Goal: Task Accomplishment & Management: Manage account settings

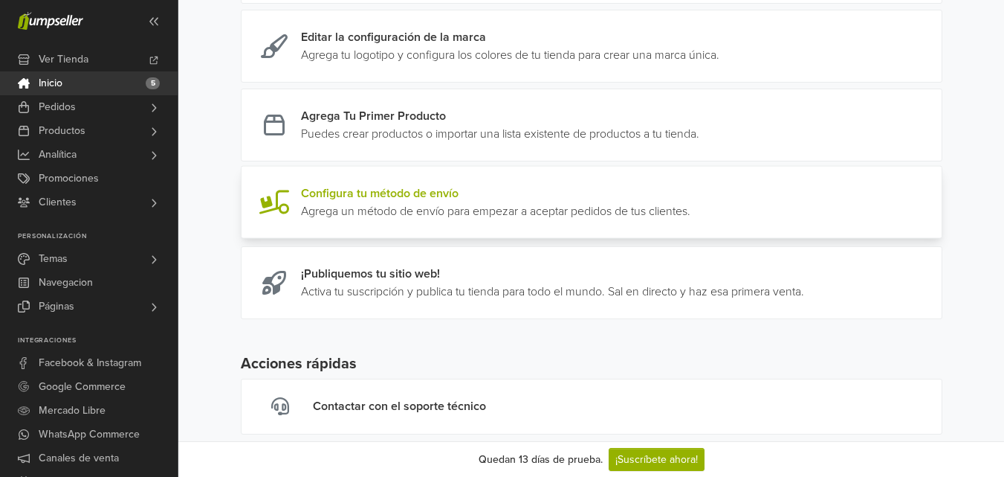
scroll to position [350, 0]
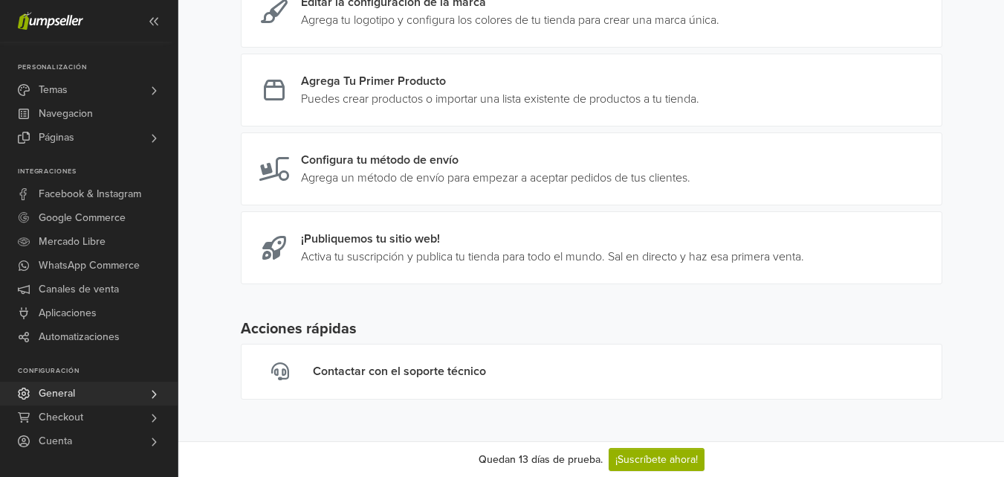
click at [87, 394] on link "General" at bounding box center [89, 393] width 178 height 24
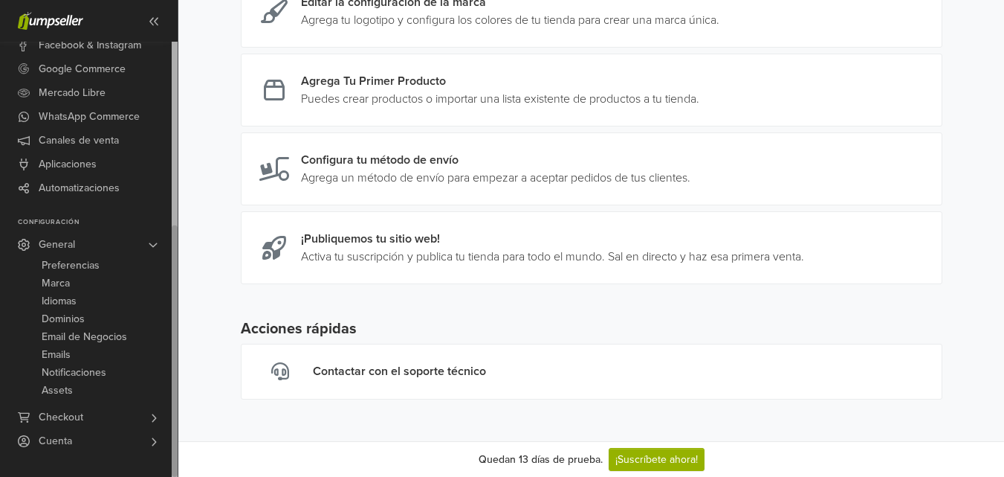
click at [82, 417] on span "Checkout" at bounding box center [61, 417] width 45 height 24
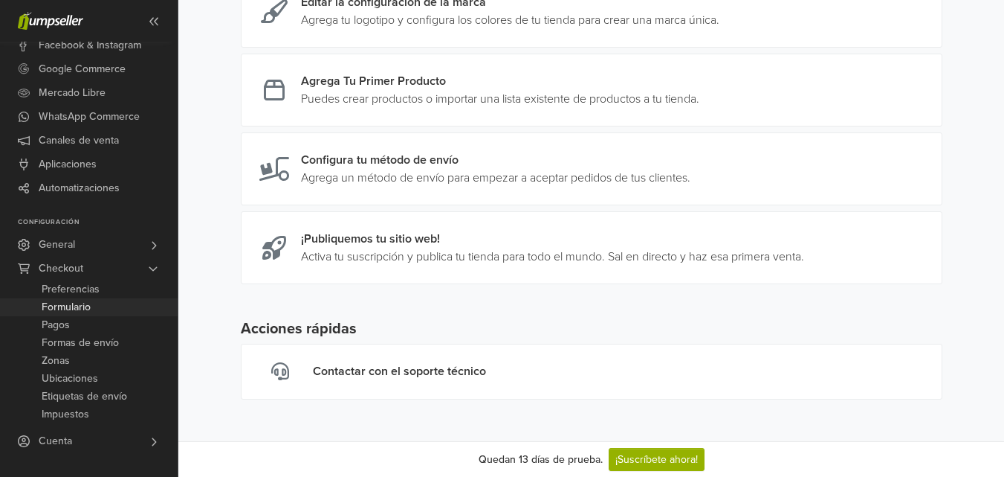
click at [87, 307] on span "Formulario" at bounding box center [66, 307] width 49 height 18
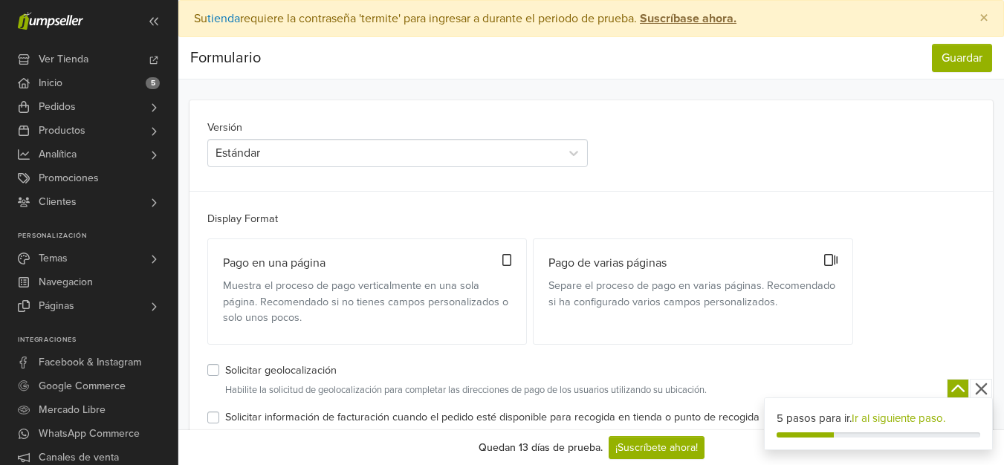
click at [422, 133] on div "Versión Estándar" at bounding box center [398, 142] width 388 height 49
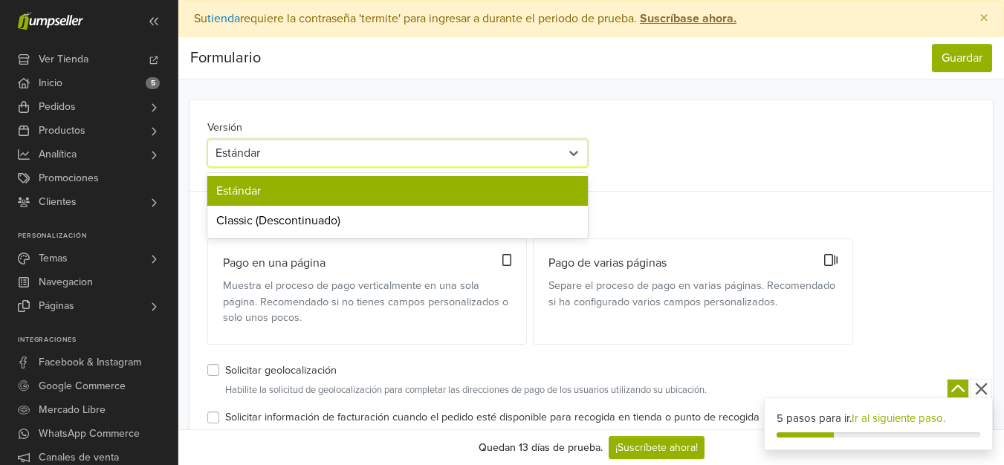
click at [427, 153] on div "Estándar" at bounding box center [385, 153] width 338 height 18
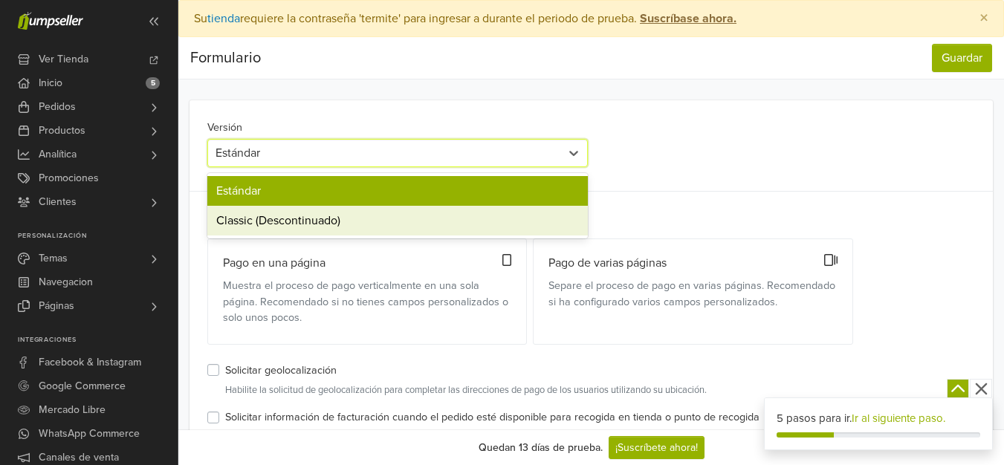
click at [414, 221] on div "Classic (Descontinuado)" at bounding box center [397, 221] width 381 height 30
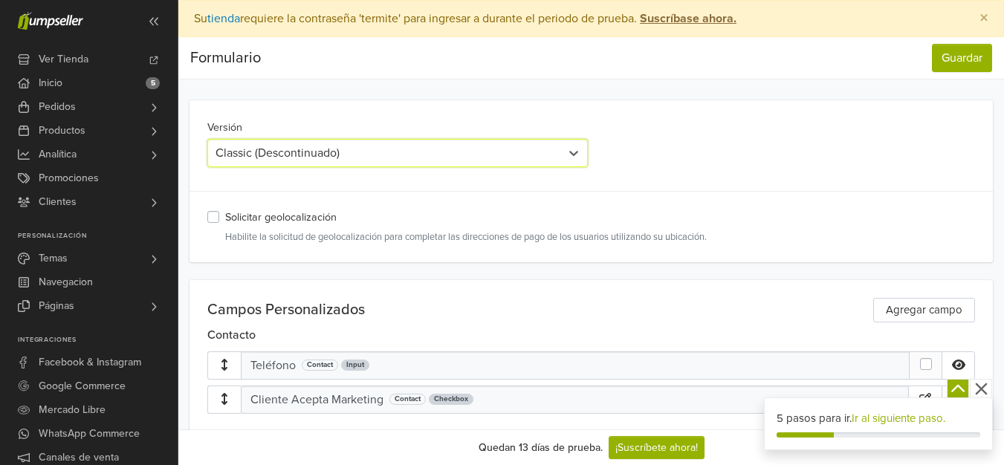
click at [436, 153] on div "Classic (Descontinuado)" at bounding box center [385, 153] width 338 height 18
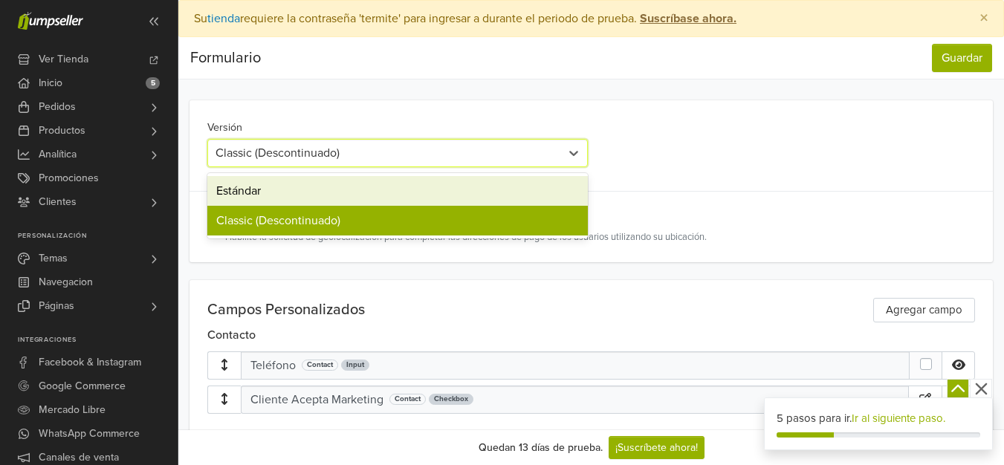
click at [428, 198] on div "Estándar" at bounding box center [397, 191] width 381 height 30
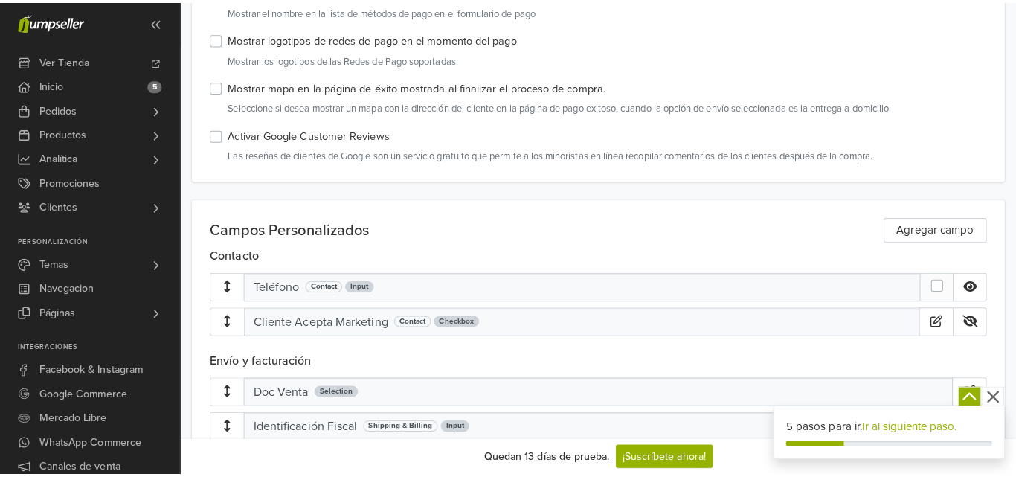
scroll to position [669, 0]
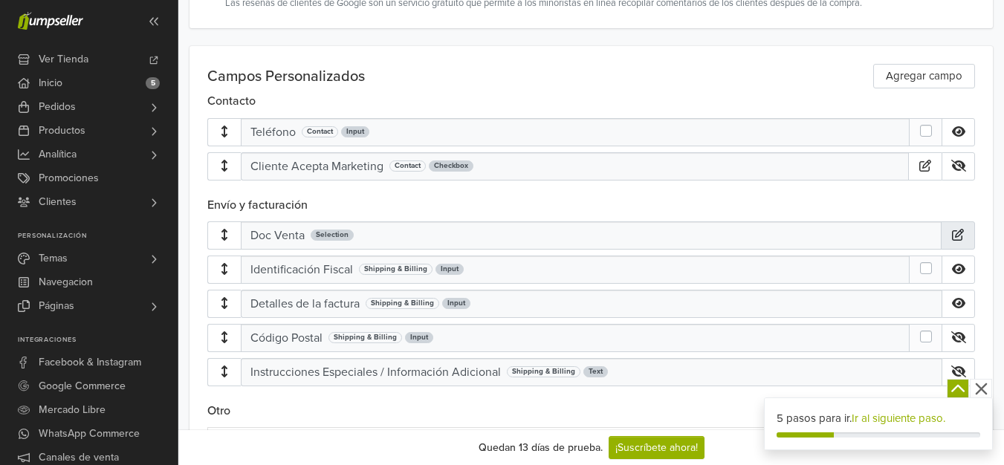
click at [966, 239] on icon "button" at bounding box center [958, 235] width 15 height 12
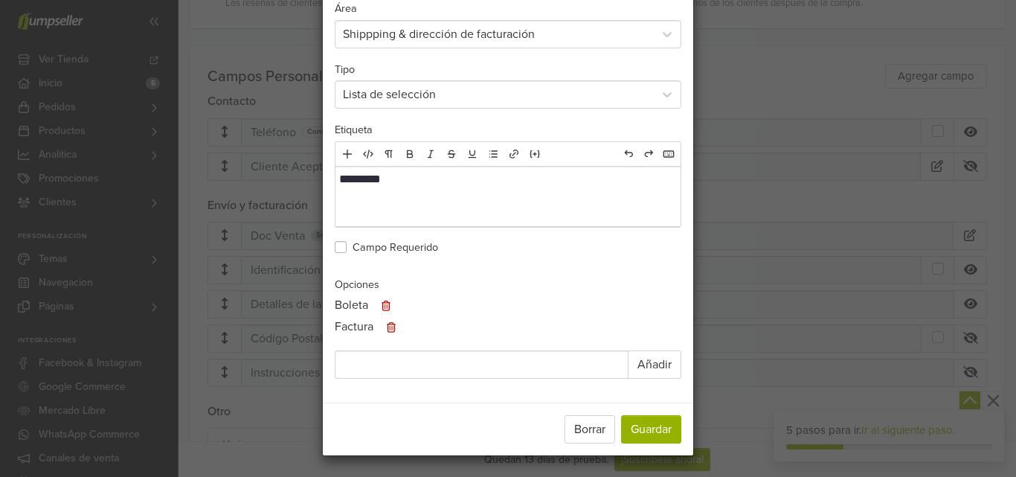
scroll to position [7, 0]
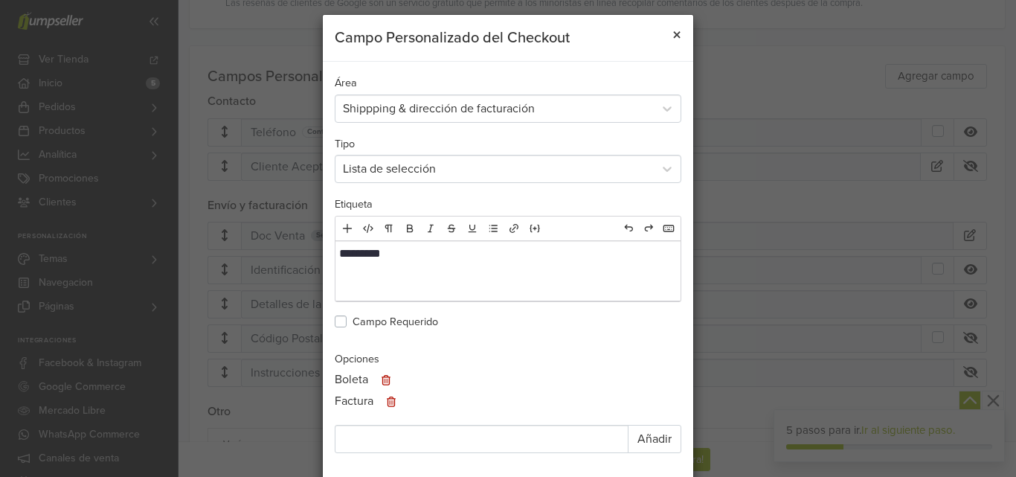
click at [674, 36] on span "×" at bounding box center [676, 36] width 9 height 22
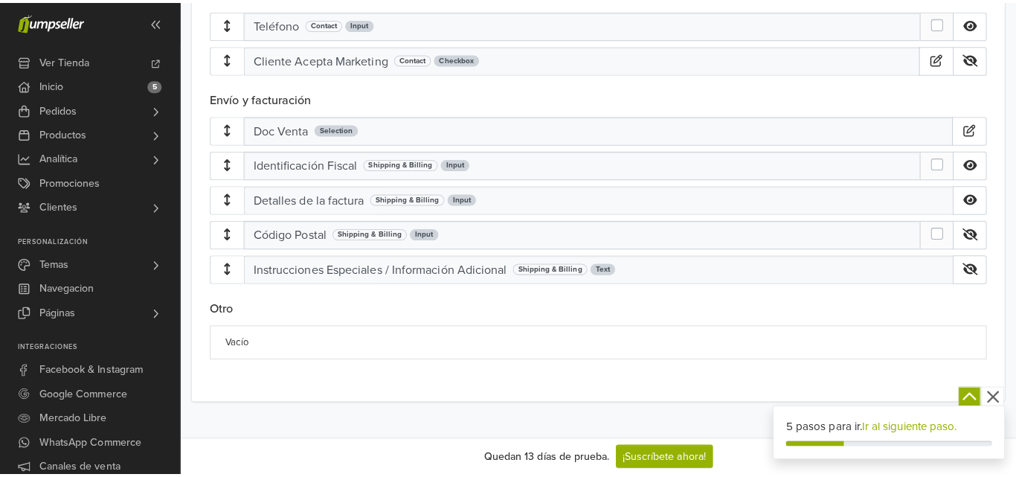
scroll to position [703, 0]
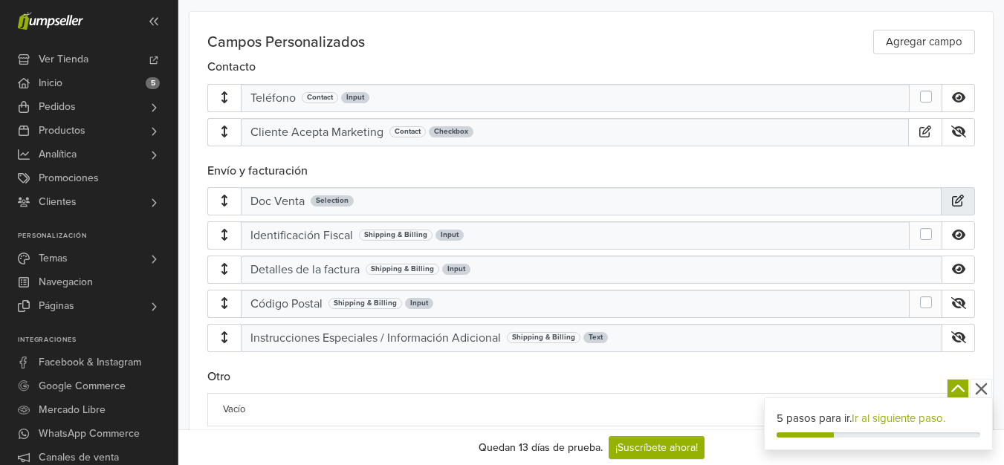
click at [964, 201] on icon "button" at bounding box center [958, 201] width 12 height 12
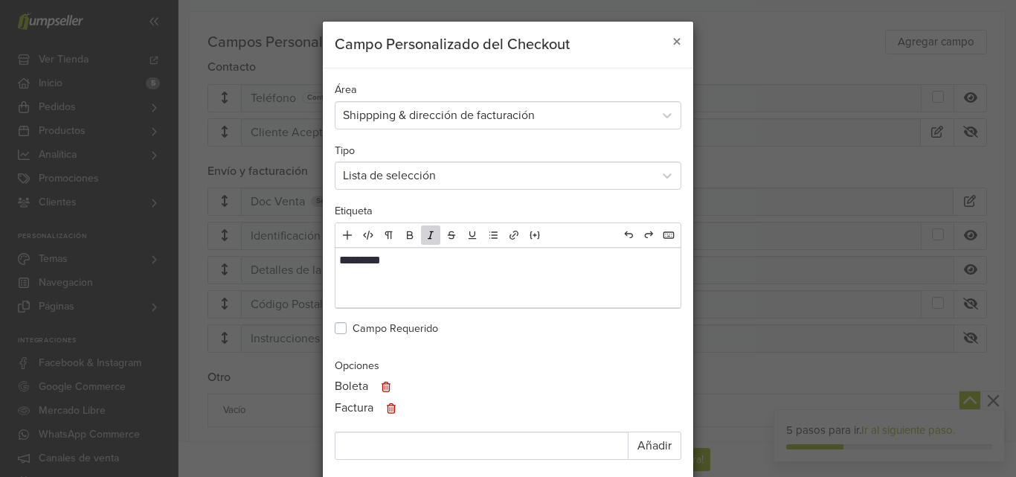
scroll to position [74, 0]
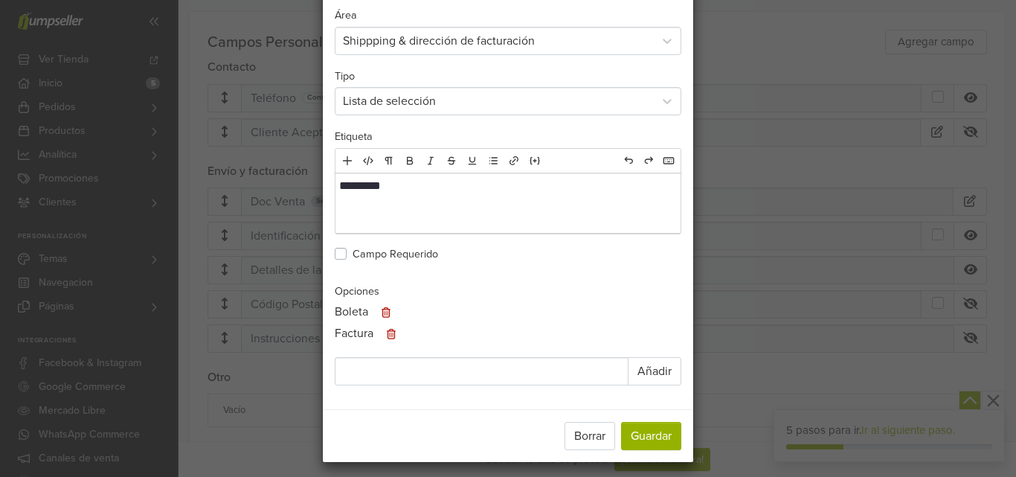
click at [825, 298] on div "**********" at bounding box center [508, 204] width 848 height 516
click at [578, 432] on button "Borrar" at bounding box center [589, 436] width 51 height 28
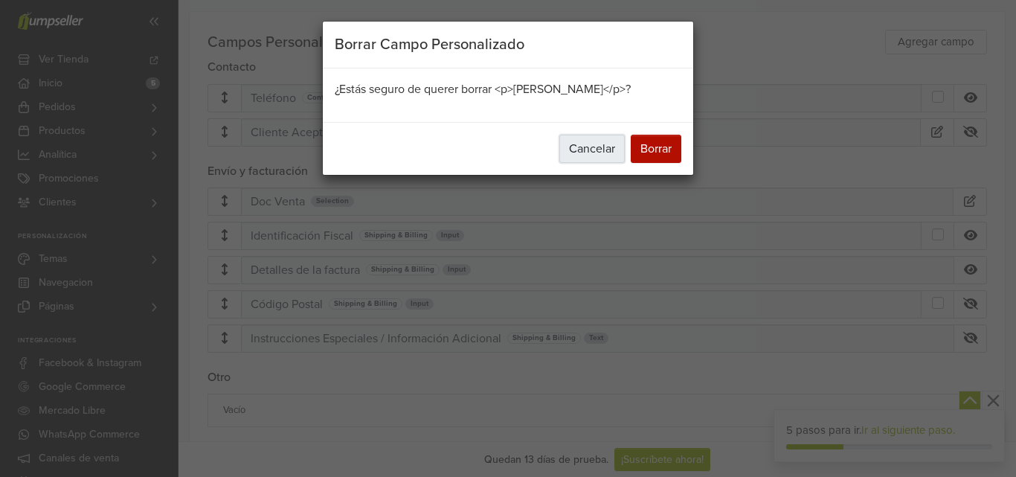
click at [593, 146] on button "Cancelar" at bounding box center [591, 149] width 65 height 28
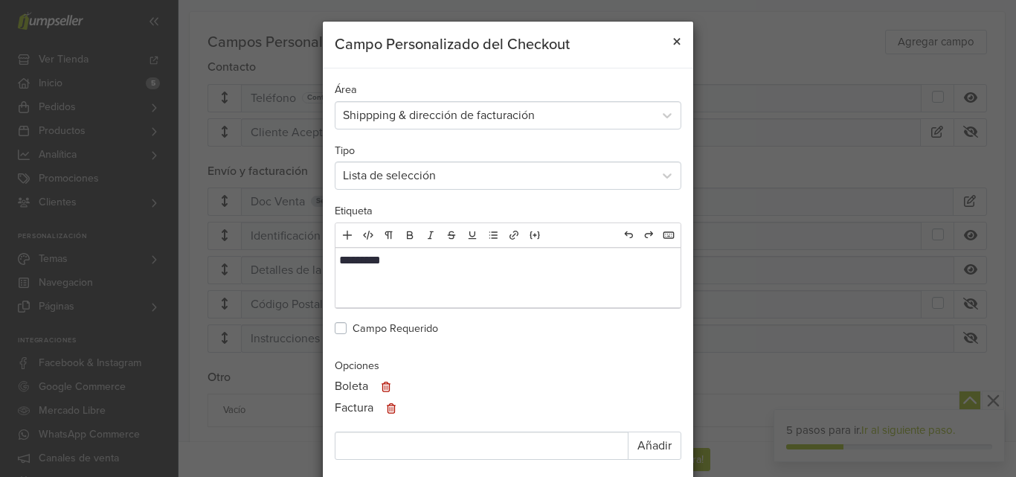
click at [672, 33] on span "×" at bounding box center [676, 42] width 9 height 22
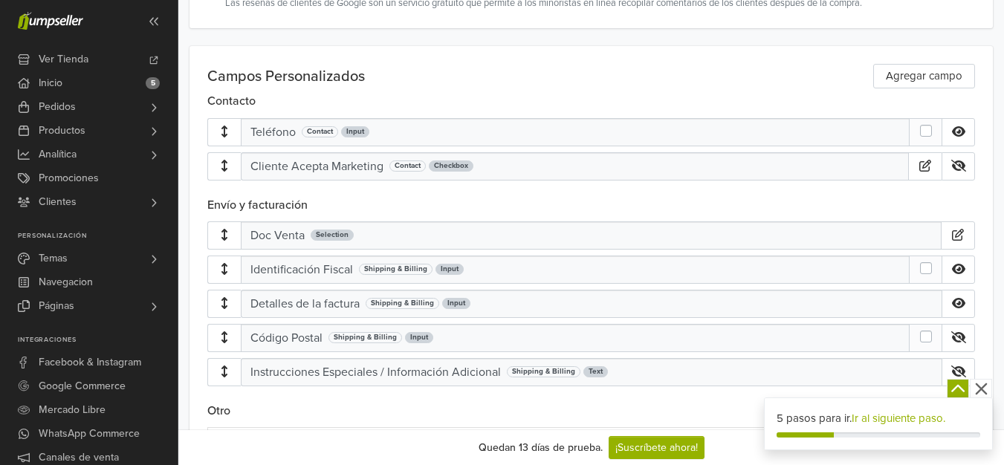
scroll to position [743, 0]
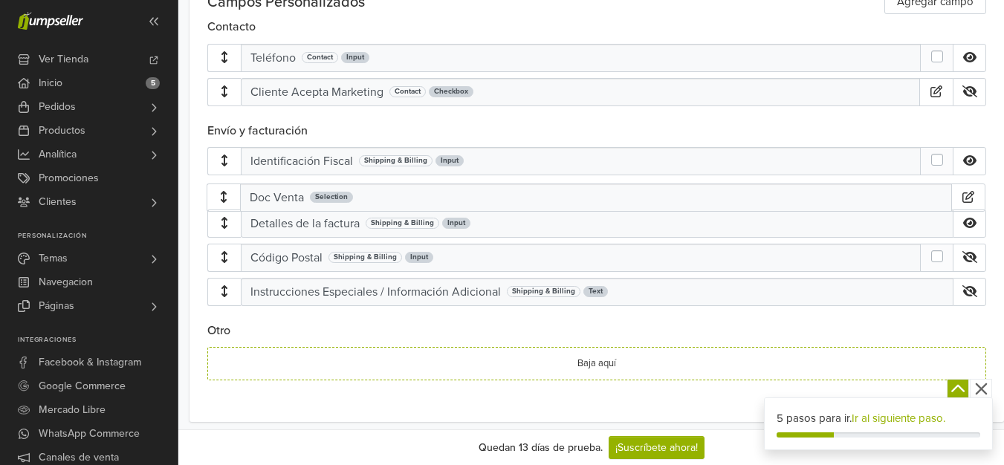
drag, startPoint x: 680, startPoint y: 158, endPoint x: 680, endPoint y: 199, distance: 40.2
click at [680, 199] on div "Doc Venta Selection Identificación Fiscal Shipping & Billing Input Detalles de …" at bounding box center [596, 212] width 779 height 131
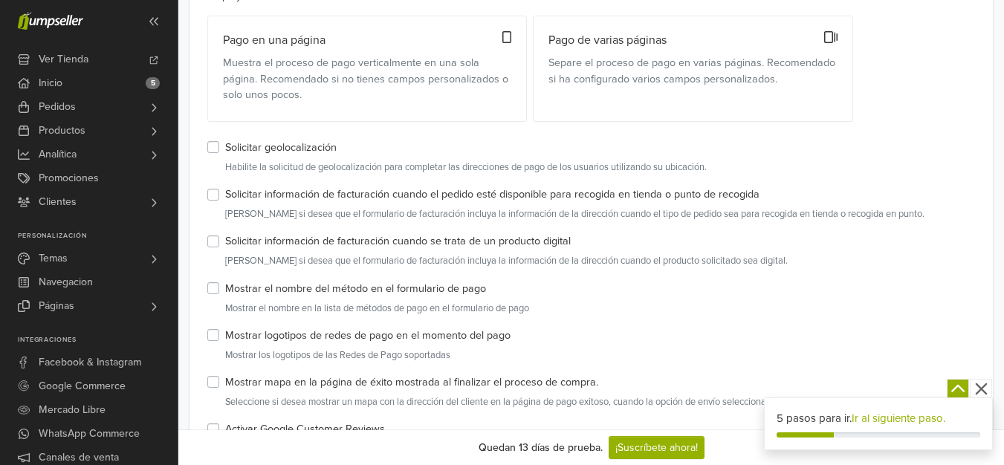
scroll to position [0, 0]
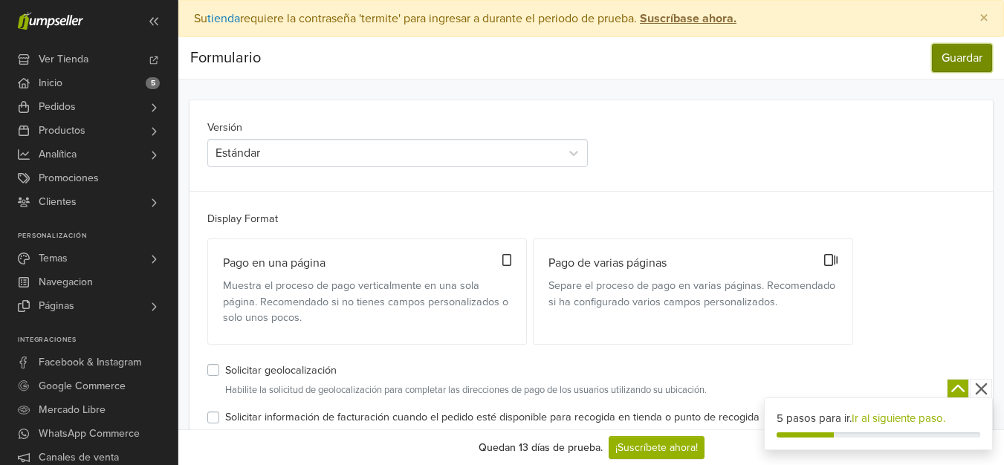
click at [967, 48] on button "Guardar" at bounding box center [962, 58] width 60 height 28
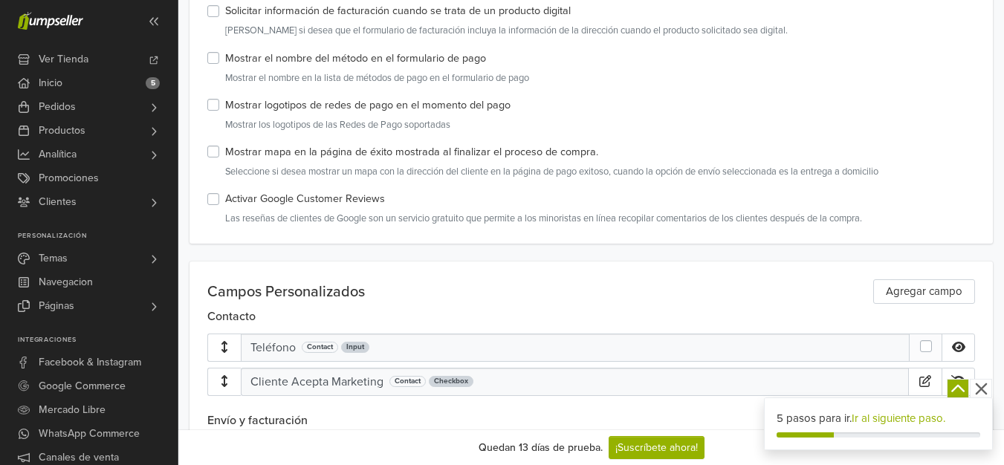
scroll to position [743, 0]
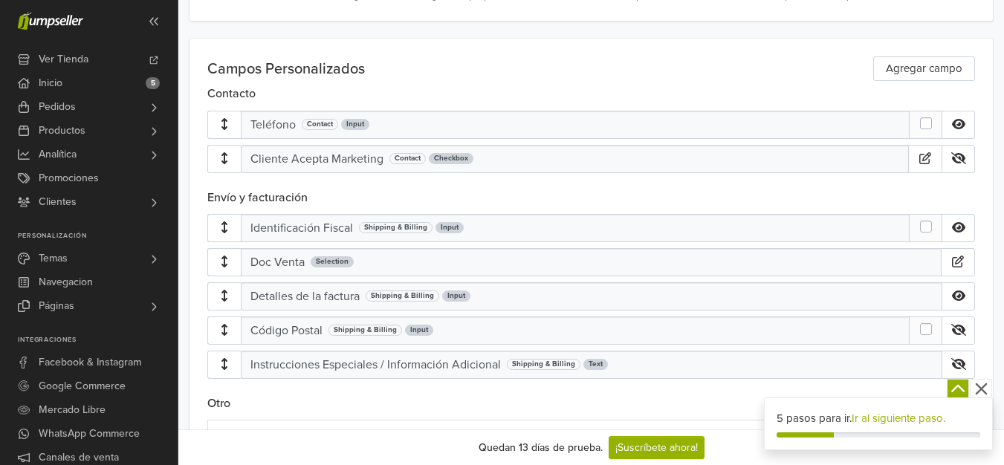
click at [450, 232] on div "Input" at bounding box center [450, 227] width 28 height 11
click at [535, 236] on div "Identificación Fiscal Shipping & Billing Input" at bounding box center [575, 228] width 668 height 28
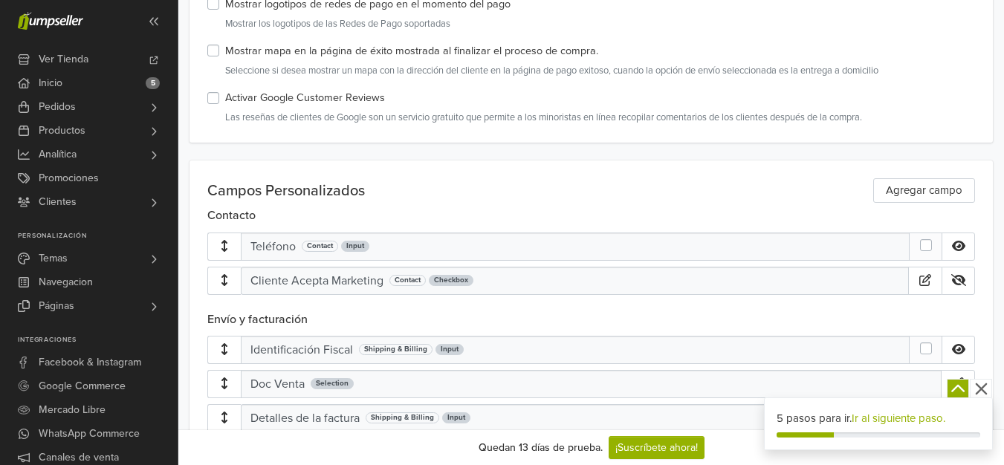
scroll to position [696, 0]
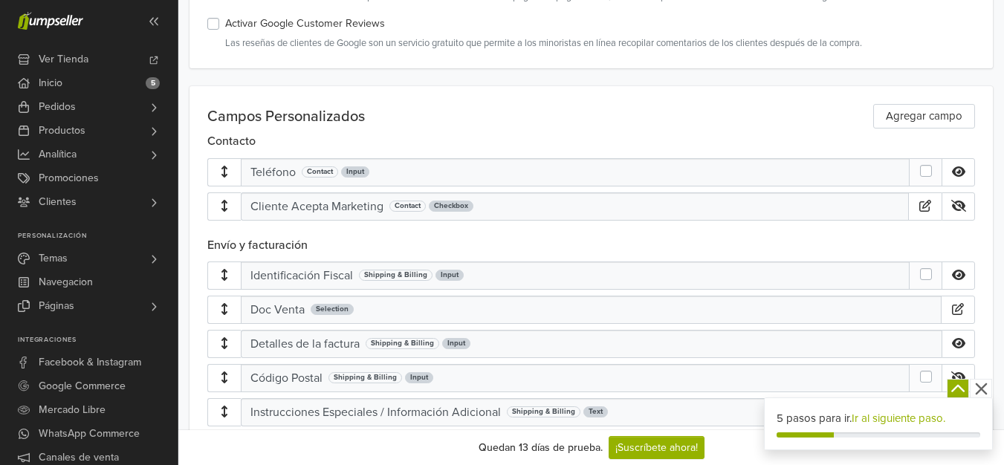
click at [938, 267] on label at bounding box center [938, 267] width 0 height 0
click at [966, 276] on icon at bounding box center [958, 275] width 13 height 10
click at [967, 275] on icon at bounding box center [959, 275] width 15 height 12
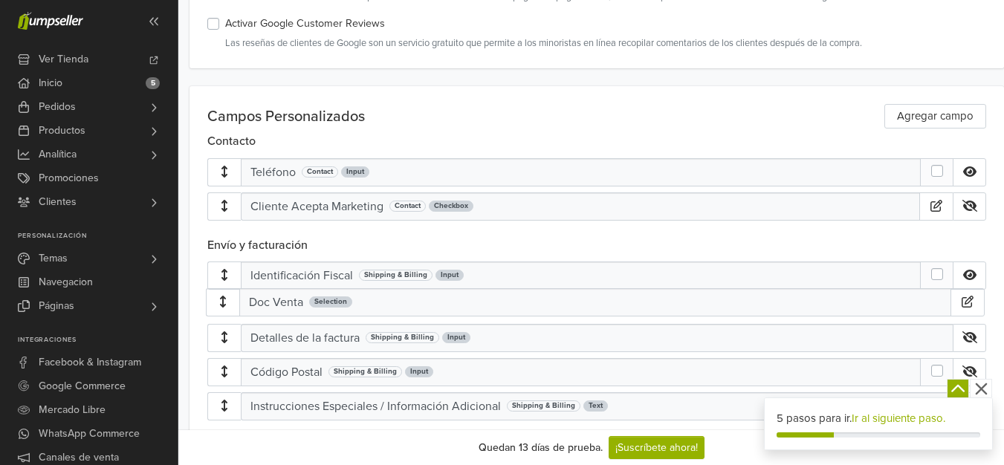
scroll to position [696, 1]
drag, startPoint x: 897, startPoint y: 312, endPoint x: 894, endPoint y: 277, distance: 34.3
click at [894, 277] on div "Identificación Fiscal Shipping & Billing Input Doc Venta Selection Detalles de …" at bounding box center [596, 327] width 779 height 131
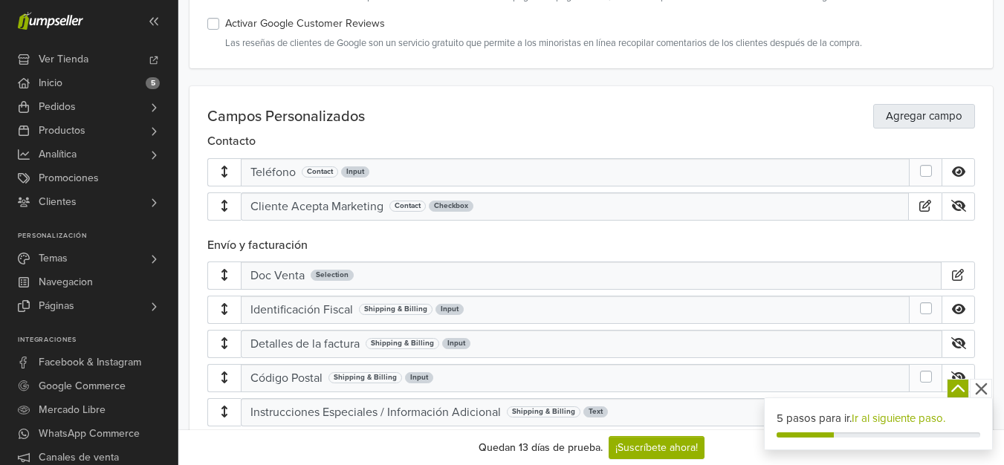
click at [928, 116] on link "Agregar campo" at bounding box center [925, 116] width 102 height 25
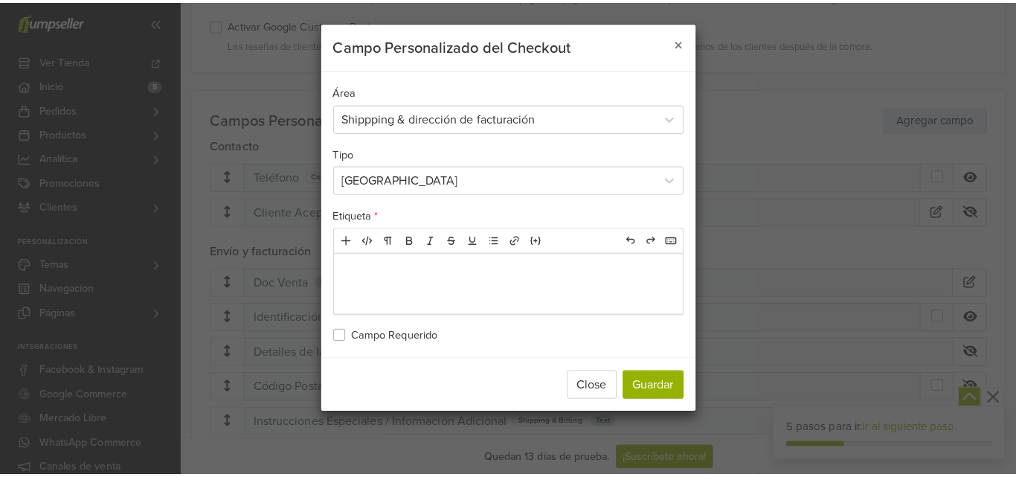
scroll to position [696, 0]
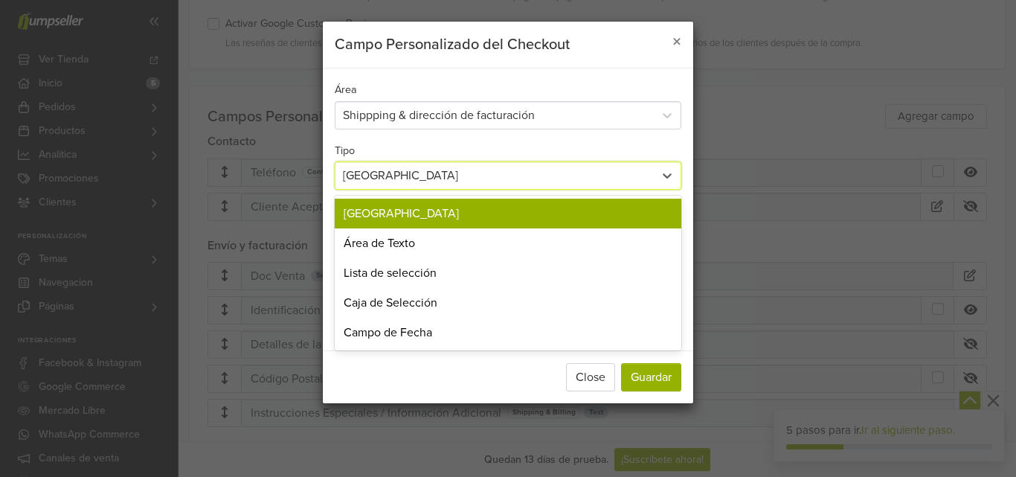
click at [389, 183] on div "Campo de Entrada" at bounding box center [494, 176] width 303 height 18
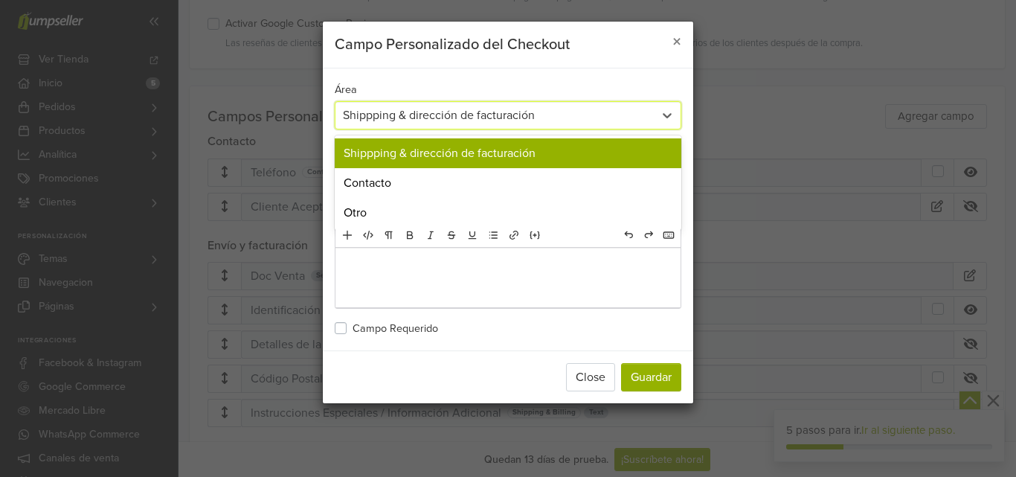
click at [448, 120] on div "Shippping & dirección de facturación" at bounding box center [494, 115] width 303 height 18
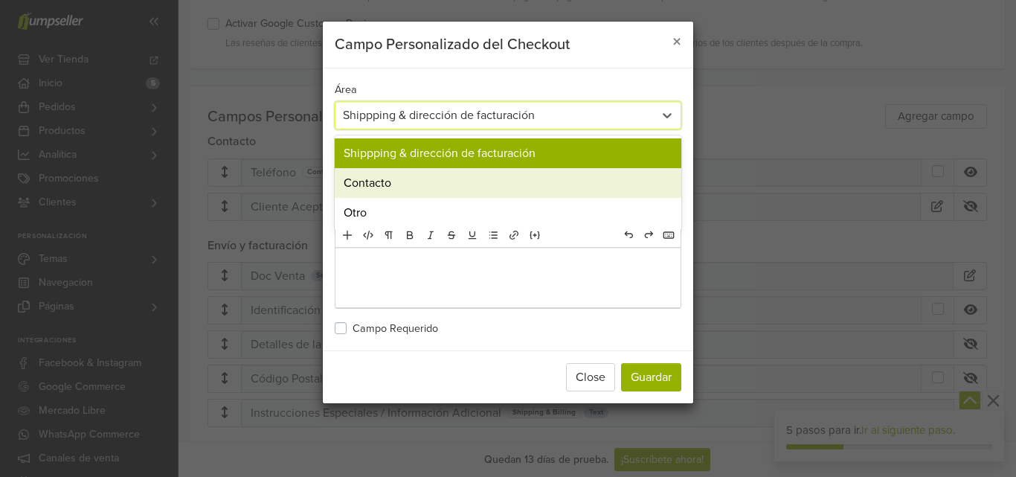
click at [425, 192] on div "Contacto" at bounding box center [508, 183] width 346 height 30
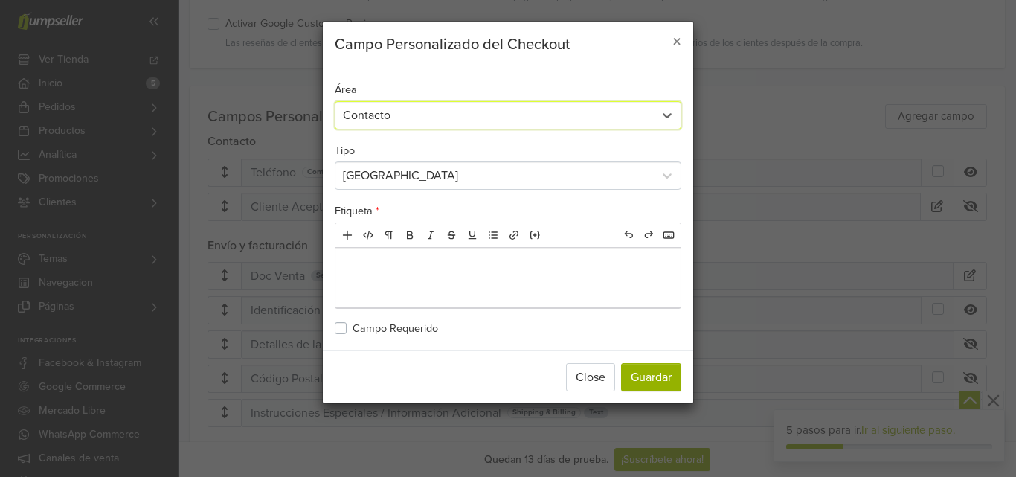
click at [430, 178] on div "Campo de Entrada" at bounding box center [494, 176] width 303 height 18
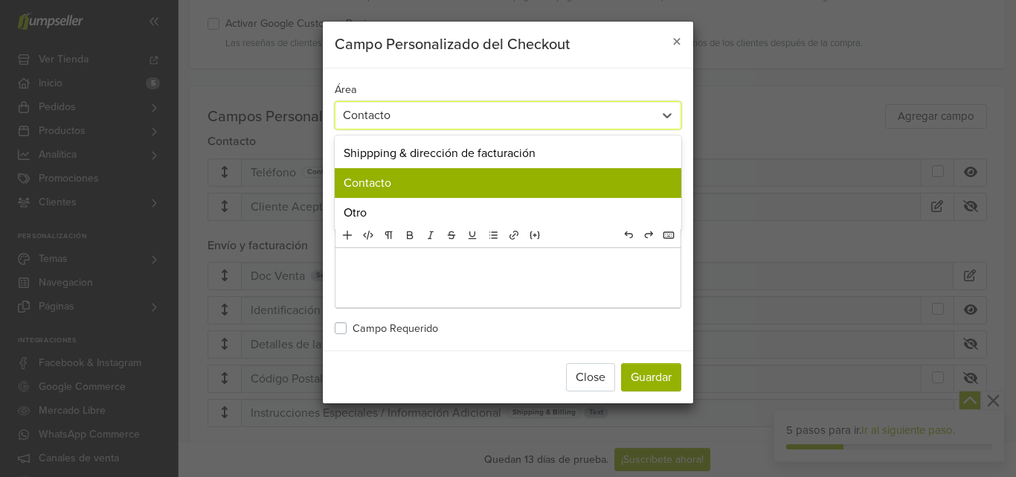
click at [456, 126] on div "Contacto" at bounding box center [508, 115] width 346 height 28
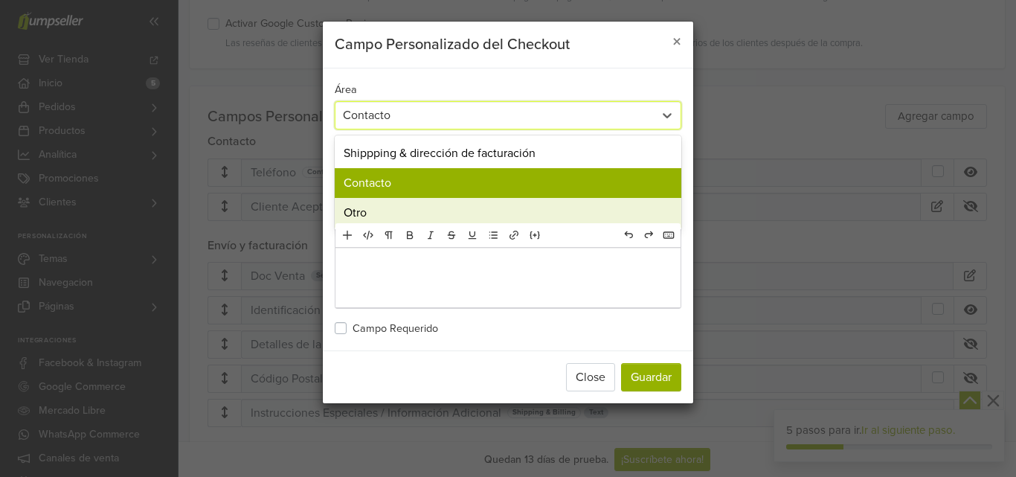
click at [436, 207] on div "Otro" at bounding box center [508, 213] width 346 height 30
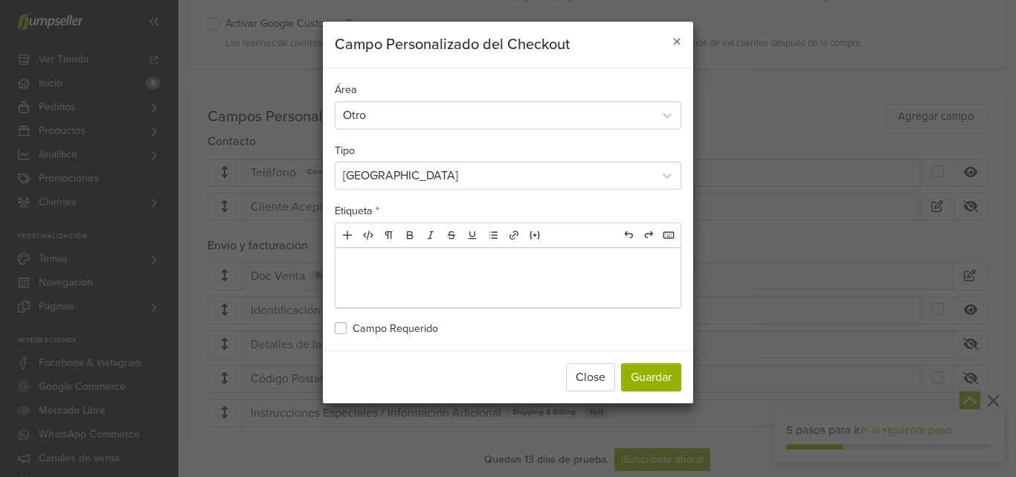
click at [434, 190] on div "Área Otro Tipo Campo de Entrada Etiqueta * Rich text editor Add HTML Format Bol…" at bounding box center [508, 209] width 370 height 282
click at [439, 177] on div "Campo de Entrada" at bounding box center [494, 176] width 303 height 18
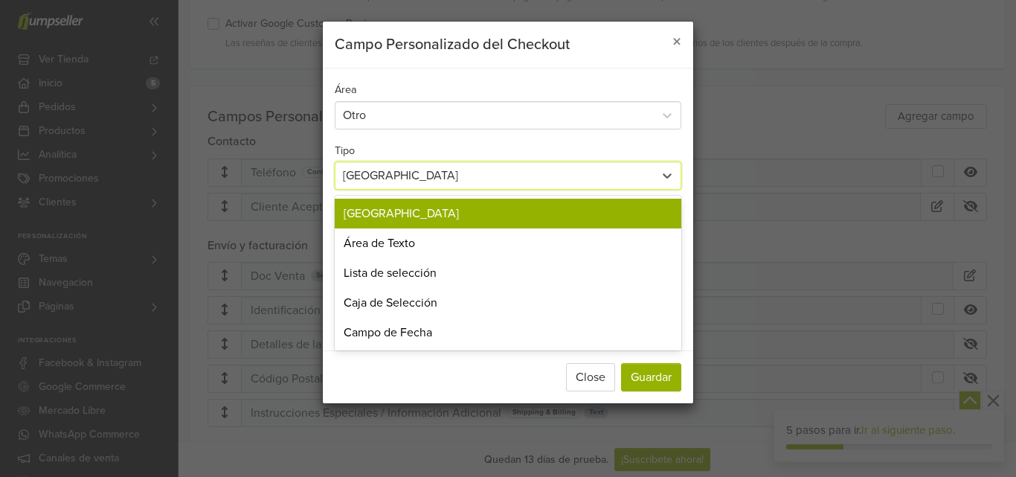
click at [440, 143] on div "Tipo 5 results available. Use Up and Down to choose options, press Enter to sel…" at bounding box center [508, 165] width 346 height 49
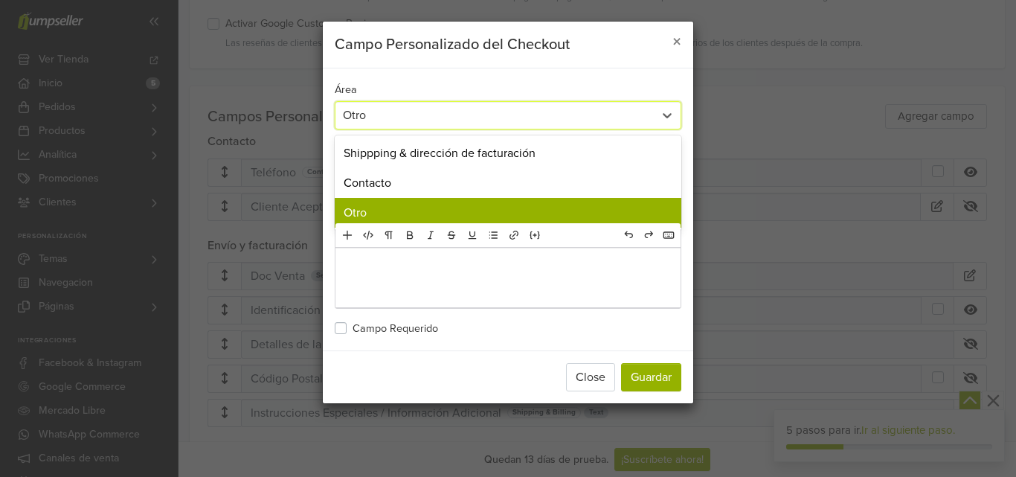
click at [443, 109] on div "Otro" at bounding box center [494, 115] width 303 height 18
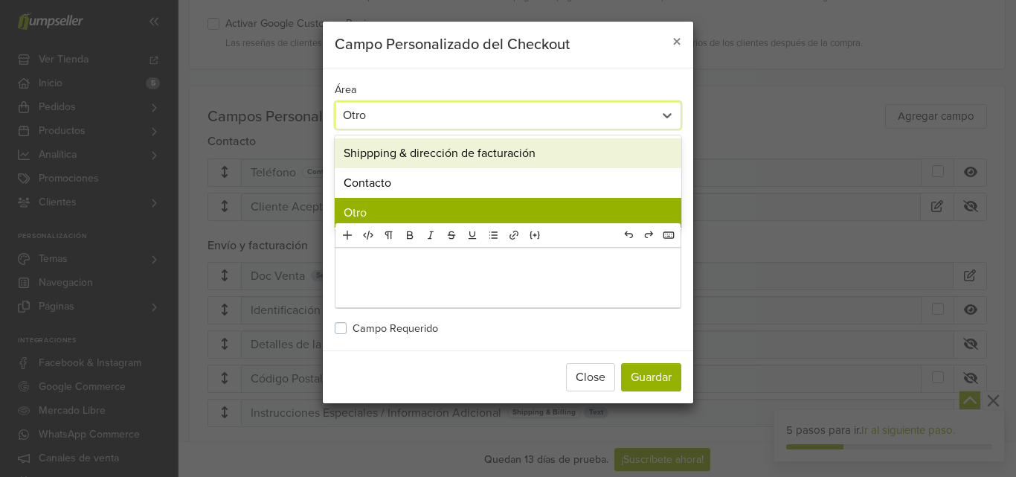
click at [436, 158] on div "Shippping & dirección de facturación" at bounding box center [508, 153] width 346 height 30
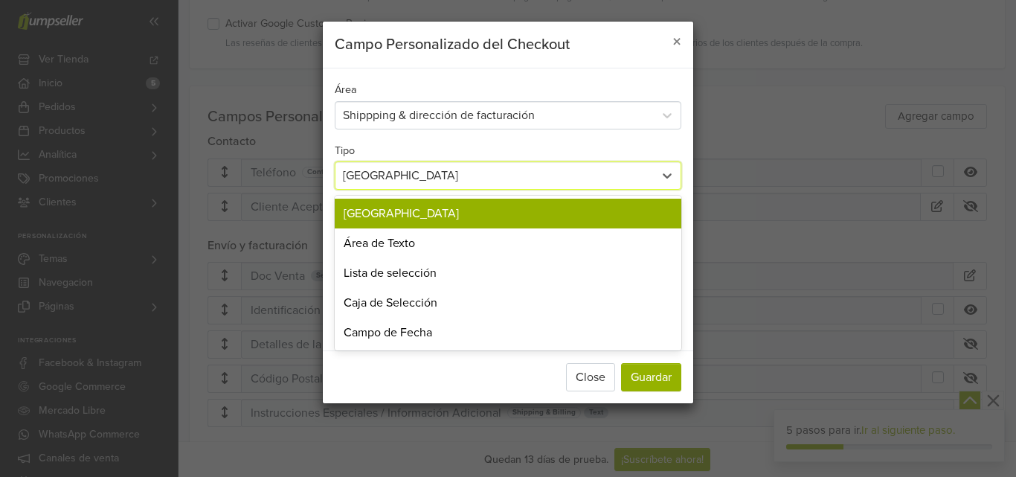
click at [442, 178] on div "Campo de Entrada" at bounding box center [494, 176] width 303 height 18
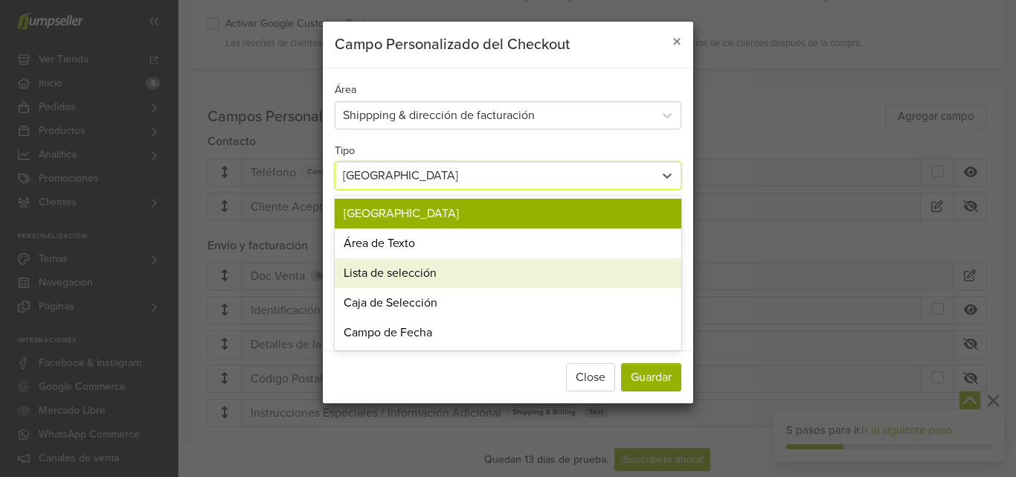
click at [433, 277] on div "Lista de selección" at bounding box center [508, 273] width 346 height 30
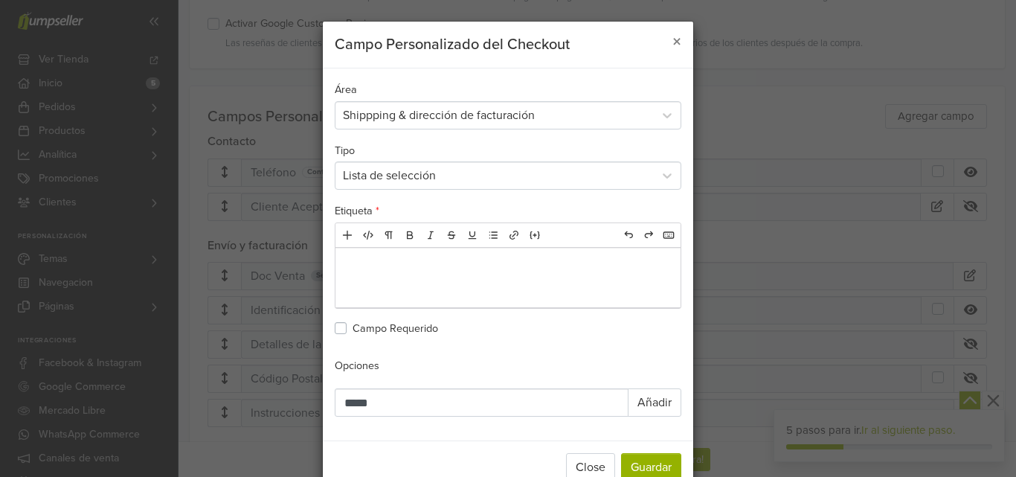
click at [439, 256] on p at bounding box center [508, 260] width 338 height 18
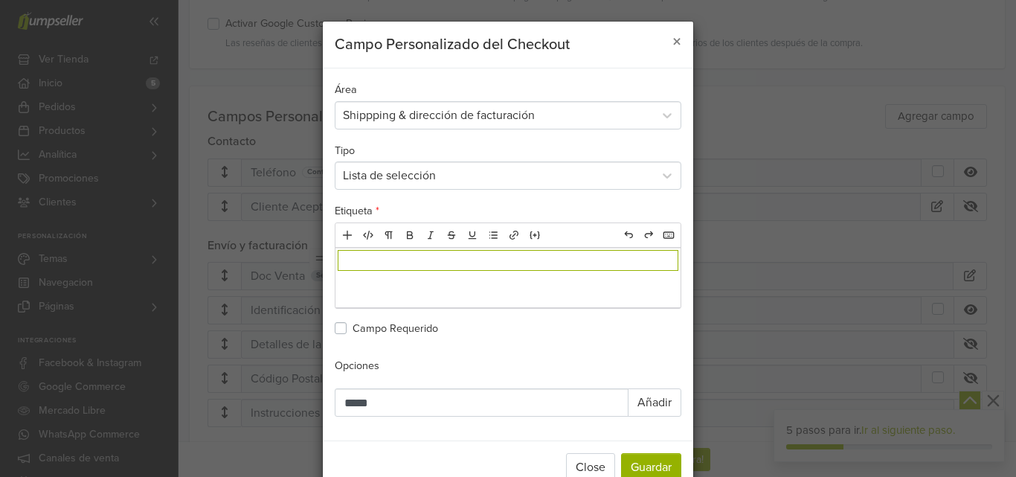
click at [379, 294] on div "﻿" at bounding box center [507, 277] width 345 height 59
click at [389, 262] on p "﻿" at bounding box center [508, 260] width 338 height 18
click at [389, 283] on div "﻿" at bounding box center [507, 277] width 345 height 59
click at [407, 398] on input "*****" at bounding box center [482, 402] width 294 height 28
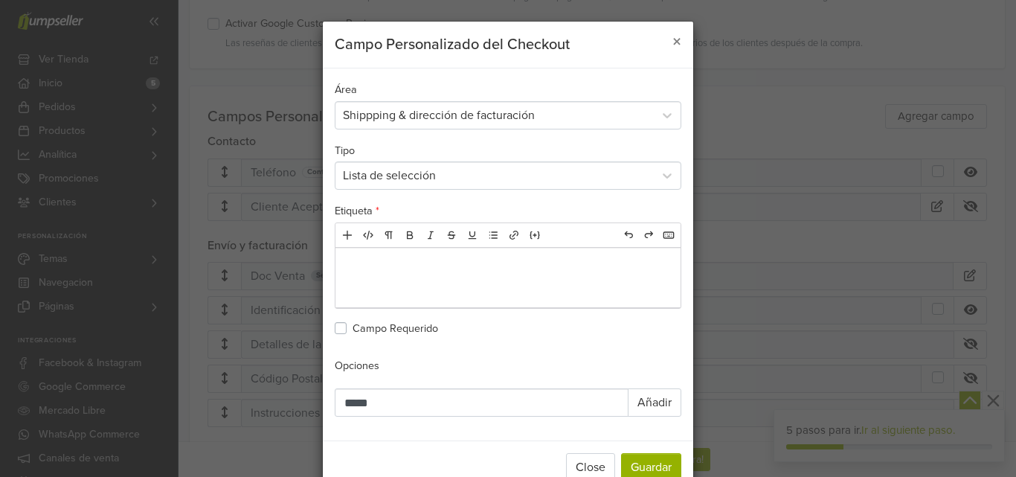
click at [425, 246] on div "Add HTML Format Bold Italic Deleted Underline List Link Embed" at bounding box center [475, 235] width 281 height 24
click at [422, 259] on p "﻿" at bounding box center [508, 260] width 338 height 18
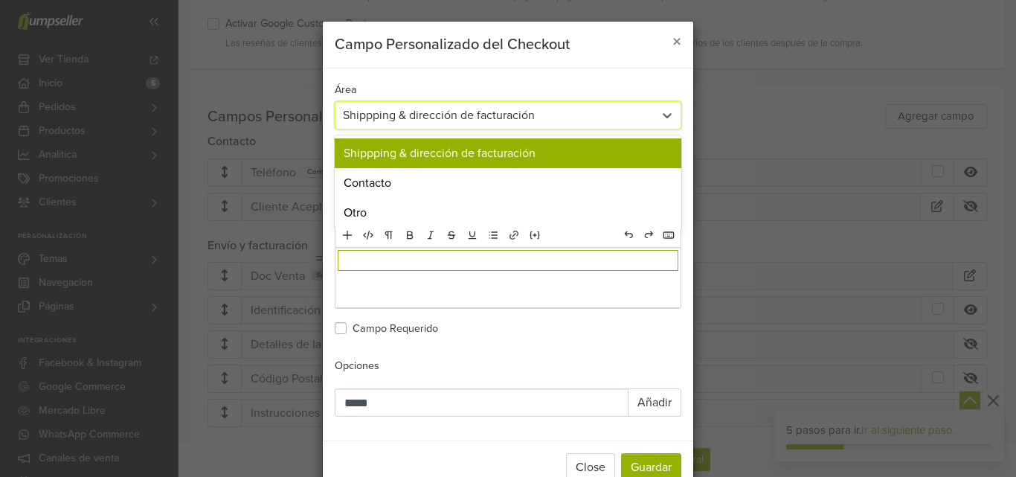
click at [430, 116] on div "Shippping & dirección de facturación" at bounding box center [494, 115] width 303 height 18
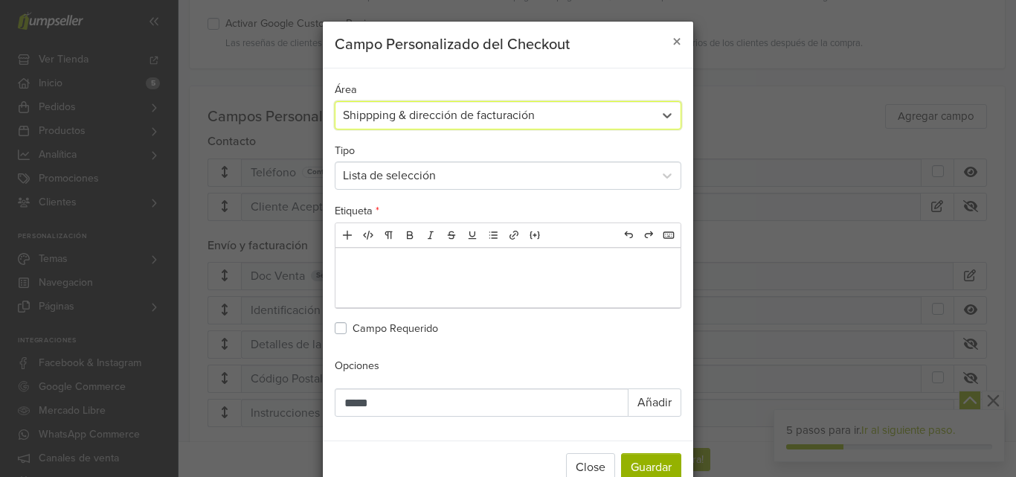
click at [430, 116] on div "Shippping & dirección de facturación" at bounding box center [494, 115] width 303 height 18
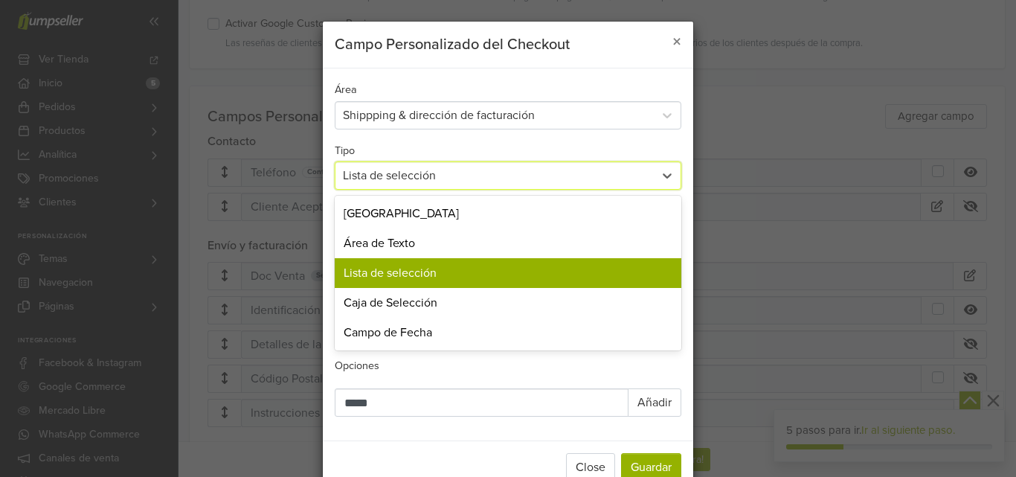
click at [423, 171] on div "Lista de selección" at bounding box center [494, 176] width 303 height 18
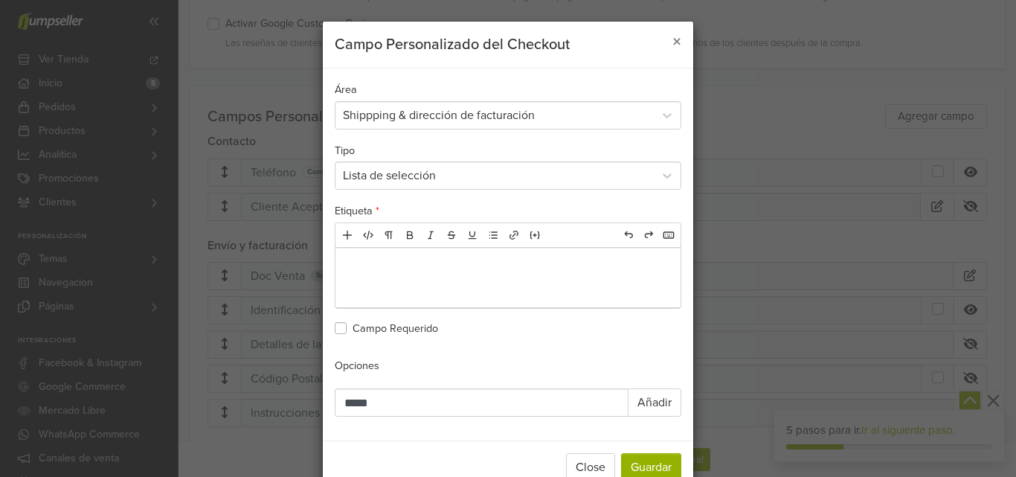
click at [418, 265] on p "﻿" at bounding box center [508, 260] width 338 height 18
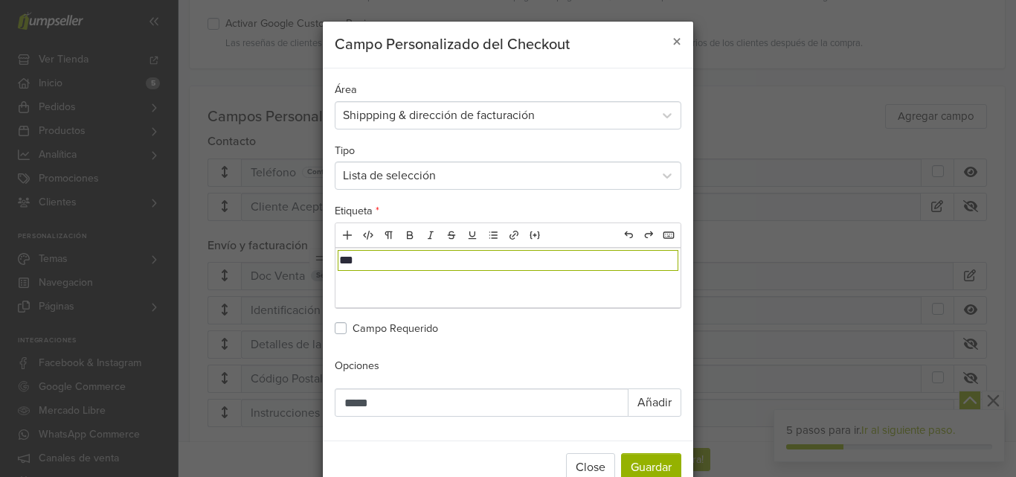
type textarea "**********"
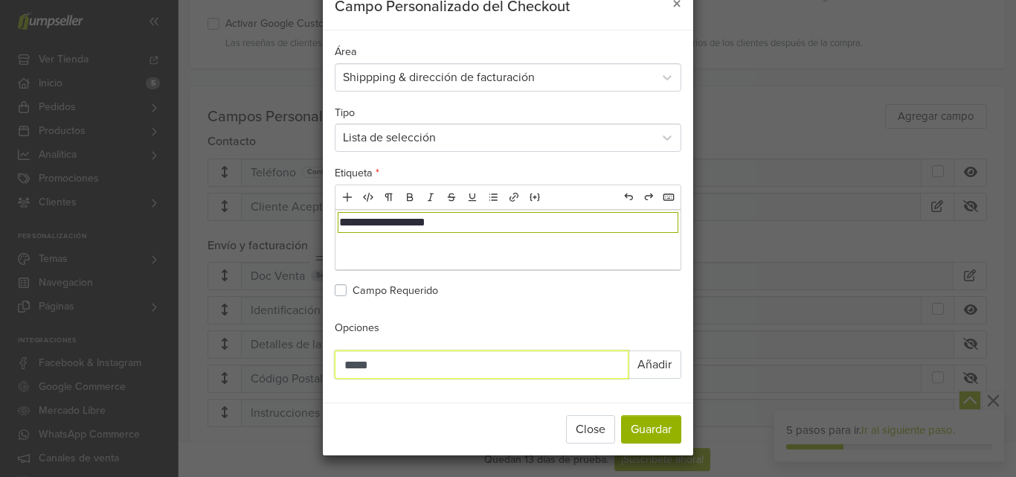
click at [450, 359] on input "*****" at bounding box center [482, 364] width 294 height 28
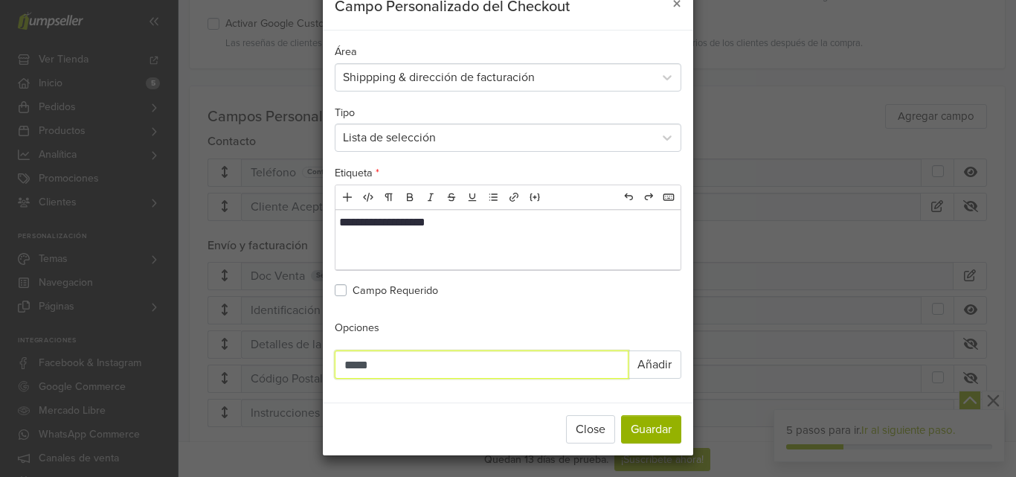
drag, startPoint x: 451, startPoint y: 363, endPoint x: 274, endPoint y: 364, distance: 176.2
click at [274, 364] on div "**********" at bounding box center [508, 219] width 848 height 473
type input "***"
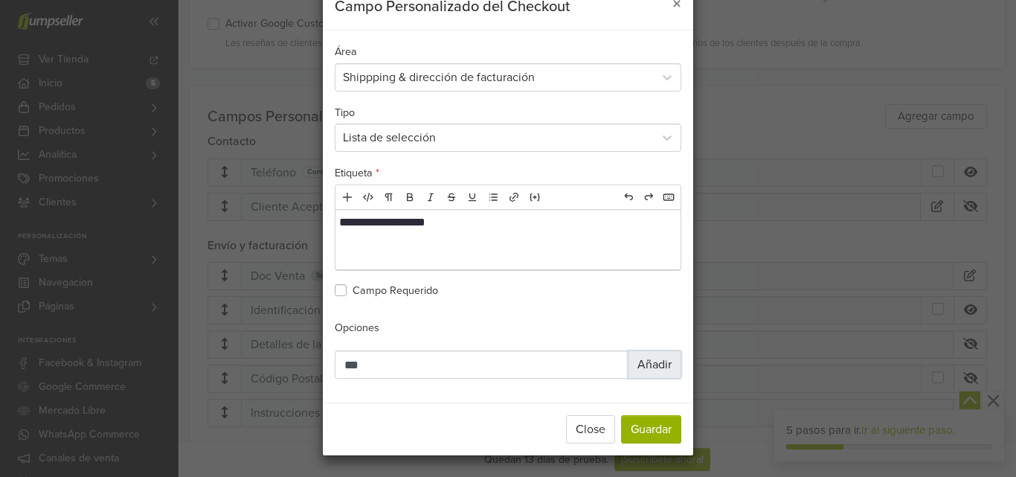
click at [655, 361] on button "Añadir" at bounding box center [655, 364] width 54 height 28
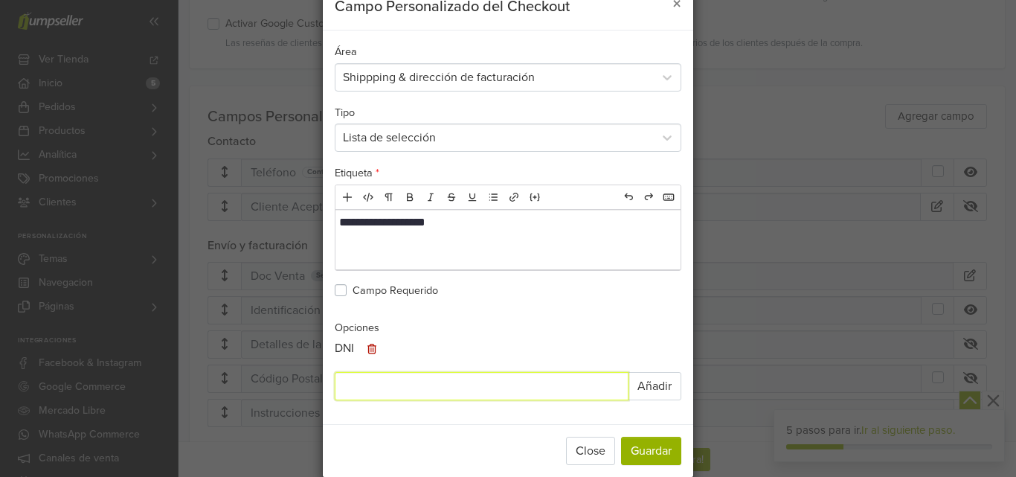
click at [366, 384] on input "Opciones" at bounding box center [482, 386] width 294 height 28
type input "****"
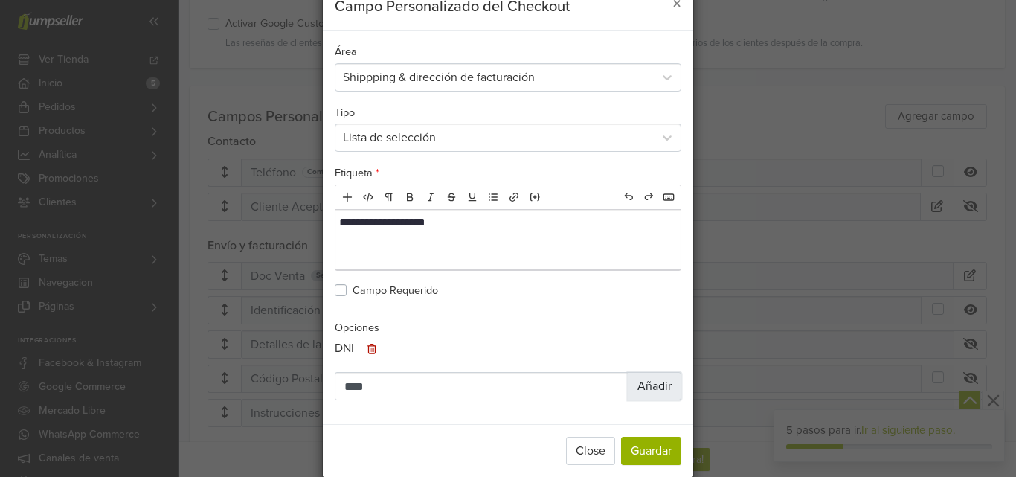
click at [633, 384] on button "Añadir" at bounding box center [655, 386] width 54 height 28
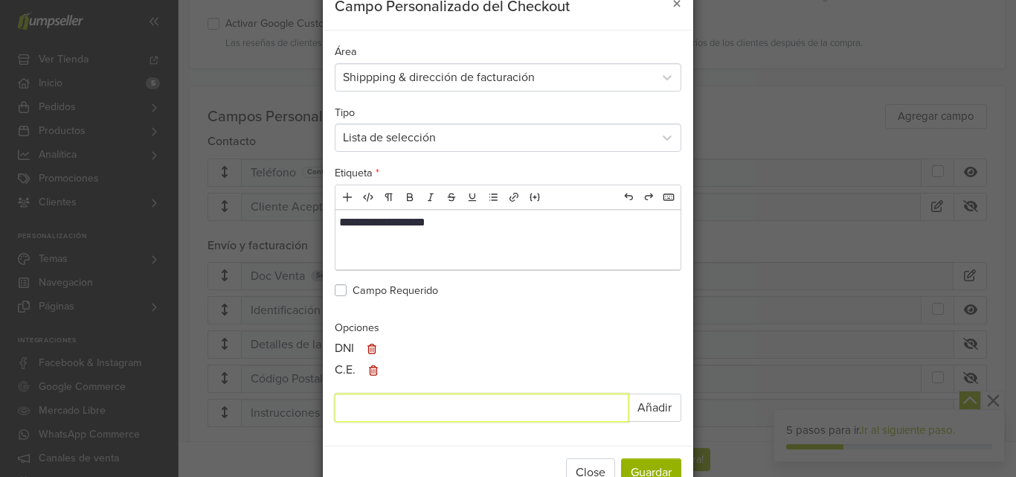
click at [372, 411] on input "Opciones" at bounding box center [482, 407] width 294 height 28
type input "***"
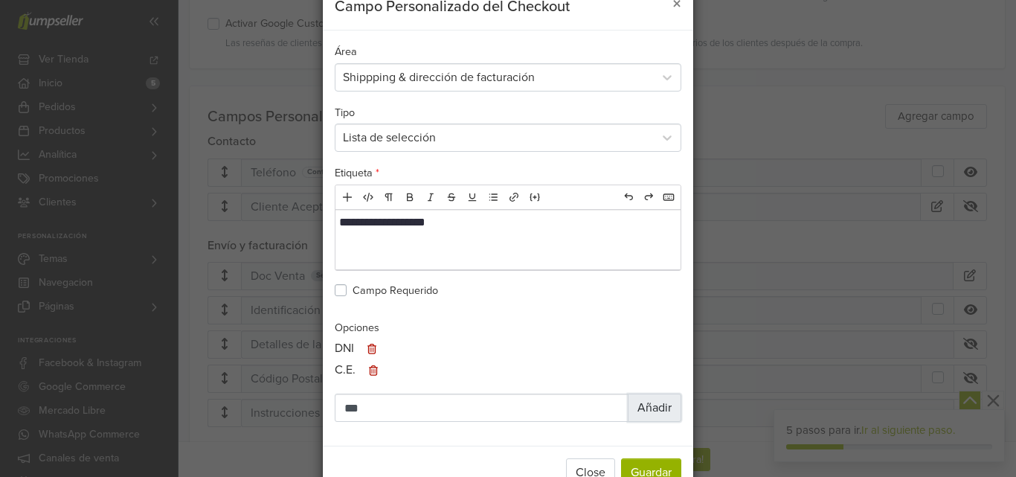
click at [650, 405] on button "Añadir" at bounding box center [655, 407] width 54 height 28
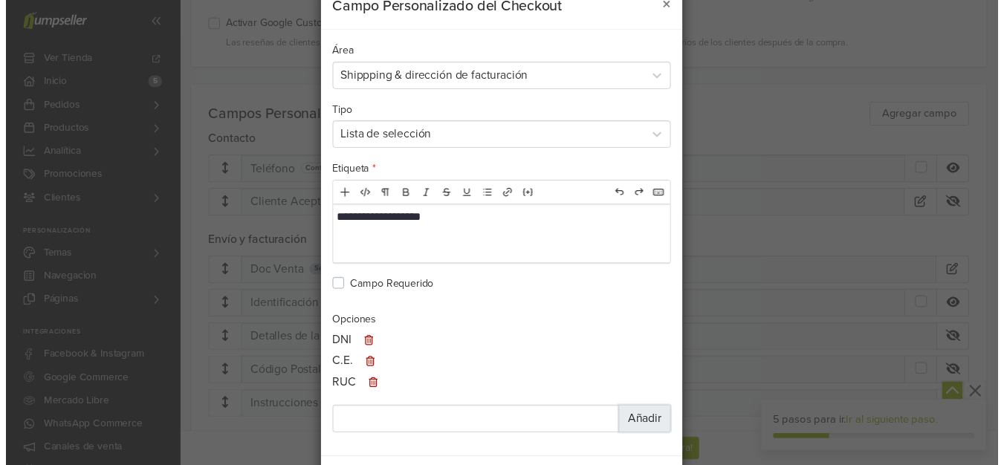
scroll to position [103, 0]
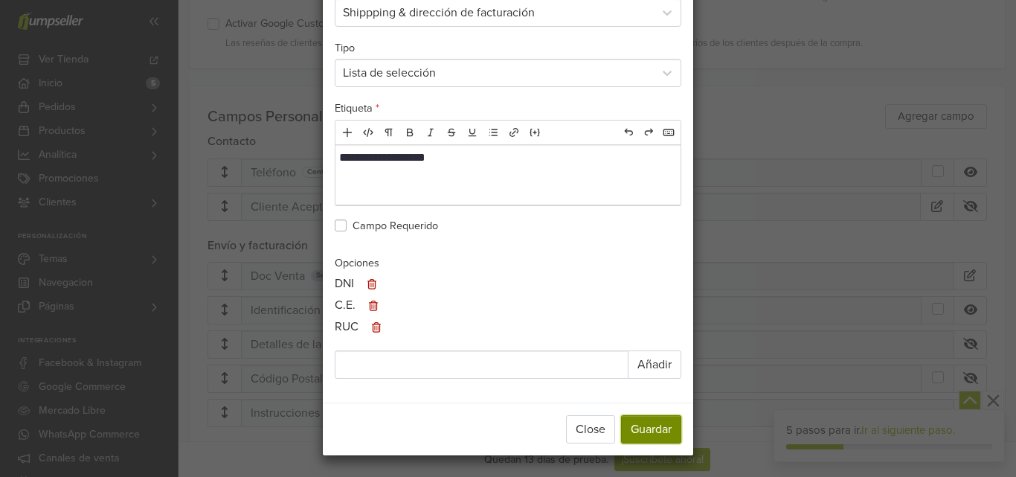
click at [649, 422] on button "Guardar" at bounding box center [651, 429] width 60 height 28
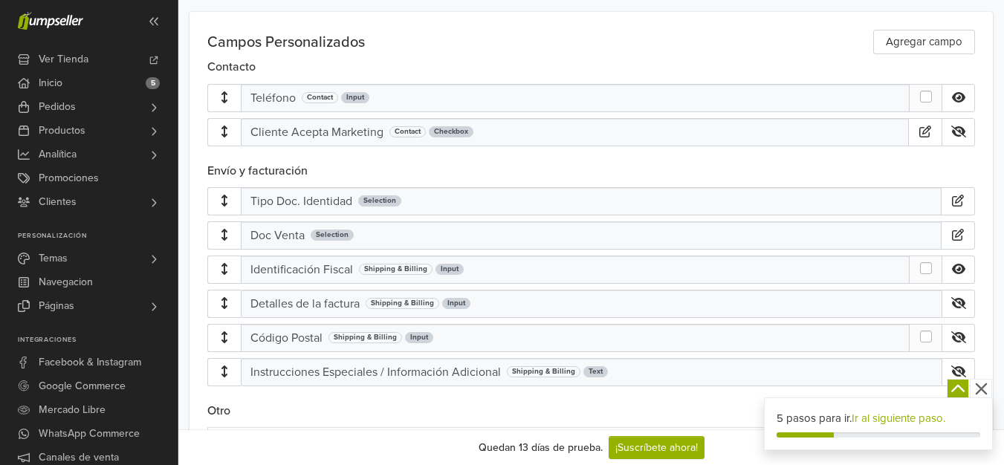
scroll to position [845, 0]
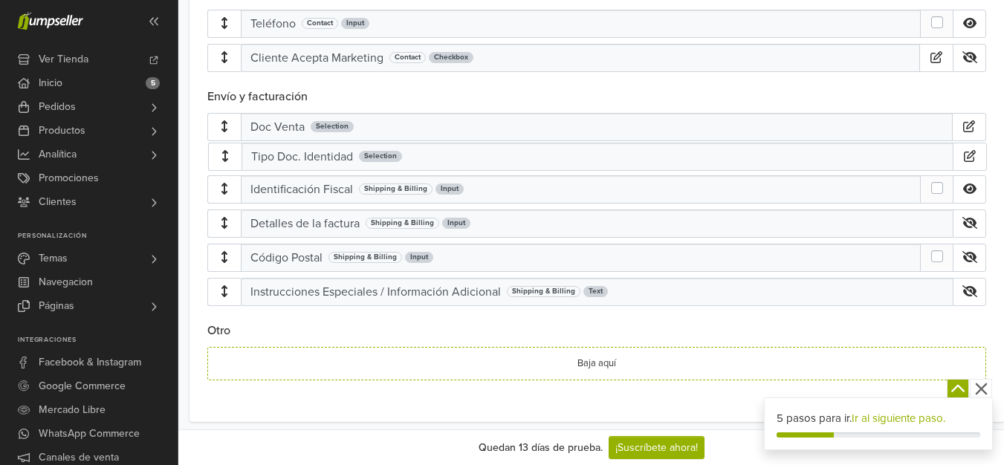
drag, startPoint x: 439, startPoint y: 125, endPoint x: 440, endPoint y: 162, distance: 37.2
click at [440, 162] on div "Tipo Doc. Identidad Selection Doc Venta Selection Identificación Fiscal Shippin…" at bounding box center [596, 195] width 779 height 165
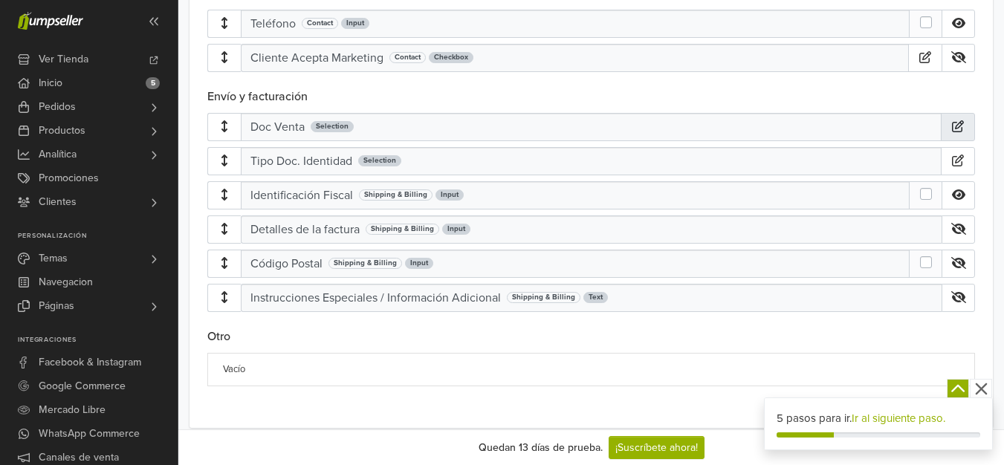
scroll to position [770, 0]
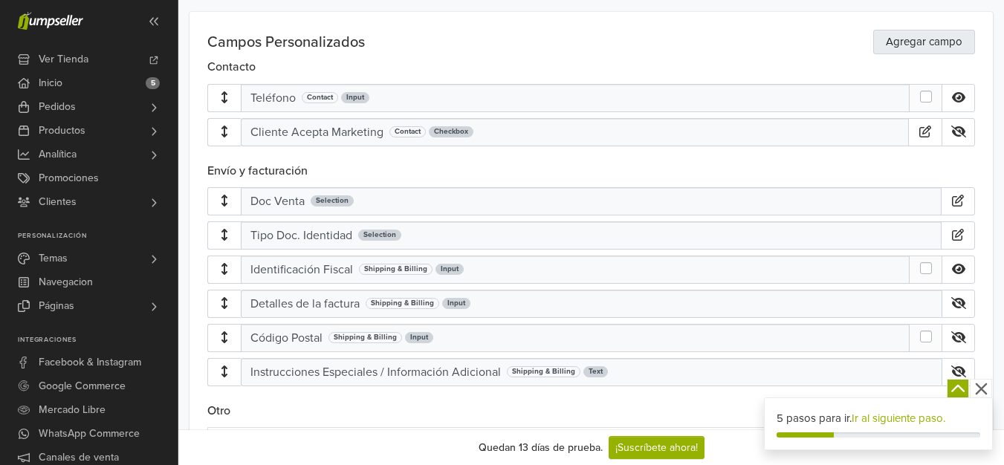
click at [947, 42] on link "Agregar campo" at bounding box center [925, 42] width 102 height 25
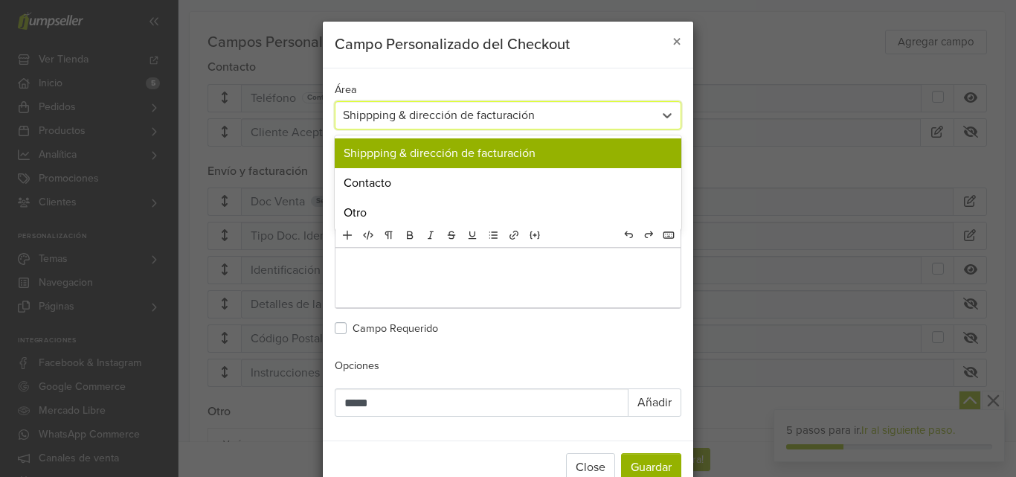
click at [506, 114] on div "Shippping & dirección de facturación" at bounding box center [494, 115] width 303 height 18
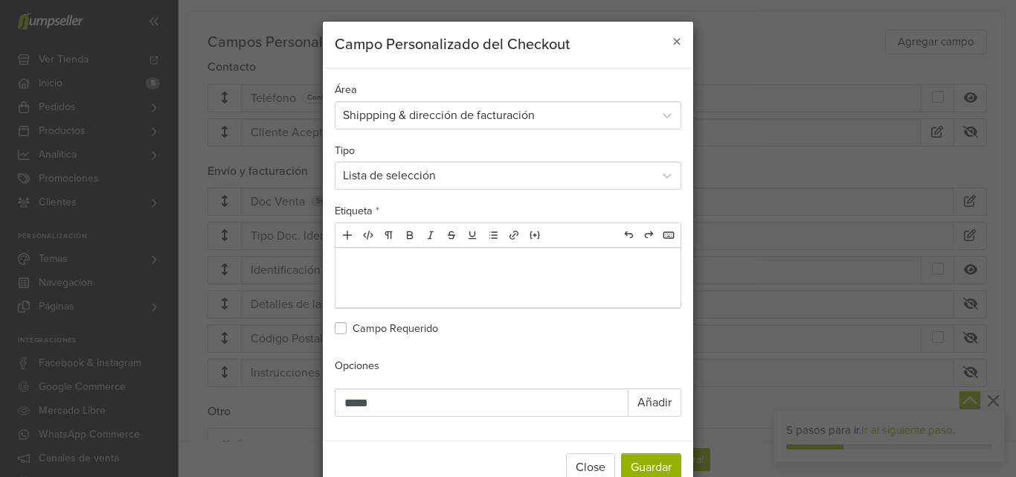
click at [451, 156] on div "Tipo Lista de selección" at bounding box center [508, 165] width 346 height 49
click at [448, 171] on div "Lista de selección" at bounding box center [494, 176] width 303 height 18
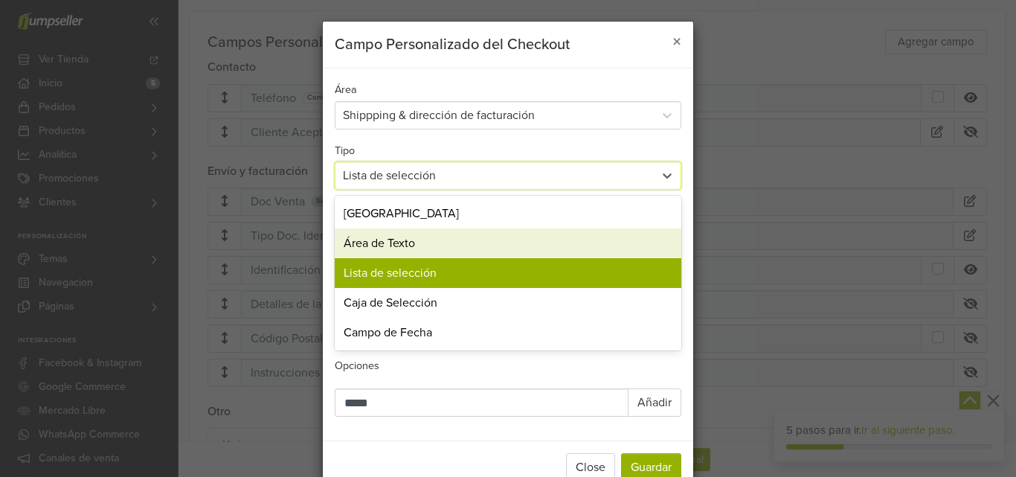
click at [438, 246] on div "Área de Texto" at bounding box center [508, 243] width 346 height 30
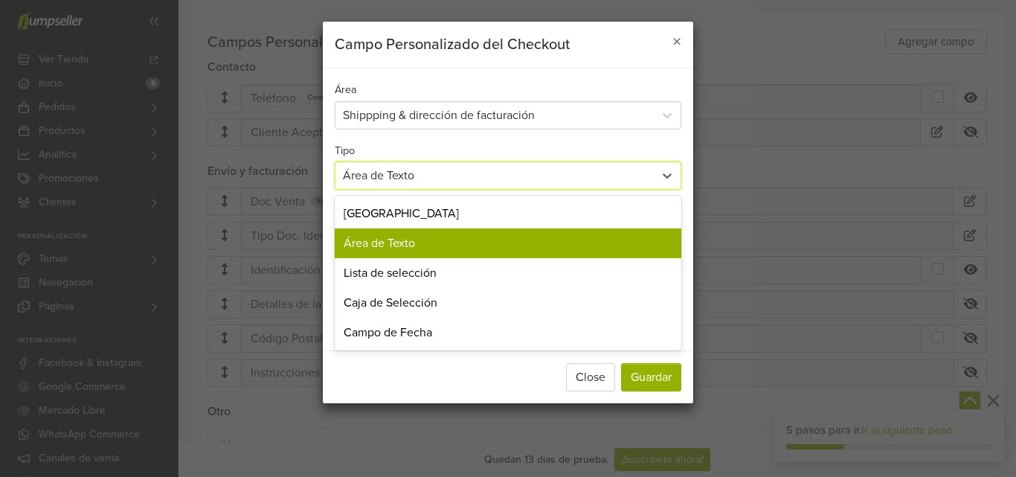
click at [442, 174] on div "Área de Texto" at bounding box center [494, 176] width 303 height 18
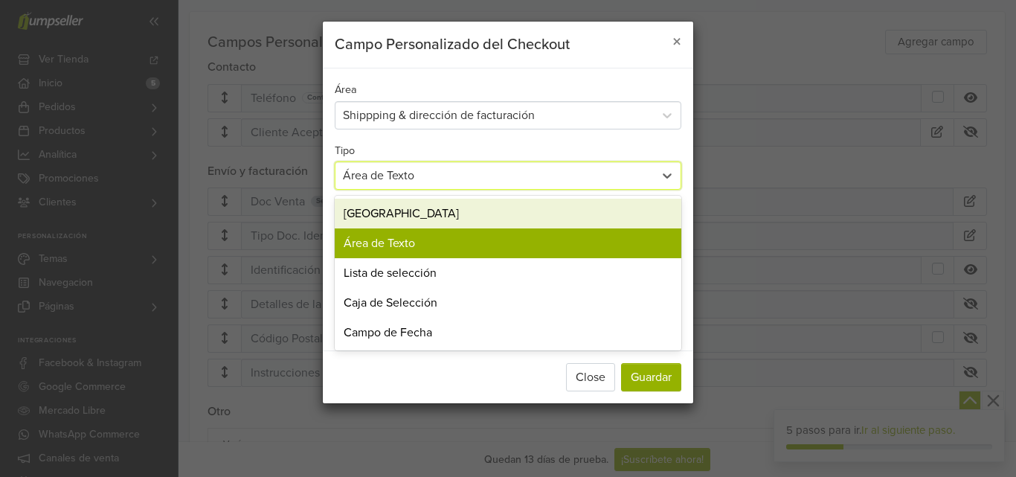
click at [445, 209] on div "Campo de Entrada" at bounding box center [508, 214] width 346 height 30
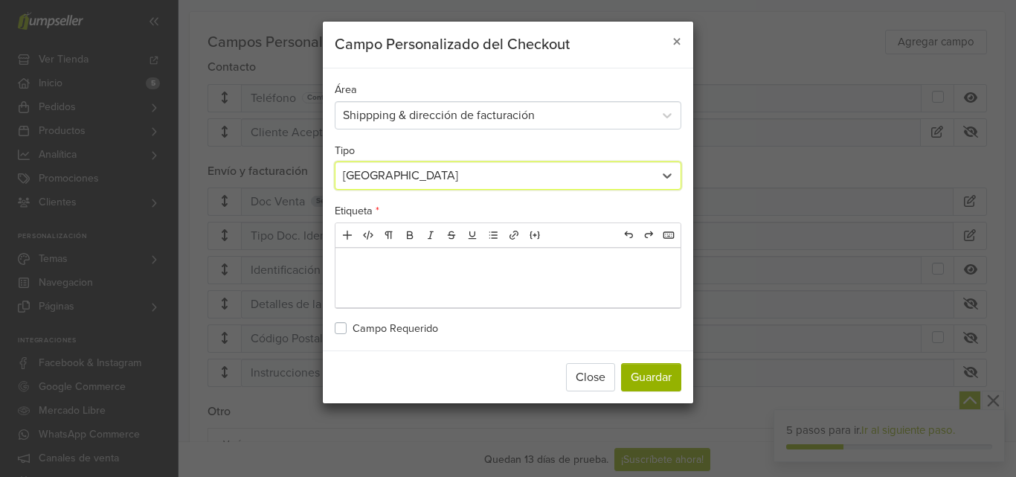
click at [443, 180] on div "Campo de Entrada" at bounding box center [494, 176] width 303 height 18
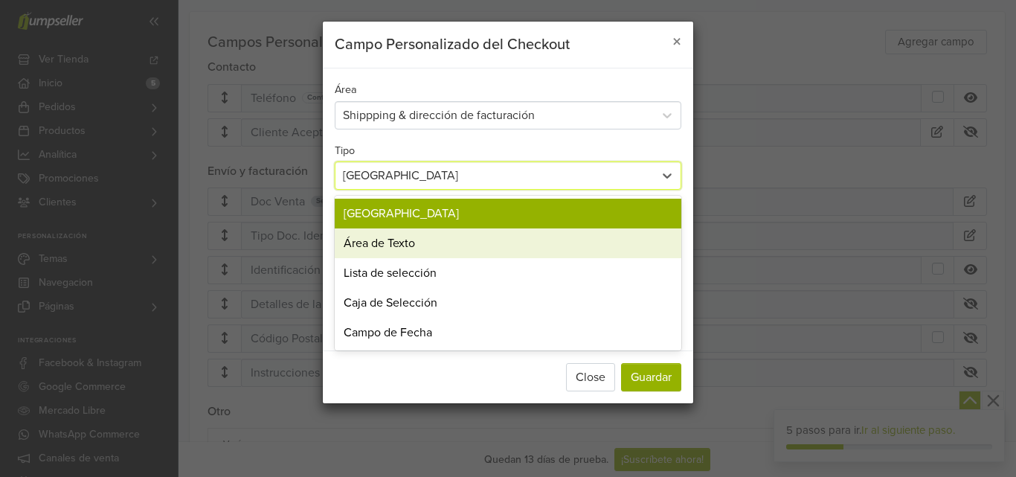
click at [439, 240] on div "Área de Texto" at bounding box center [508, 243] width 346 height 30
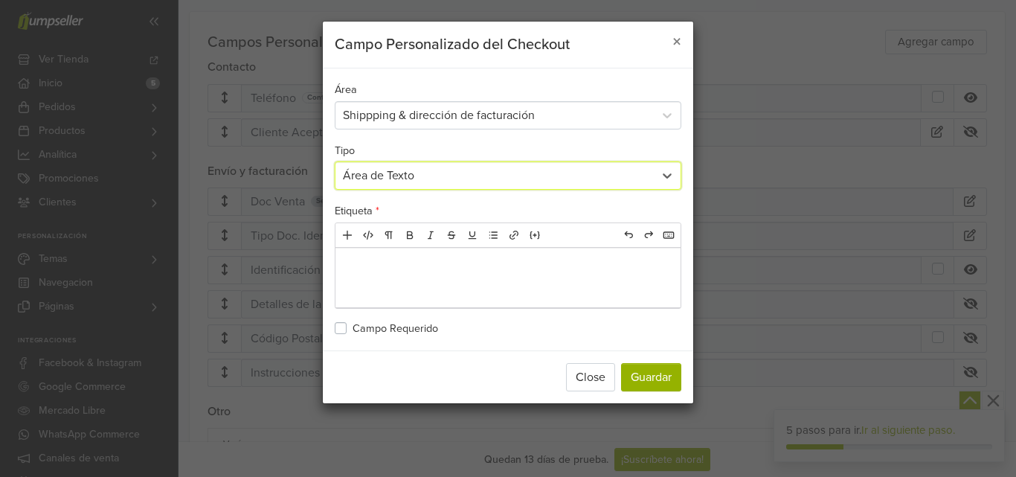
click at [439, 264] on p at bounding box center [508, 260] width 338 height 18
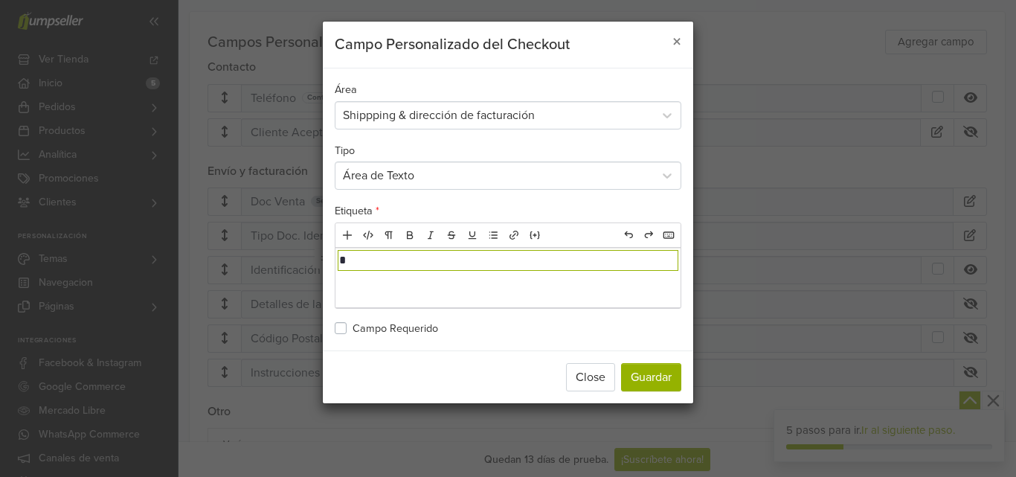
type textarea "********"
type textarea "**********"
click at [647, 378] on button "Guardar" at bounding box center [651, 377] width 60 height 28
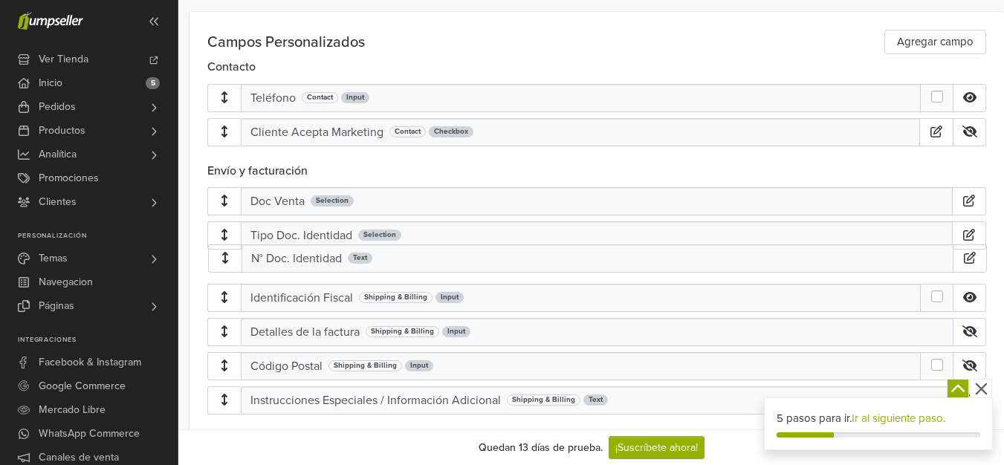
drag, startPoint x: 485, startPoint y: 202, endPoint x: 485, endPoint y: 266, distance: 63.9
click at [485, 266] on div "N° Doc. Identidad Text Doc Venta Selection Tipo Doc. Identidad Selection Identi…" at bounding box center [596, 286] width 779 height 199
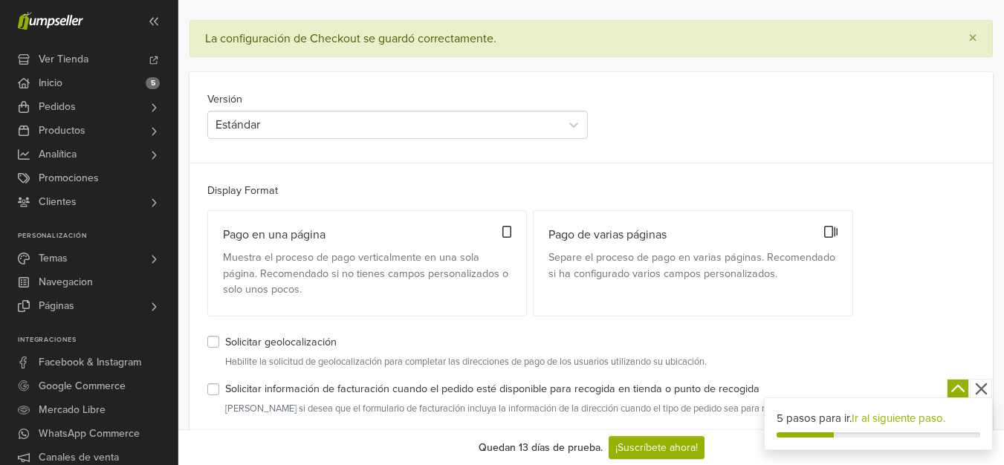
scroll to position [0, 0]
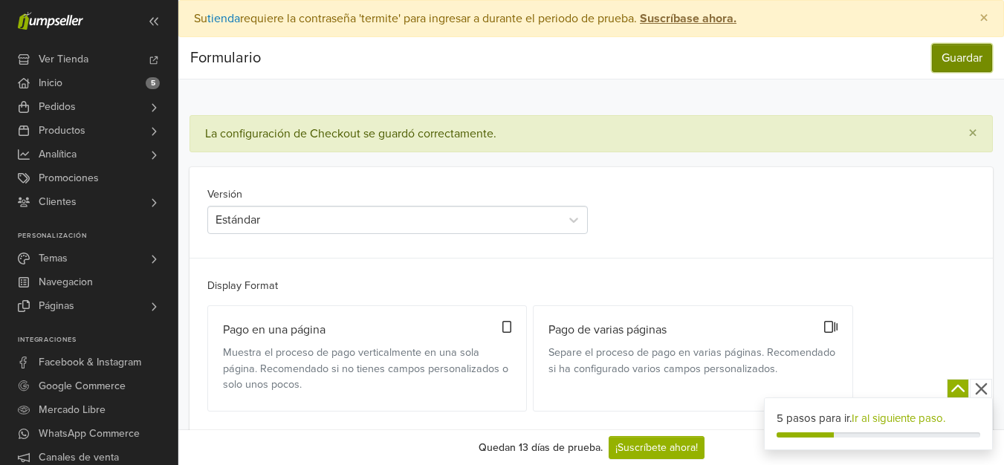
click at [967, 61] on button "Guardar" at bounding box center [962, 58] width 60 height 28
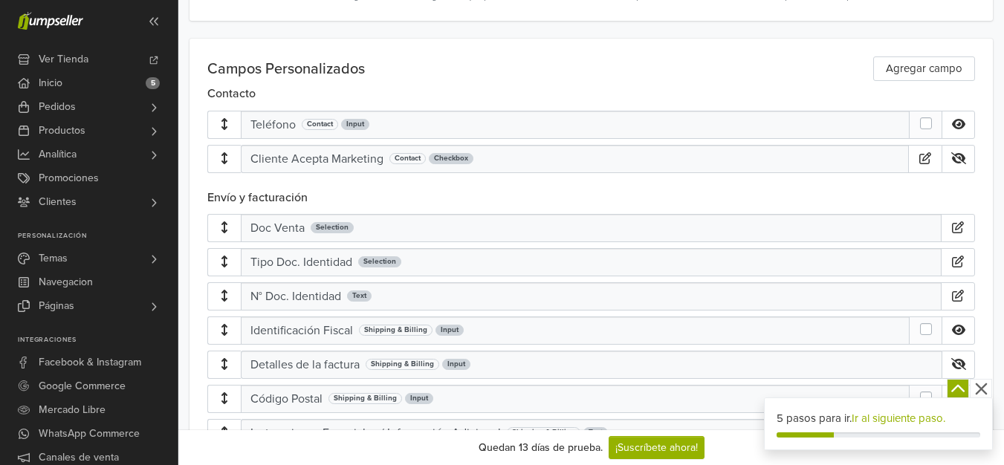
scroll to position [818, 0]
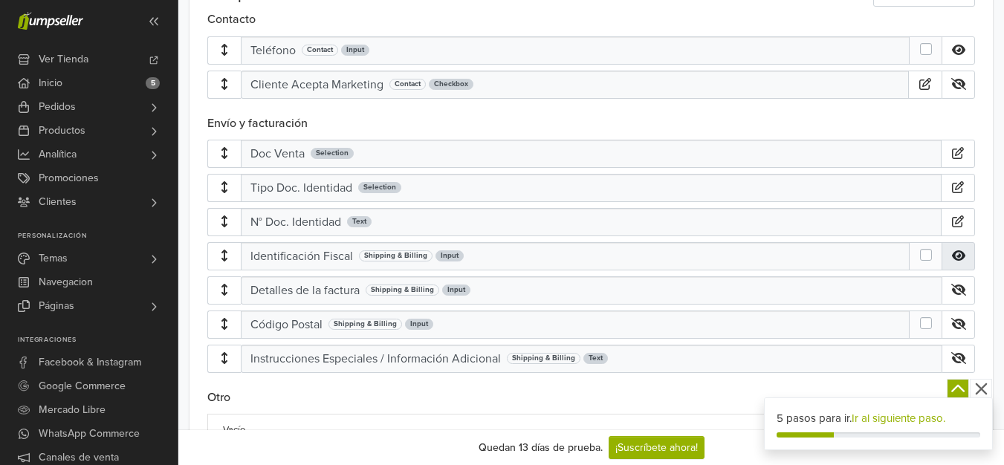
click at [966, 253] on icon at bounding box center [958, 256] width 13 height 10
click at [967, 288] on icon at bounding box center [959, 290] width 15 height 12
click at [476, 288] on div "Detalles de la factura Shipping & Billing Input" at bounding box center [591, 291] width 701 height 28
click at [966, 227] on icon "button" at bounding box center [958, 222] width 15 height 12
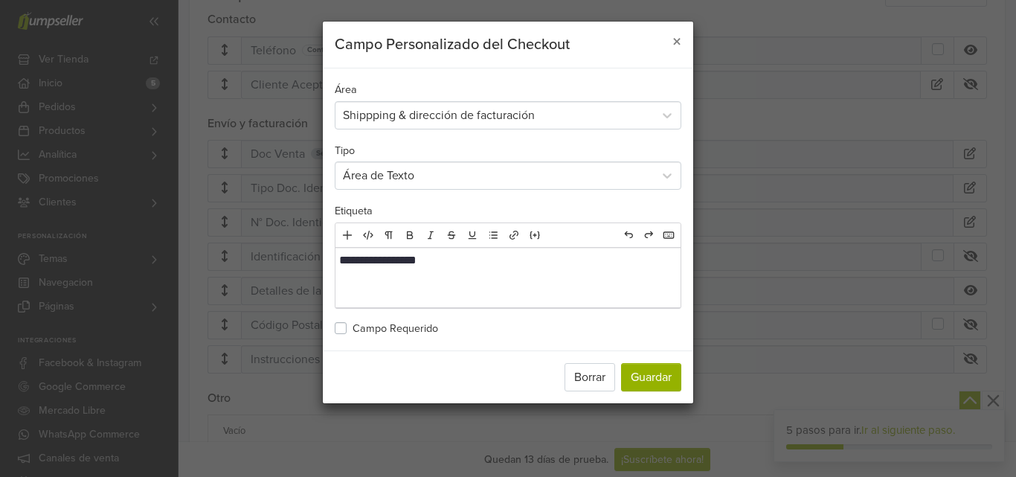
click at [430, 173] on div "Área de Texto" at bounding box center [494, 176] width 303 height 18
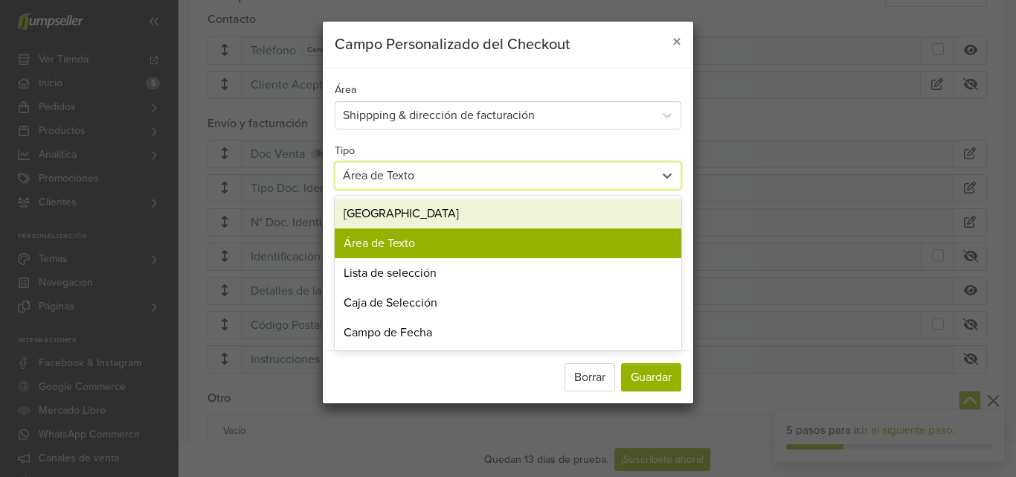
click at [422, 214] on div "Campo de Entrada" at bounding box center [508, 214] width 346 height 30
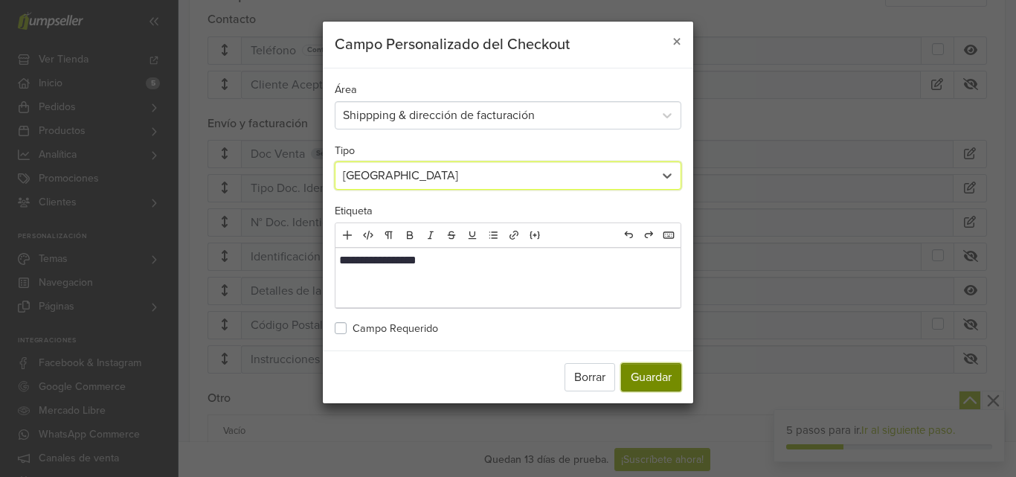
click at [637, 370] on button "Guardar" at bounding box center [651, 377] width 60 height 28
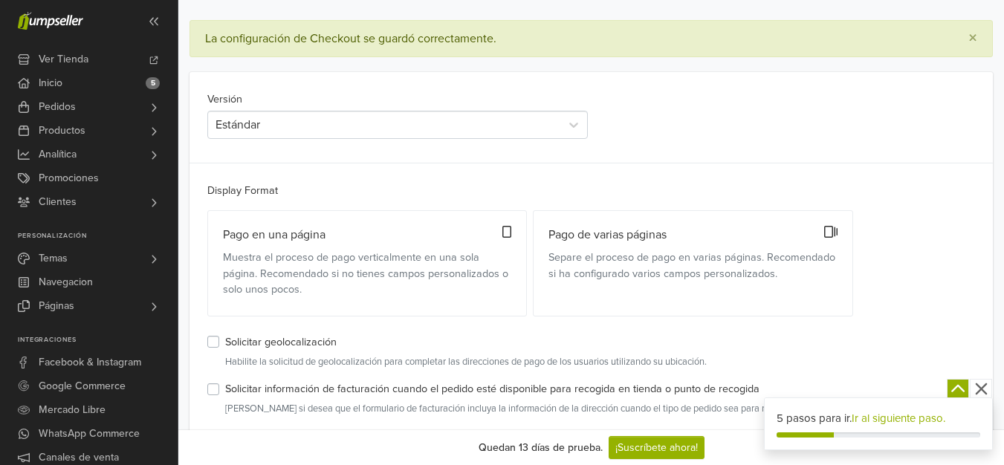
scroll to position [0, 0]
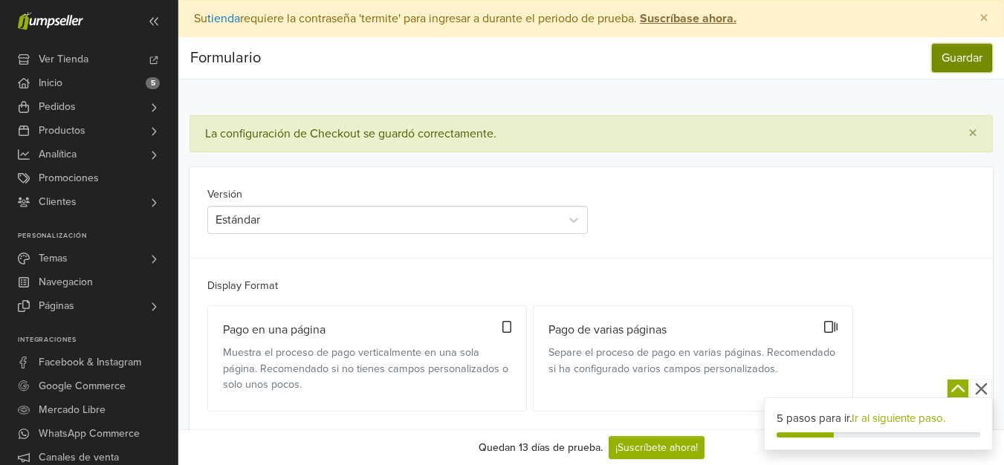
click at [967, 51] on button "Guardar" at bounding box center [962, 58] width 60 height 28
click at [53, 104] on span "Pedidos" at bounding box center [57, 107] width 37 height 24
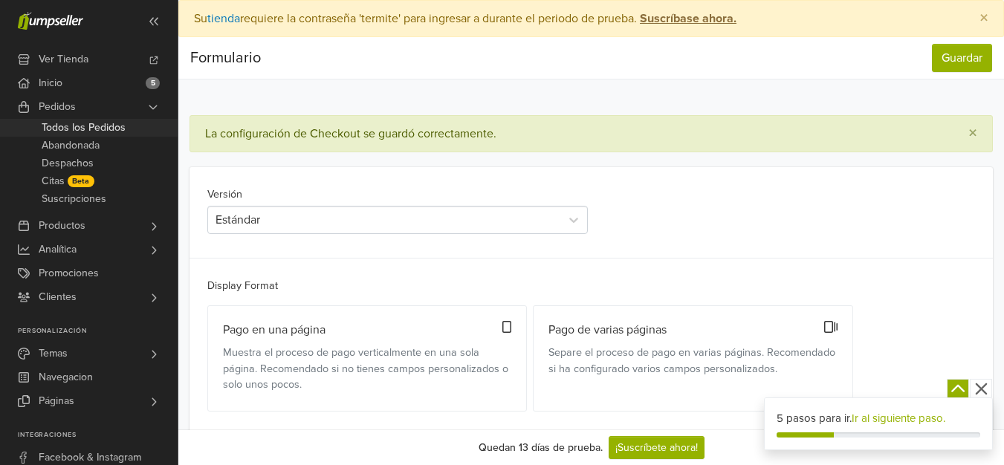
click at [78, 129] on span "Todos los Pedidos" at bounding box center [84, 128] width 84 height 18
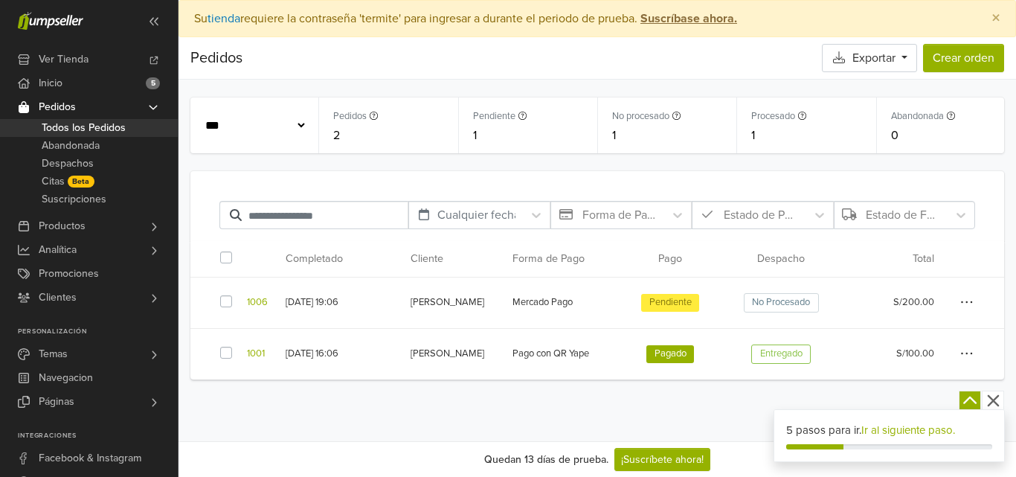
click at [965, 303] on icon "button" at bounding box center [966, 301] width 13 height 15
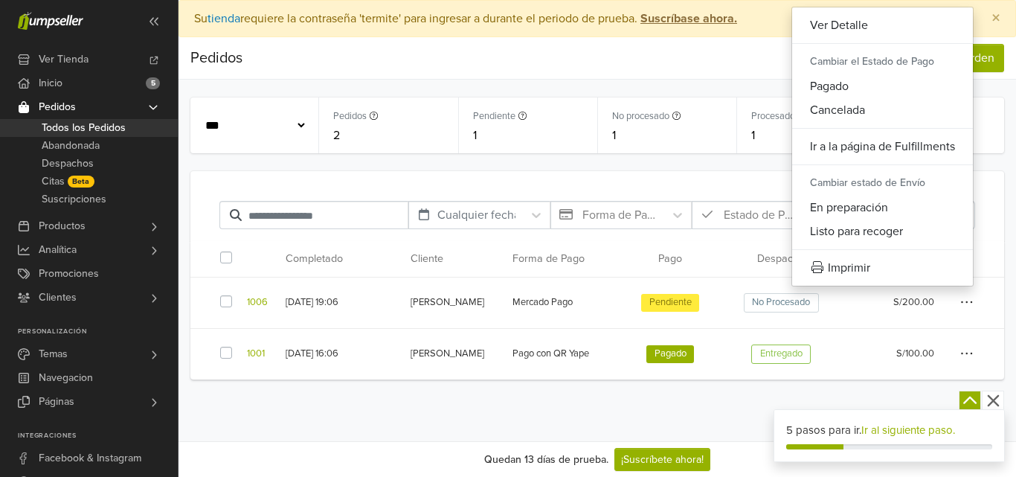
click at [546, 291] on td "Mercado Pago" at bounding box center [558, 302] width 110 height 51
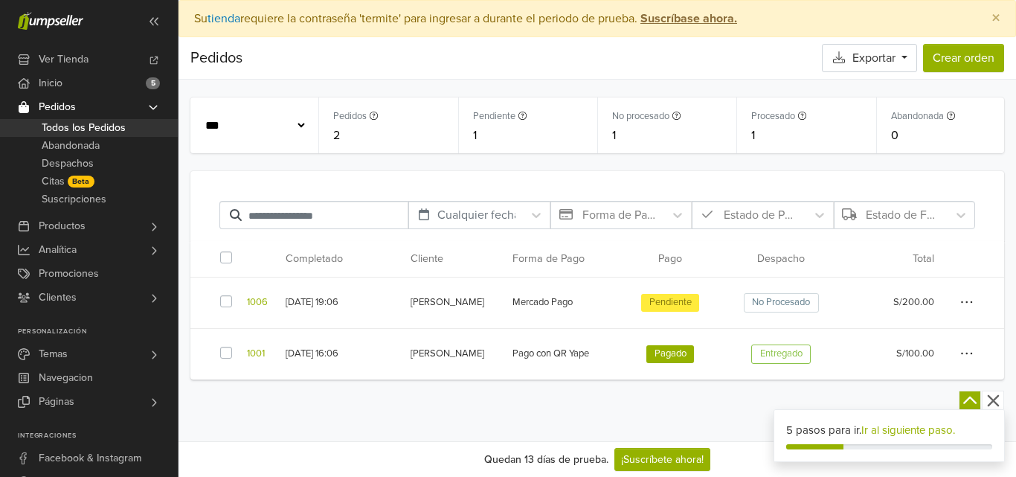
click at [548, 308] on span "Mercado Pago" at bounding box center [542, 302] width 60 height 15
click at [389, 300] on div "[DATE] 19:06" at bounding box center [340, 302] width 110 height 15
click at [257, 299] on link "1006" at bounding box center [257, 302] width 21 height 15
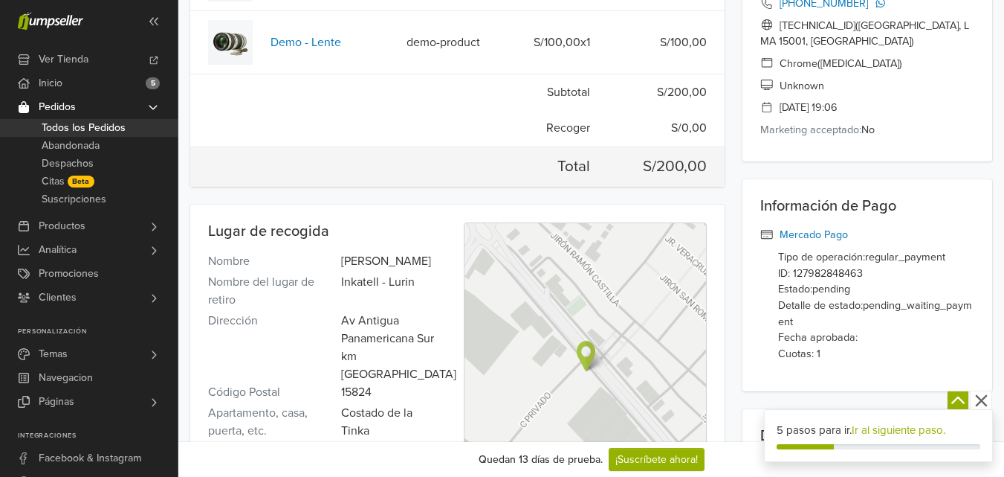
scroll to position [297, 0]
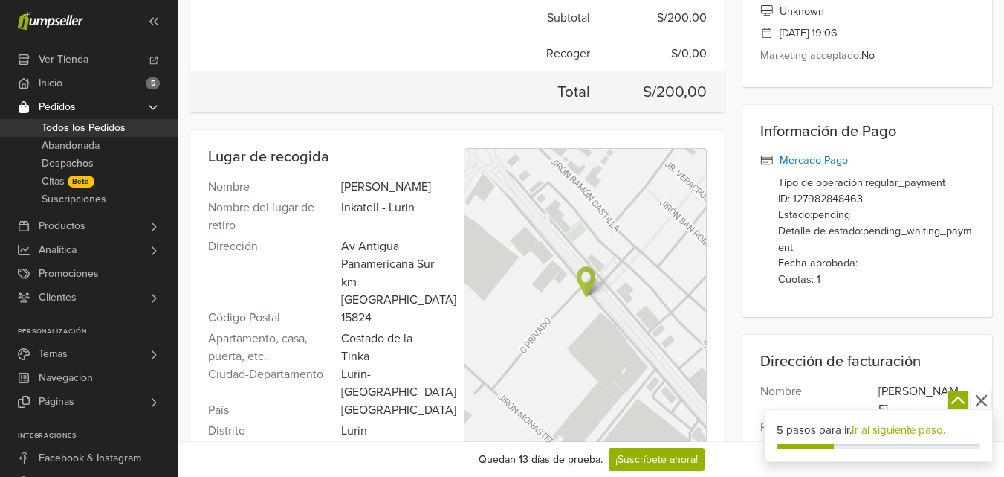
click at [834, 184] on p "Tipo de operación:regular_payment ID: 127982848463 Estado:pending Detalle de es…" at bounding box center [876, 231] width 196 height 112
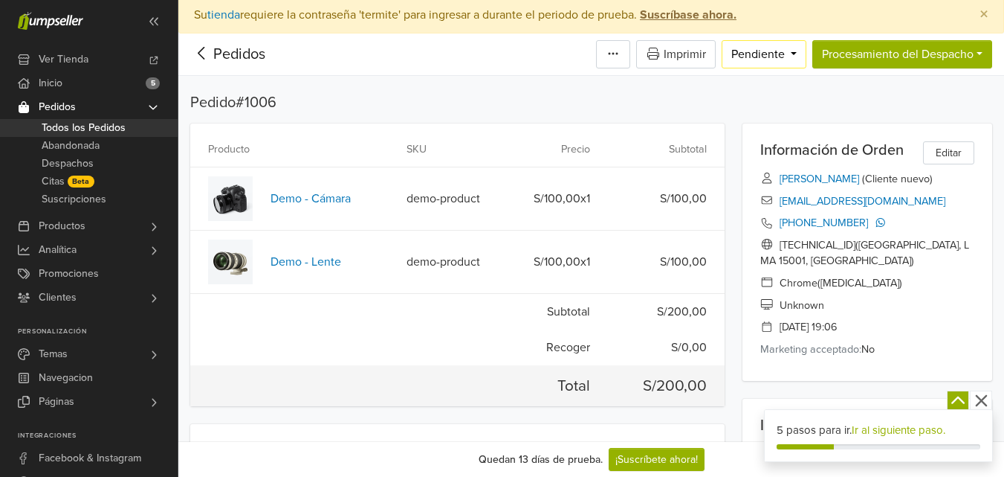
scroll to position [0, 0]
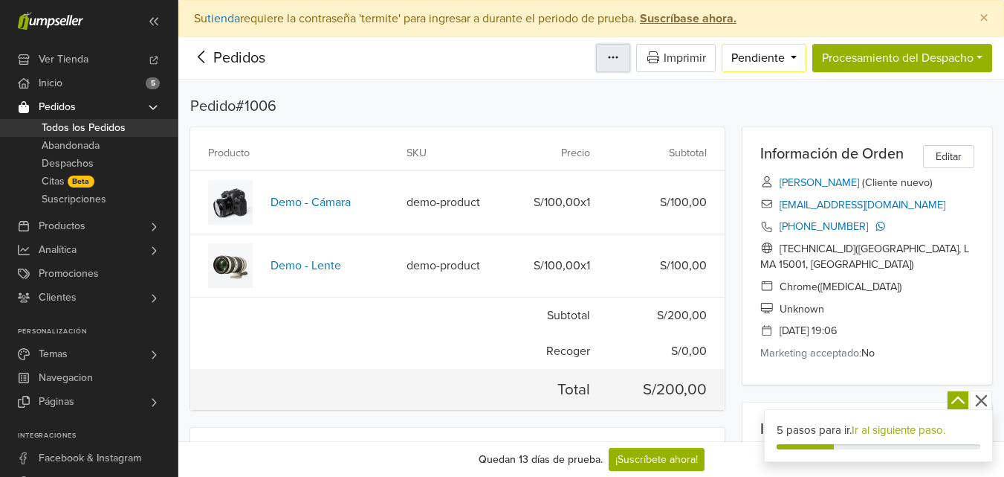
click at [604, 65] on button "button" at bounding box center [613, 58] width 34 height 28
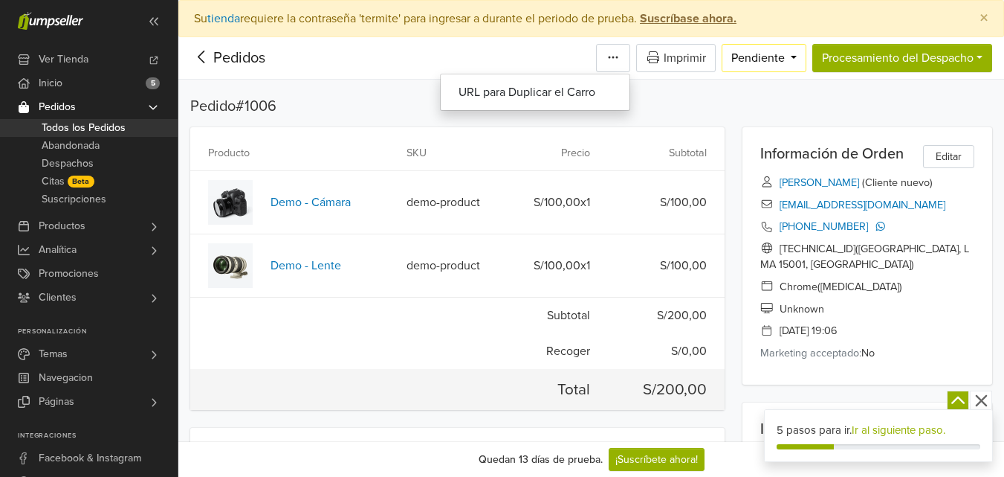
click at [706, 118] on div "Pedido # 1006" at bounding box center [591, 109] width 802 height 24
click at [445, 204] on link "demo-product" at bounding box center [447, 202] width 81 height 18
click at [827, 152] on div "Información de Orden" at bounding box center [832, 154] width 143 height 18
click at [94, 123] on span "Todos los Pedidos" at bounding box center [84, 128] width 84 height 18
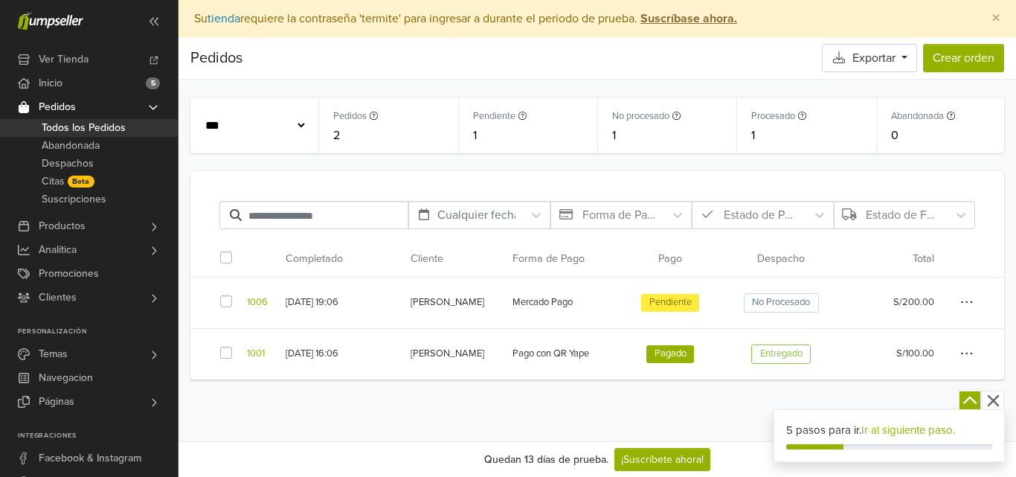
click at [532, 295] on span "Mercado Pago" at bounding box center [542, 302] width 60 height 15
click at [970, 299] on icon "button" at bounding box center [966, 301] width 13 height 15
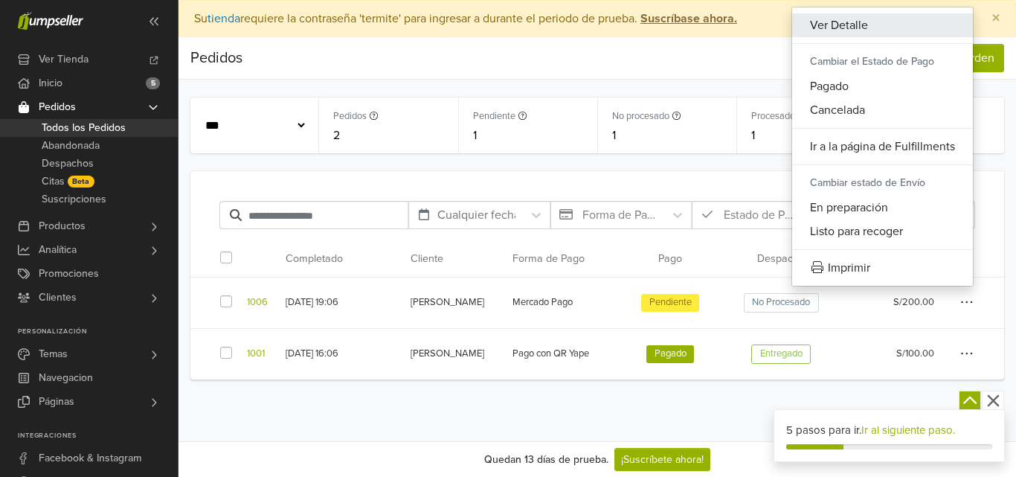
click at [846, 27] on button "Ver Detalle" at bounding box center [882, 25] width 181 height 24
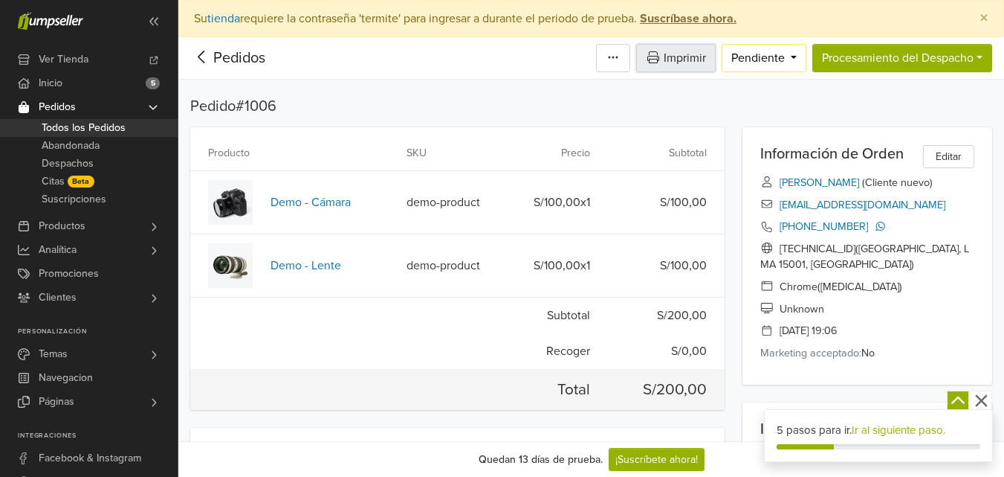
click at [697, 61] on button "Imprimir" at bounding box center [676, 58] width 80 height 28
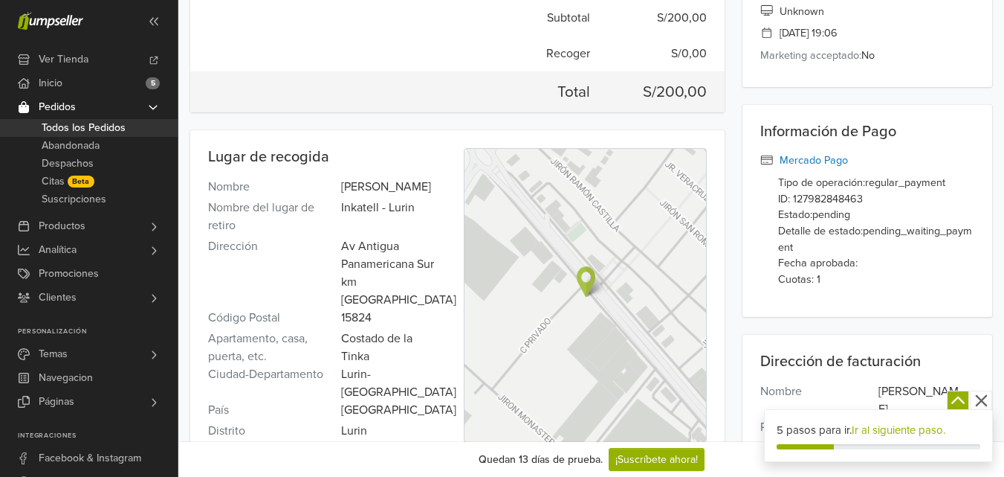
scroll to position [446, 0]
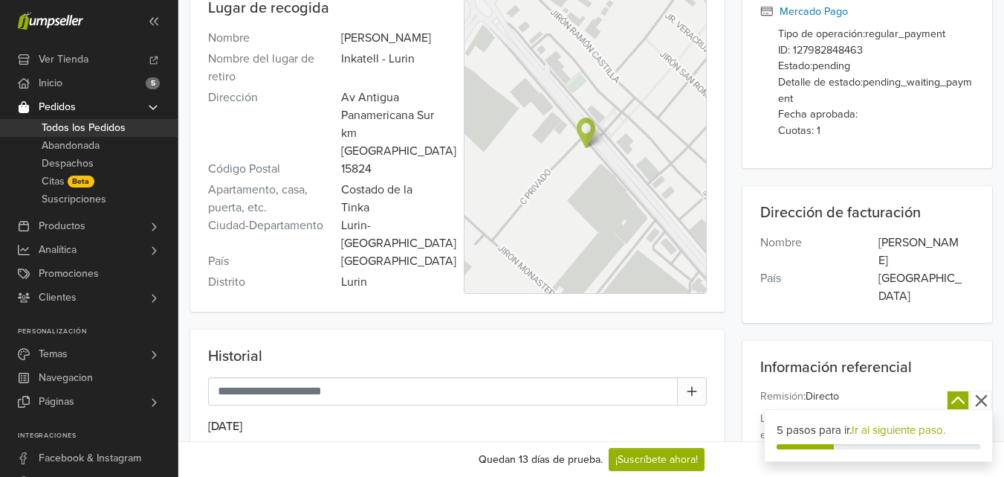
click at [72, 131] on span "Todos los Pedidos" at bounding box center [84, 128] width 84 height 18
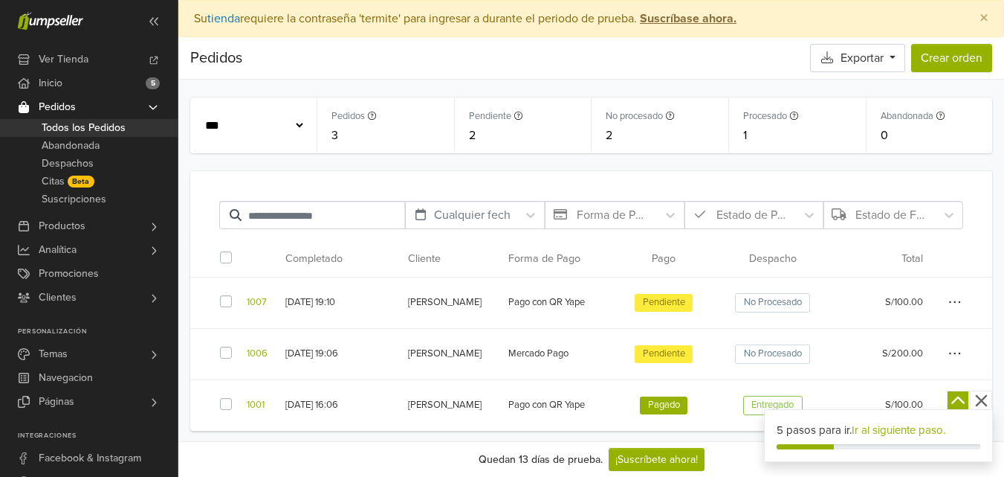
click at [957, 301] on icon "button" at bounding box center [955, 301] width 13 height 15
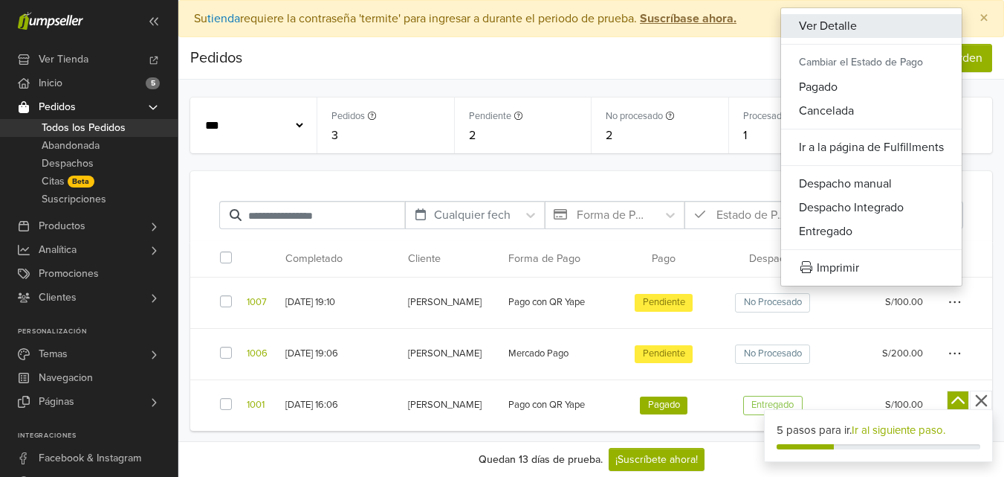
click at [845, 25] on button "Ver Detalle" at bounding box center [871, 26] width 181 height 24
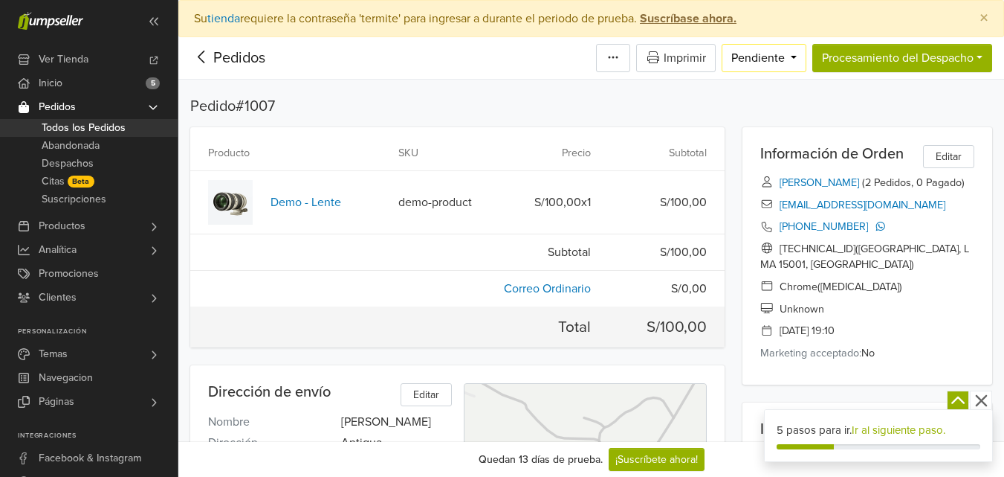
scroll to position [223, 0]
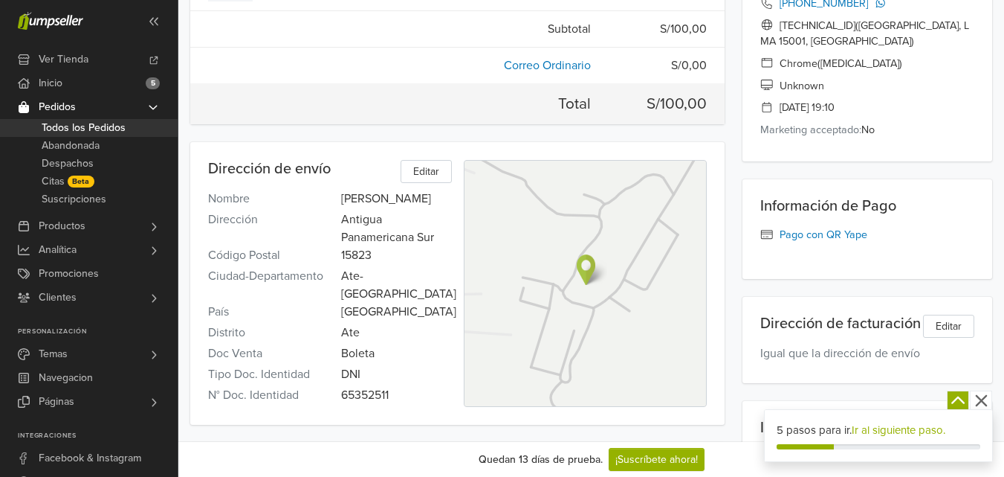
click at [590, 269] on img at bounding box center [586, 269] width 19 height 30
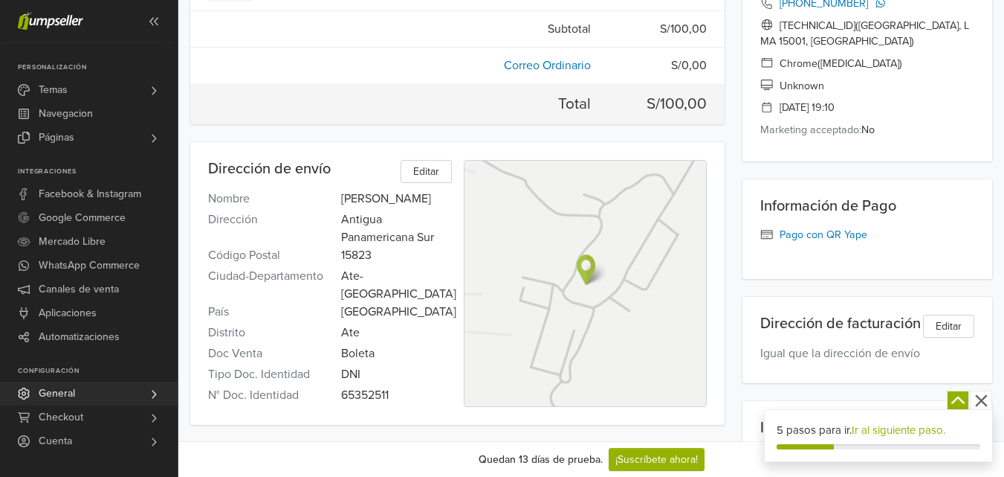
click at [105, 393] on link "General" at bounding box center [89, 393] width 178 height 24
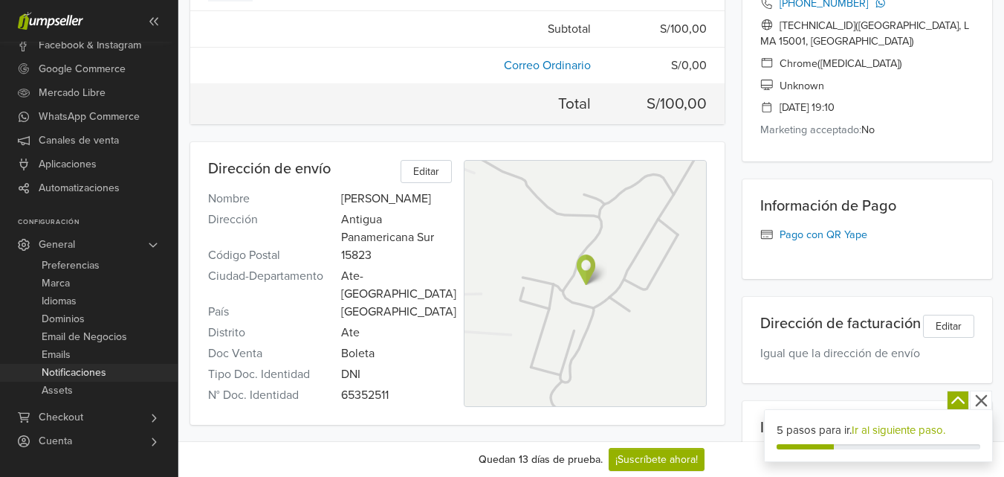
scroll to position [372, 0]
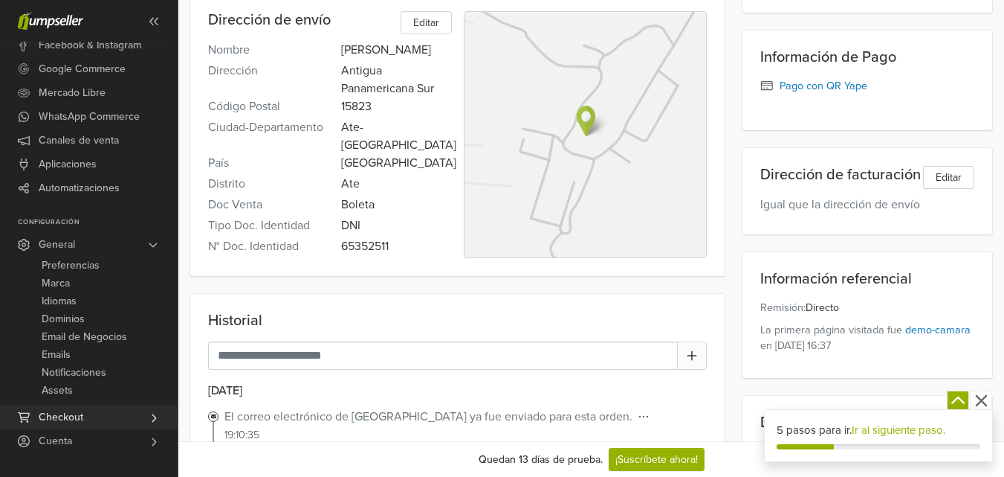
click at [109, 408] on link "Checkout" at bounding box center [89, 417] width 178 height 24
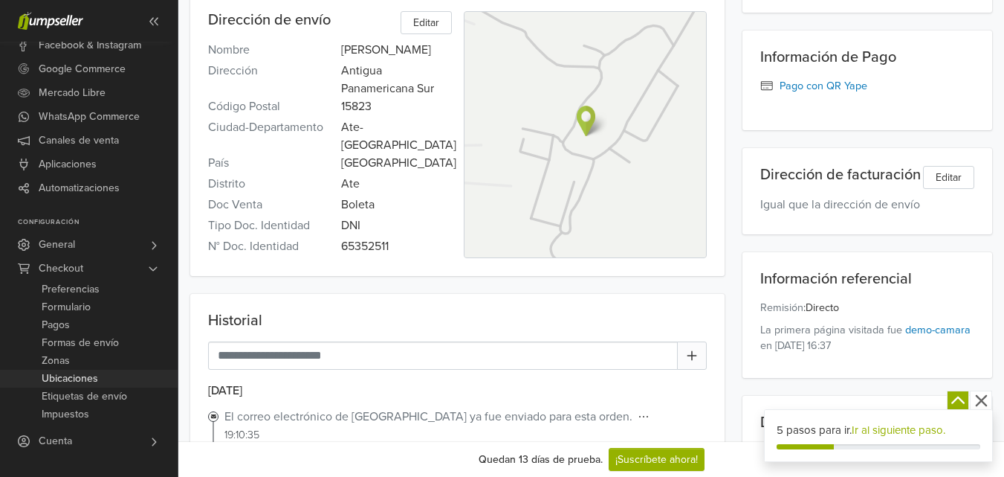
click at [110, 377] on link "Ubicaciones" at bounding box center [89, 379] width 178 height 18
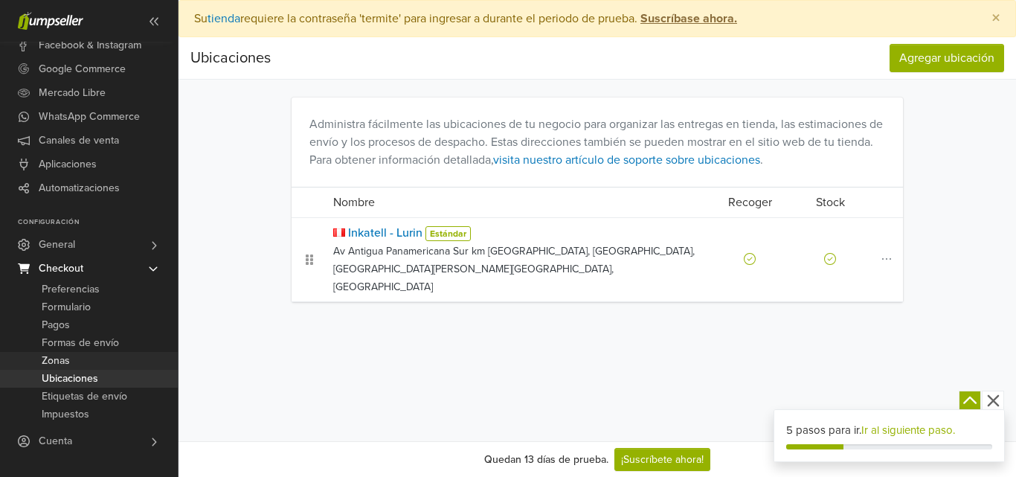
click at [117, 361] on link "Zonas" at bounding box center [89, 361] width 178 height 18
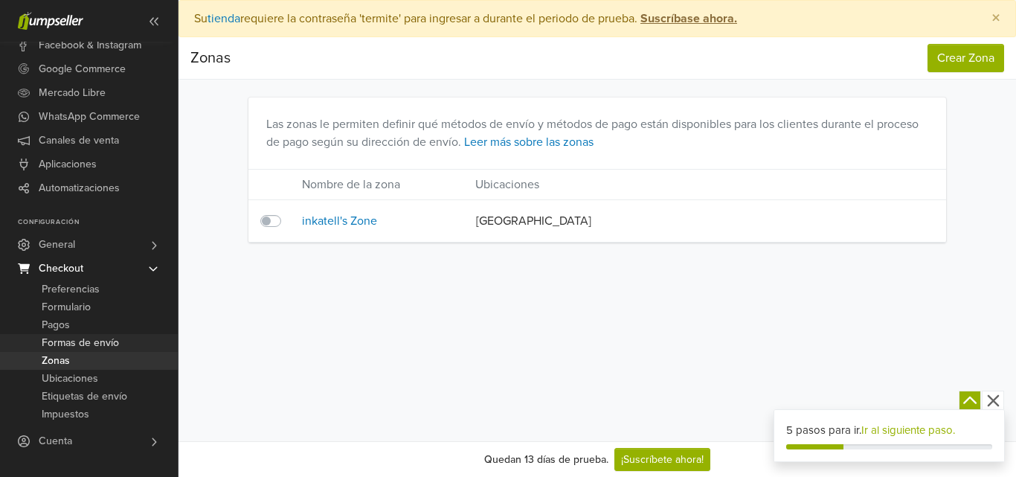
click at [125, 341] on link "Formas de envío" at bounding box center [89, 343] width 178 height 18
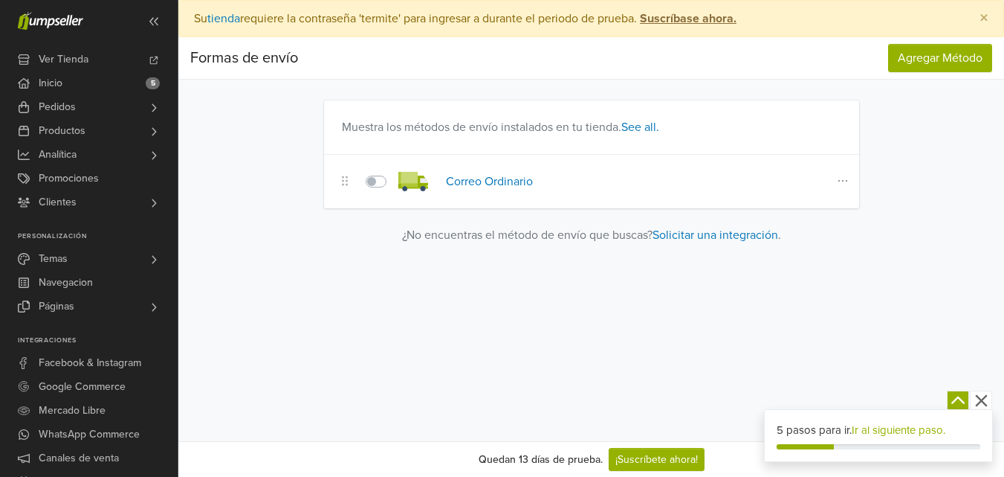
click at [844, 181] on icon at bounding box center [843, 181] width 15 height 12
click at [776, 210] on button "Editar" at bounding box center [790, 209] width 117 height 24
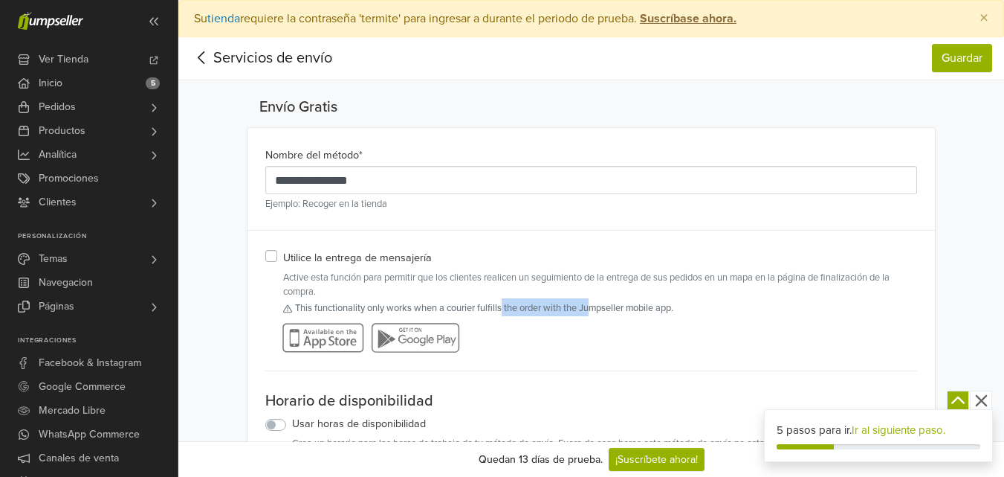
drag, startPoint x: 506, startPoint y: 305, endPoint x: 599, endPoint y: 302, distance: 93.0
click at [599, 302] on span "This functionality only works when a courier fulfills the order with the Jumpse…" at bounding box center [484, 308] width 378 height 12
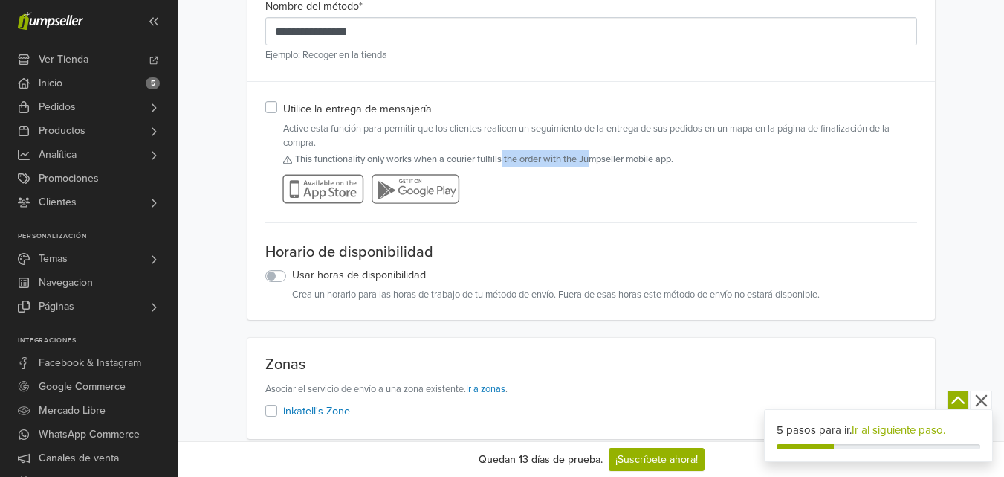
scroll to position [74, 0]
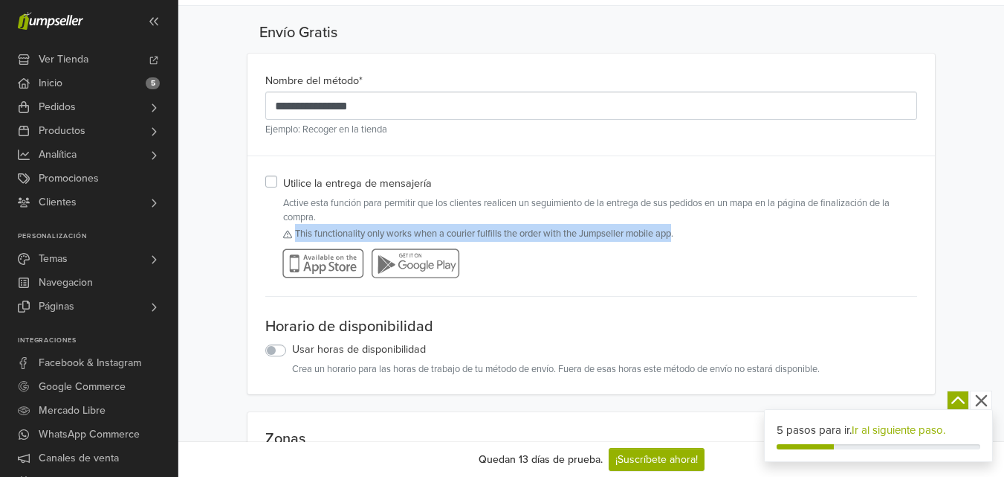
drag, startPoint x: 296, startPoint y: 230, endPoint x: 680, endPoint y: 241, distance: 383.8
click at [680, 241] on div "This functionality only works when a courier fulfills the order with the Jumpse…" at bounding box center [600, 234] width 635 height 18
copy span "This functionality only works when a courier fulfills the order with the Jumpse…"
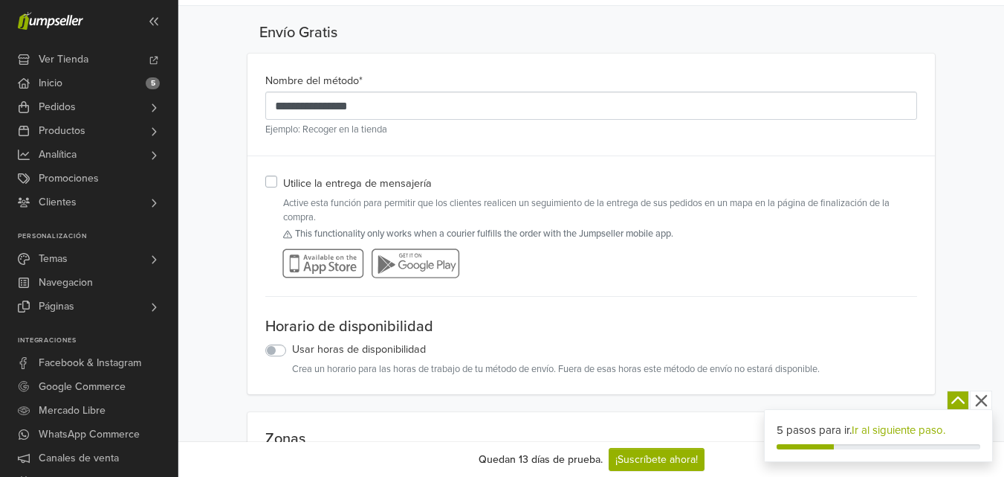
click at [277, 184] on div "Utilice la entrega de mensajería Active esta función para permitir que los clie…" at bounding box center [591, 226] width 653 height 104
click at [283, 184] on label "Utilice la entrega de mensajería" at bounding box center [357, 183] width 149 height 19
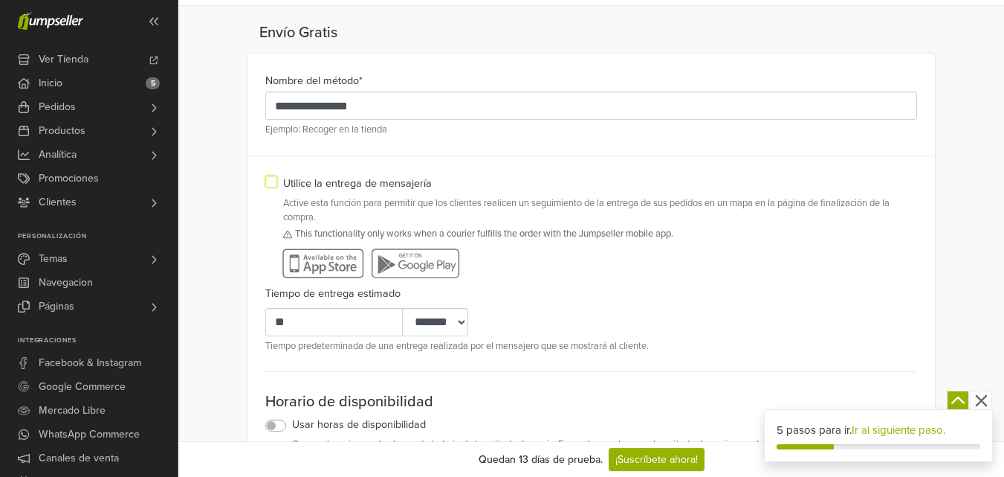
scroll to position [149, 0]
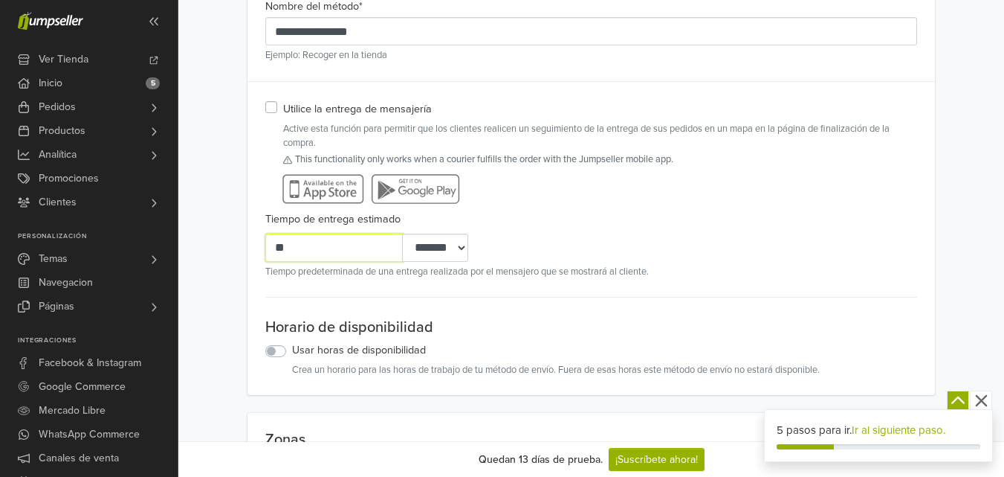
drag, startPoint x: 341, startPoint y: 252, endPoint x: 186, endPoint y: 251, distance: 155.4
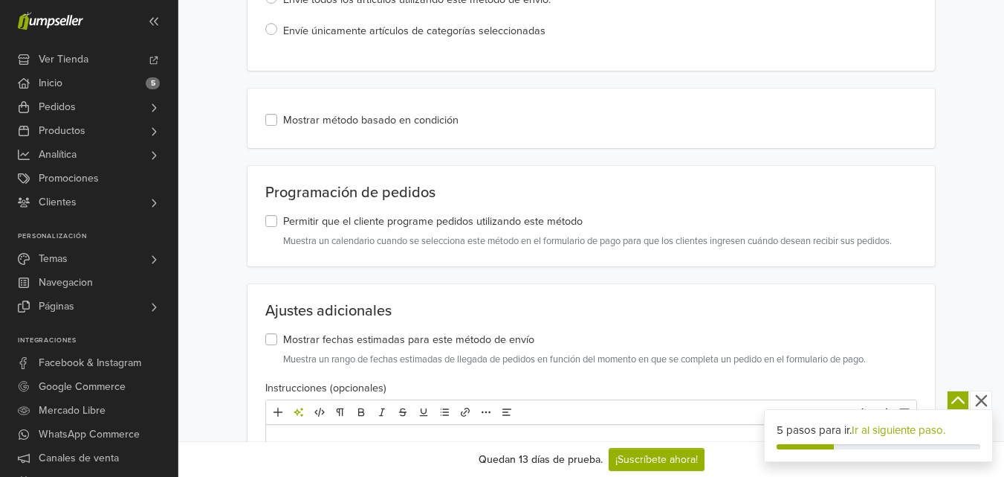
scroll to position [915, 0]
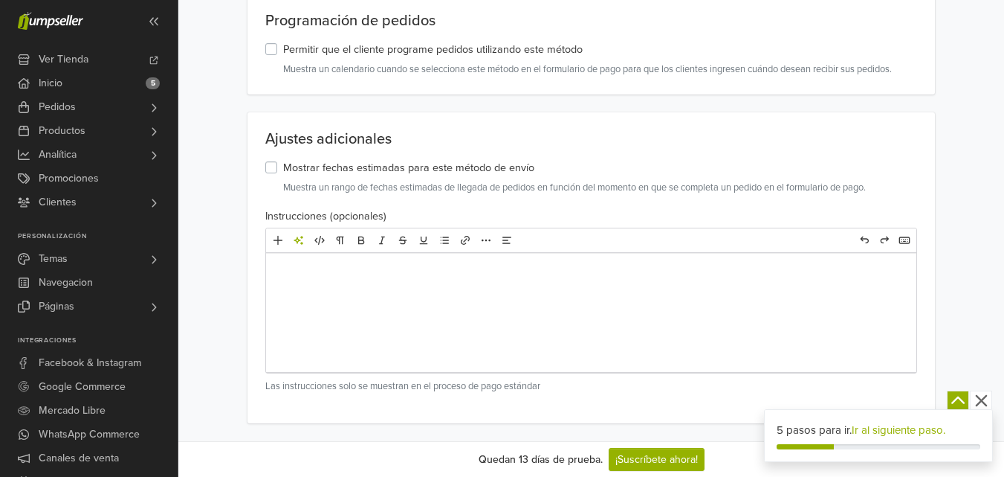
type input "**"
click at [978, 398] on icon "button" at bounding box center [981, 401] width 12 height 12
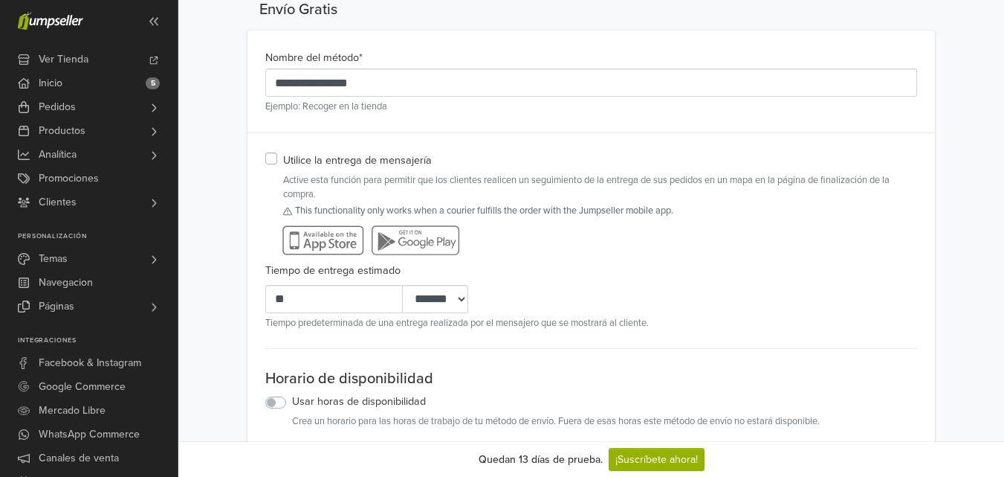
scroll to position [0, 0]
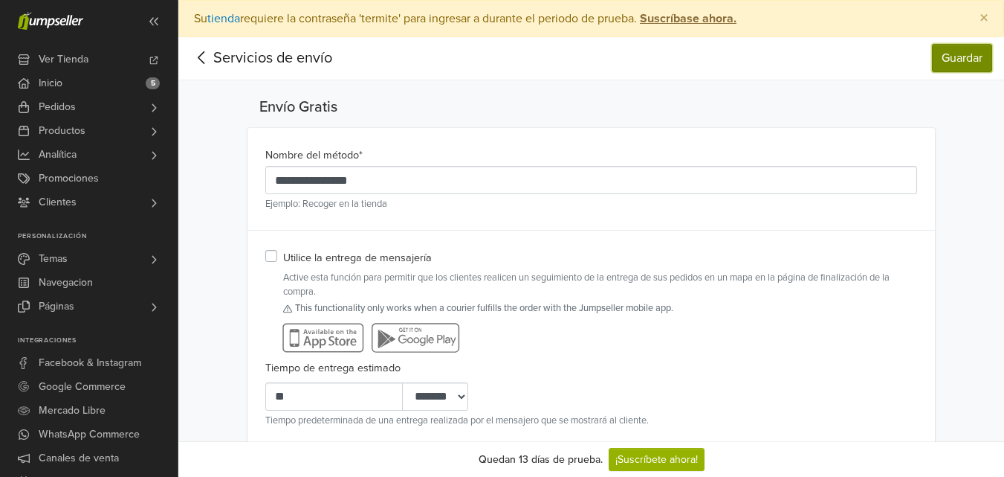
click at [963, 58] on button "Guardar" at bounding box center [962, 58] width 60 height 28
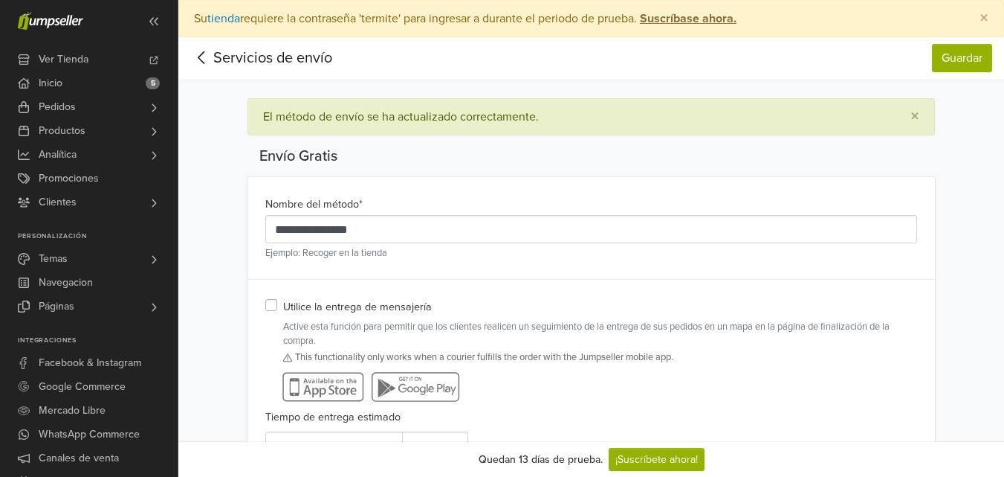
click at [120, 83] on link "Inicio 5" at bounding box center [89, 83] width 178 height 24
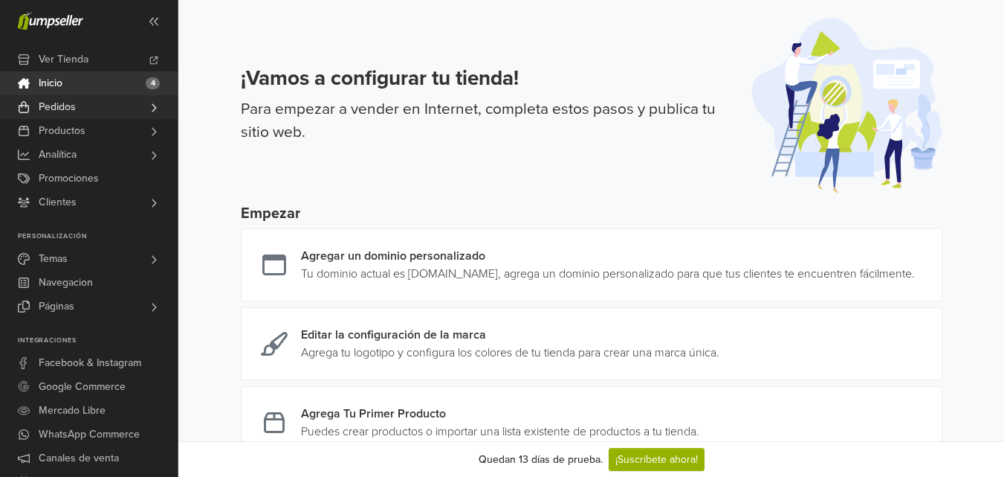
click at [67, 107] on span "Pedidos" at bounding box center [57, 107] width 37 height 24
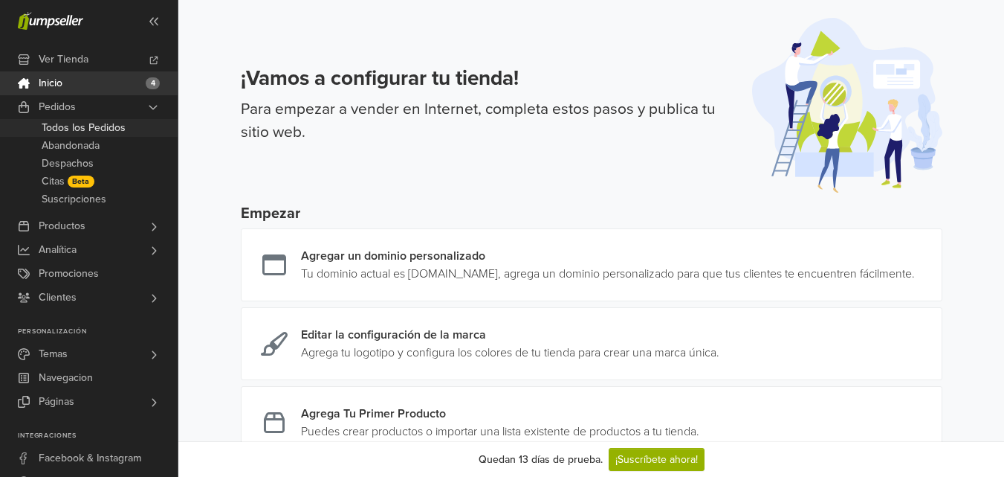
click at [69, 123] on span "Todos los Pedidos" at bounding box center [84, 128] width 84 height 18
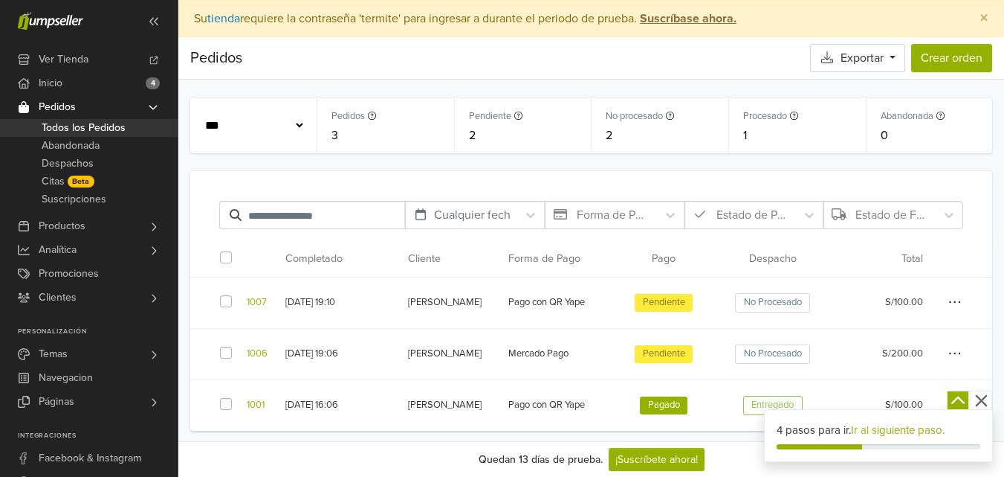
click at [958, 300] on icon "button" at bounding box center [955, 301] width 13 height 15
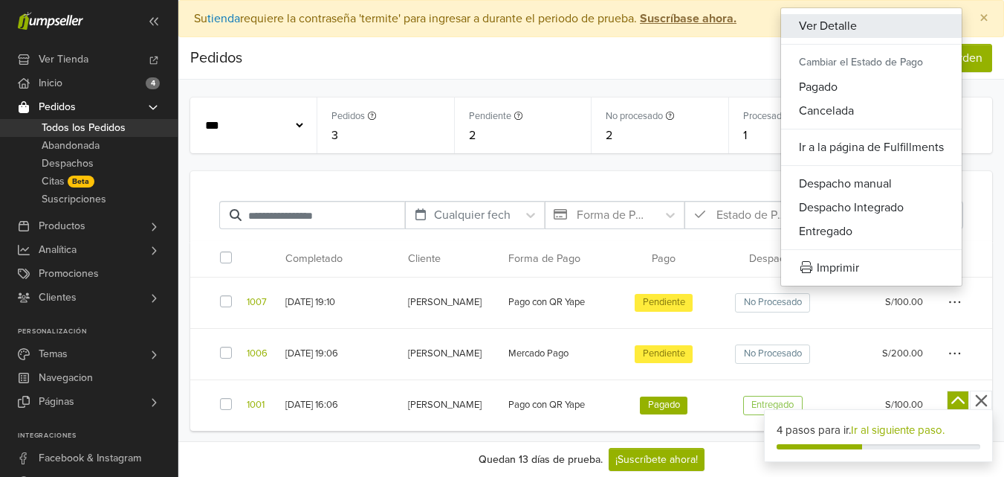
click at [844, 25] on button "Ver Detalle" at bounding box center [871, 26] width 181 height 24
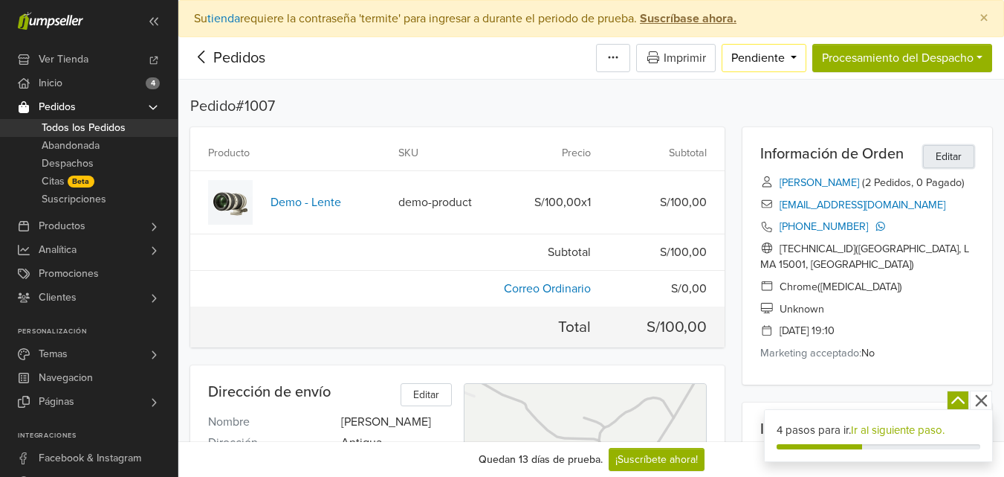
click at [949, 155] on span "Editar" at bounding box center [949, 157] width 26 height 16
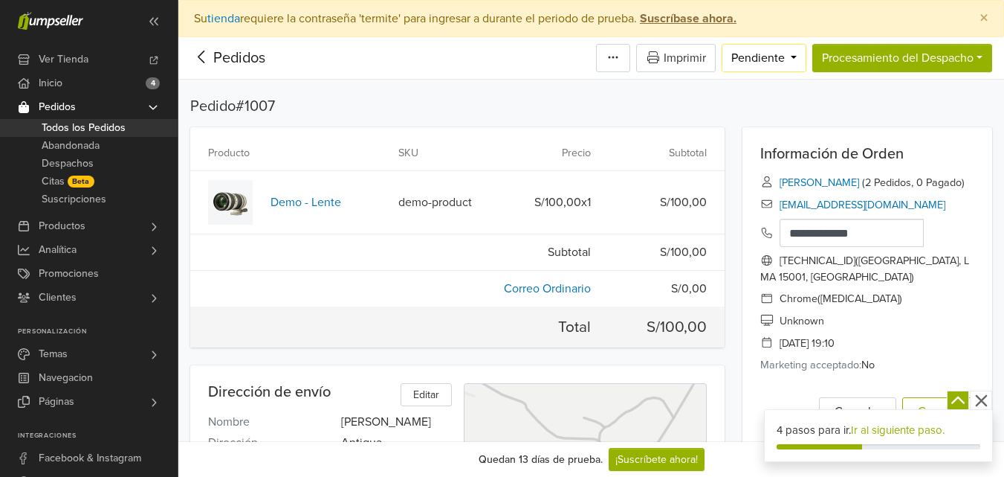
scroll to position [223, 0]
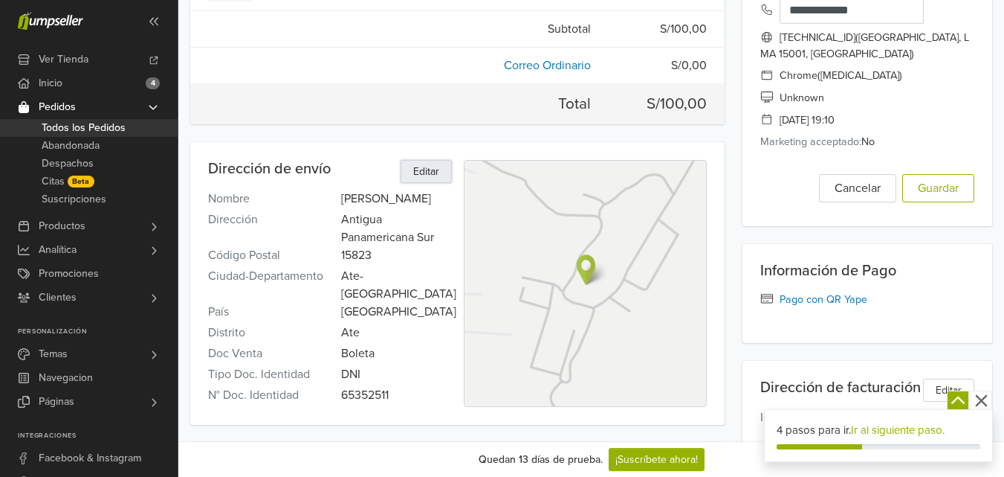
click at [411, 176] on button "Editar" at bounding box center [426, 171] width 51 height 23
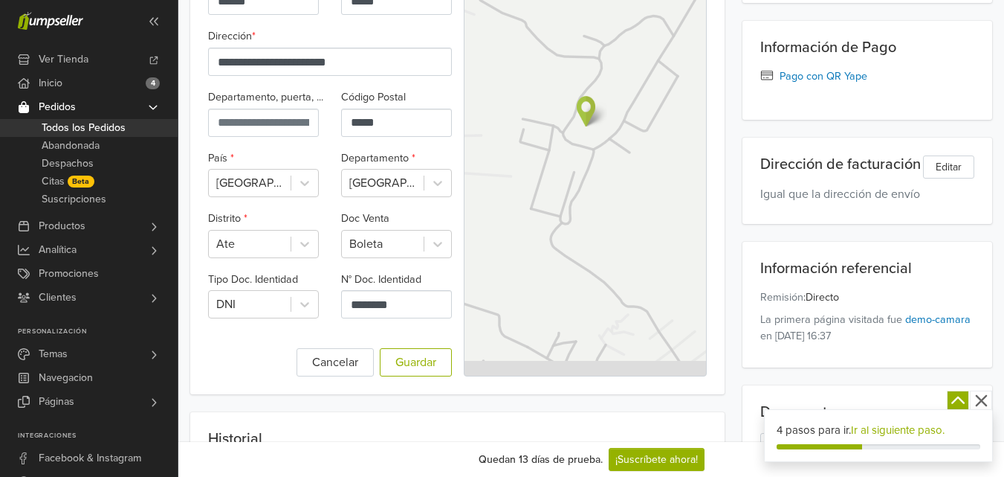
scroll to position [372, 0]
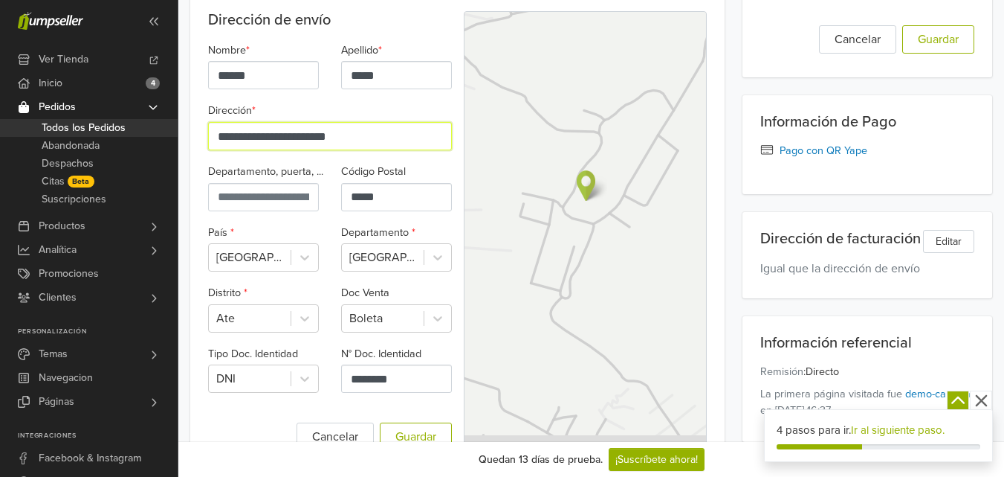
click at [285, 144] on input "**********" at bounding box center [330, 136] width 244 height 28
drag, startPoint x: 410, startPoint y: 136, endPoint x: 120, endPoint y: 141, distance: 290.7
click at [120, 141] on div "Ver Tienda Inicio 4 Pedidos Todos los Pedidos Beta" at bounding box center [502, 288] width 1004 height 1320
type input "*"
click at [289, 144] on input "******" at bounding box center [330, 136] width 244 height 28
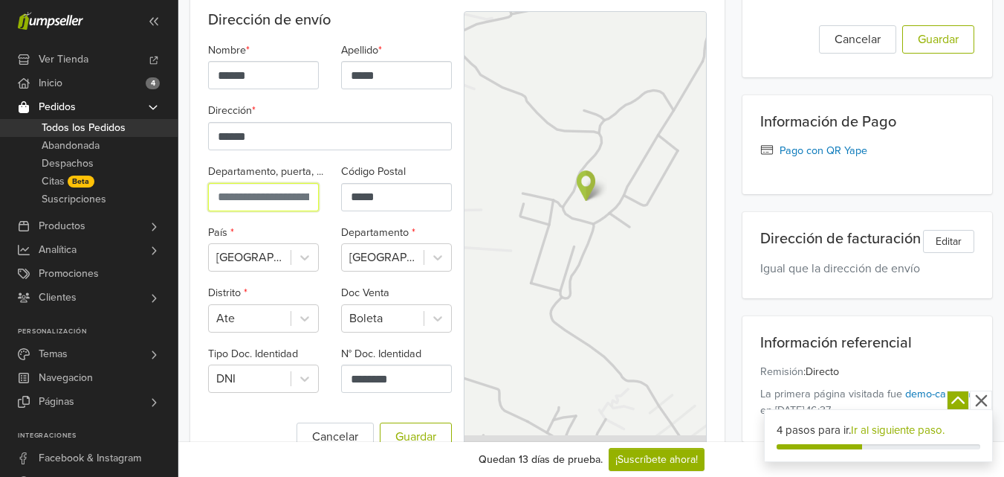
click at [285, 203] on input "Departamento, puerta, ..." at bounding box center [263, 197] width 111 height 28
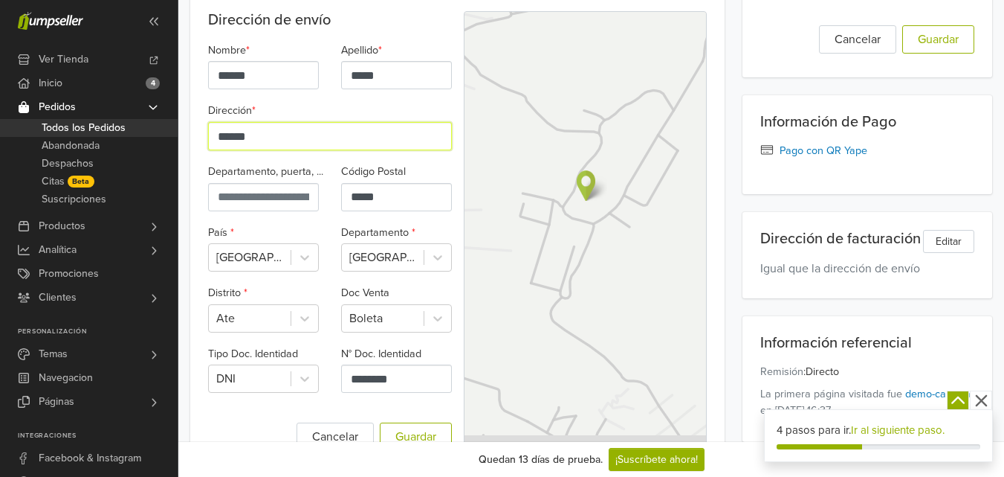
click at [294, 138] on input "******" at bounding box center [330, 136] width 244 height 28
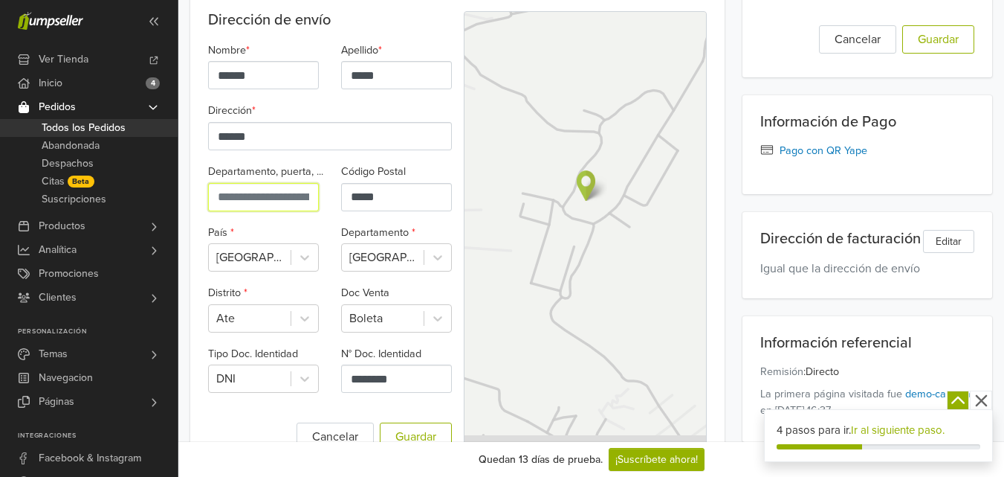
click at [271, 197] on input "Departamento, puerta, ..." at bounding box center [263, 197] width 111 height 28
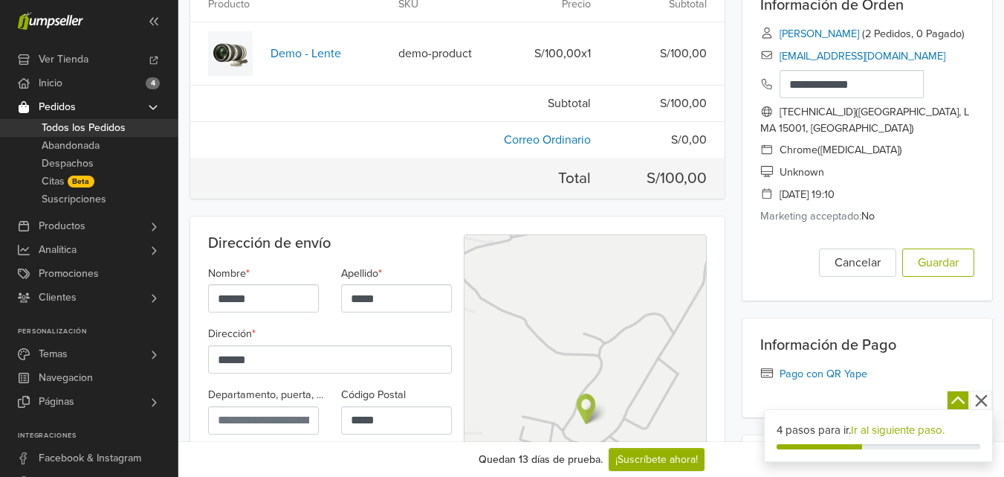
scroll to position [297, 0]
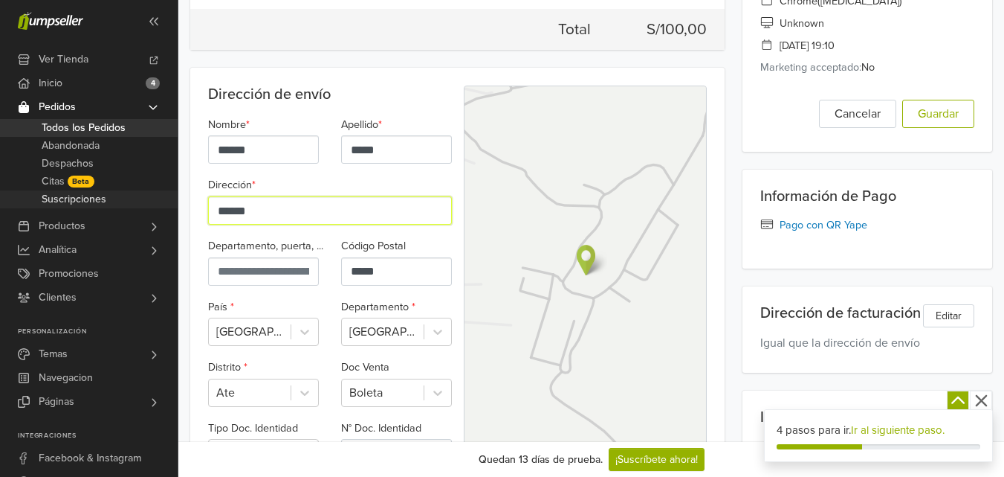
drag, startPoint x: 273, startPoint y: 214, endPoint x: 227, endPoint y: 193, distance: 50.6
click at [98, 202] on div "Ver Tienda Inicio 4 Pedidos Todos los Pedidos Beta" at bounding box center [502, 363] width 1004 height 1320
drag, startPoint x: 317, startPoint y: 219, endPoint x: 23, endPoint y: 193, distance: 295.5
click at [10, 195] on div "Ver Tienda Inicio 4 Pedidos Todos los Pedidos Beta" at bounding box center [502, 363] width 1004 height 1320
paste input "**********"
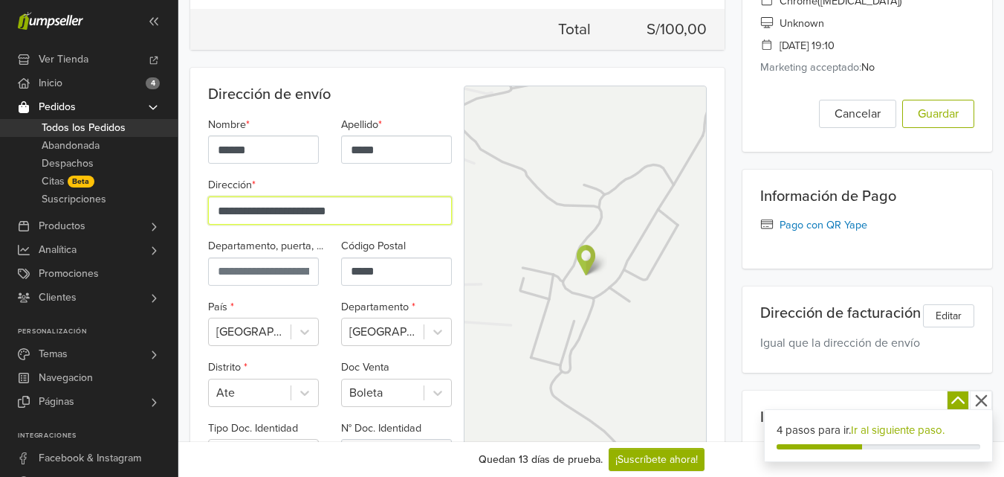
type input "**********"
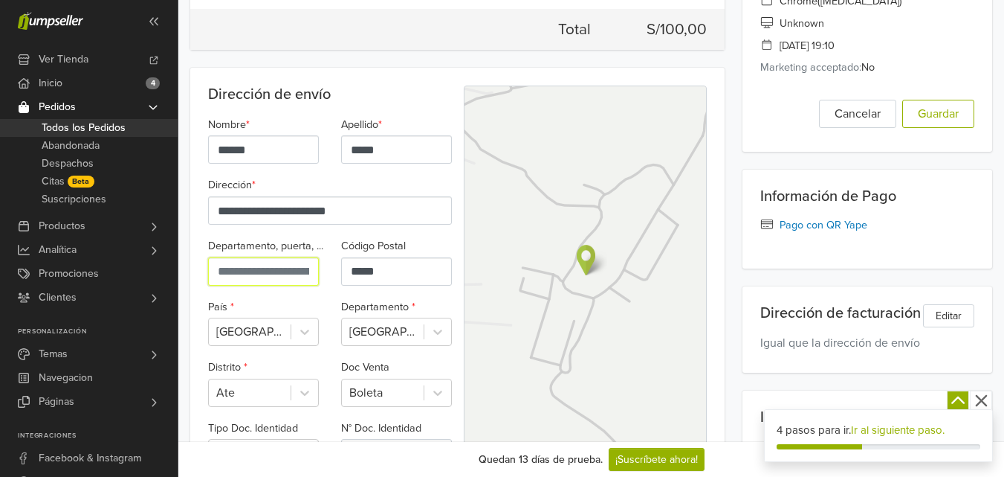
click at [280, 269] on input "Departamento, puerta, ..." at bounding box center [263, 271] width 111 height 28
click at [389, 270] on input "*****" at bounding box center [396, 271] width 111 height 28
drag, startPoint x: 387, startPoint y: 273, endPoint x: 242, endPoint y: 253, distance: 145.6
click at [242, 253] on div "**********" at bounding box center [330, 297] width 266 height 364
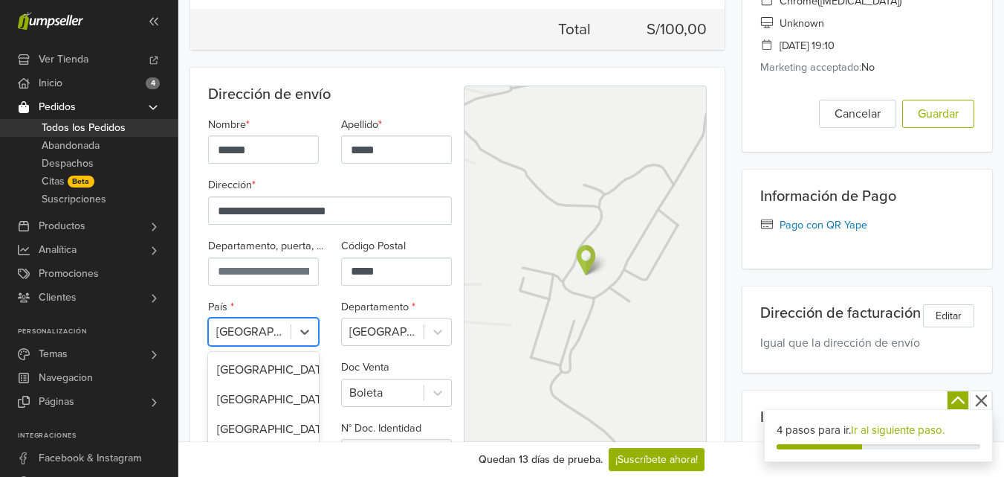
click at [254, 328] on div "250 results available. Use Up and Down to choose options, press Enter to select…" at bounding box center [263, 331] width 111 height 28
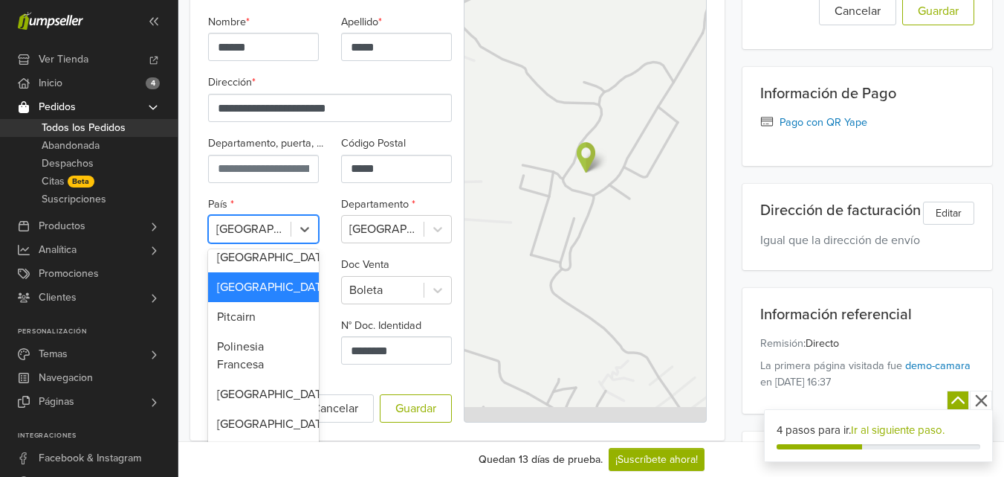
scroll to position [401, 0]
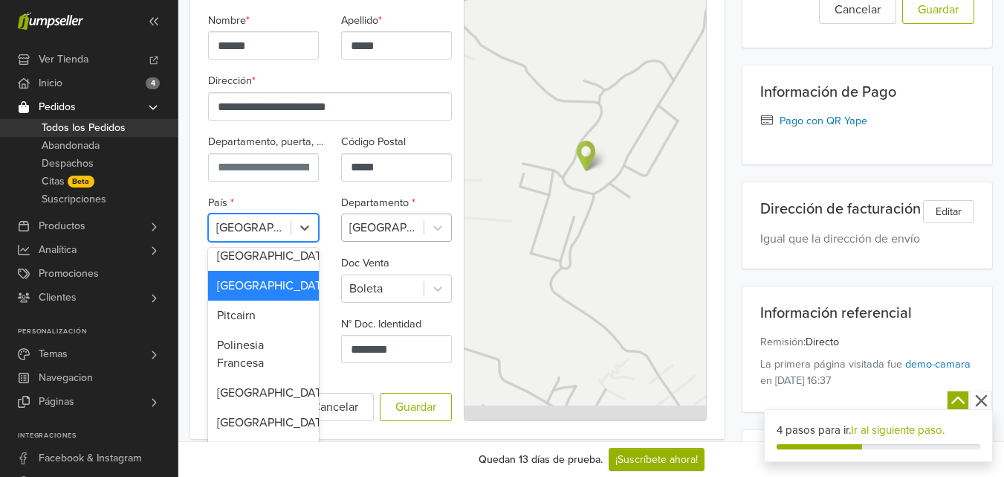
click at [373, 225] on div at bounding box center [382, 227] width 67 height 21
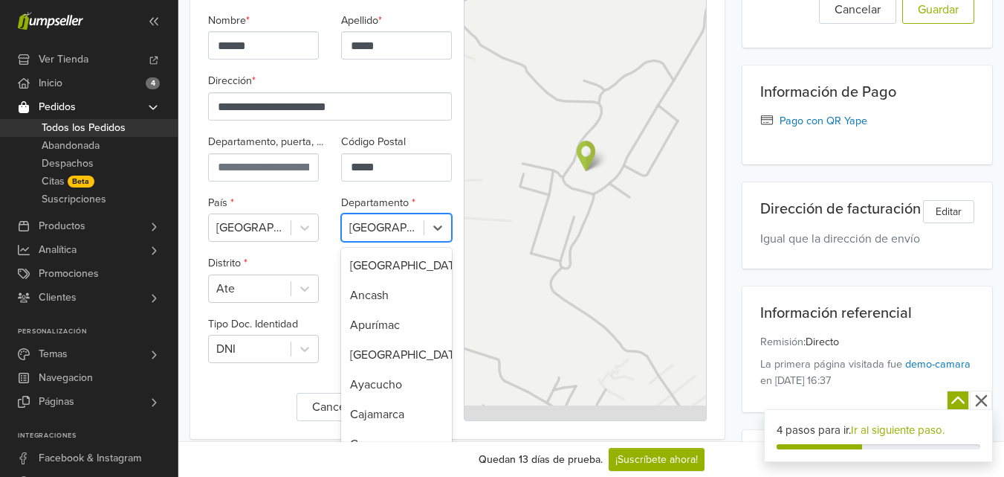
scroll to position [236, 0]
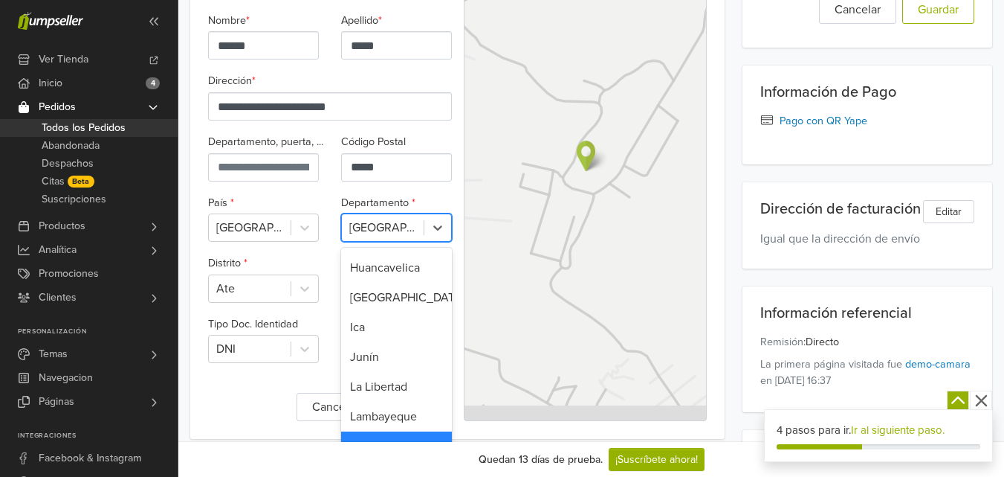
click at [320, 255] on div "Distrito * Ate" at bounding box center [263, 278] width 133 height 49
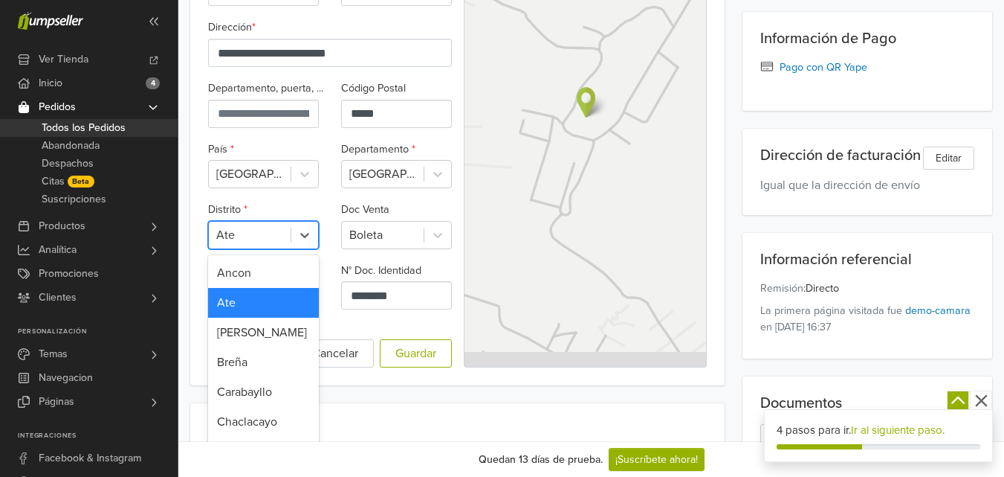
click at [284, 249] on div "43 results available. Use Up and Down to choose options, press Enter to select …" at bounding box center [263, 235] width 111 height 28
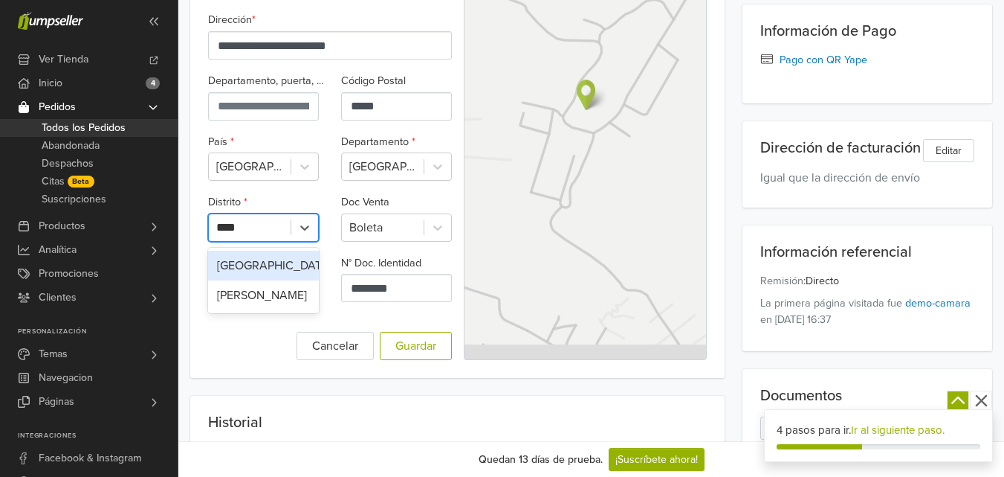
type input "*****"
click at [277, 259] on div "[GEOGRAPHIC_DATA]" at bounding box center [263, 266] width 111 height 30
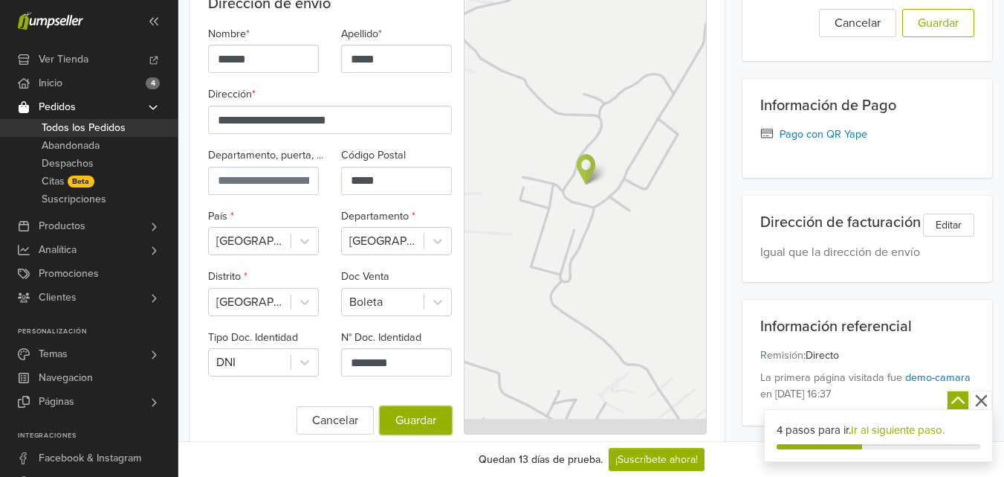
click at [428, 413] on span "Guardar" at bounding box center [416, 420] width 41 height 15
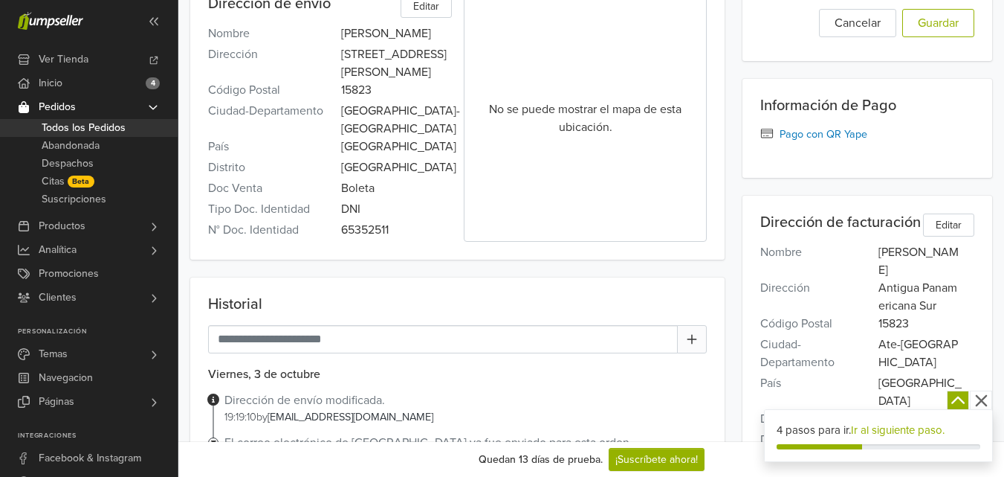
scroll to position [239, 0]
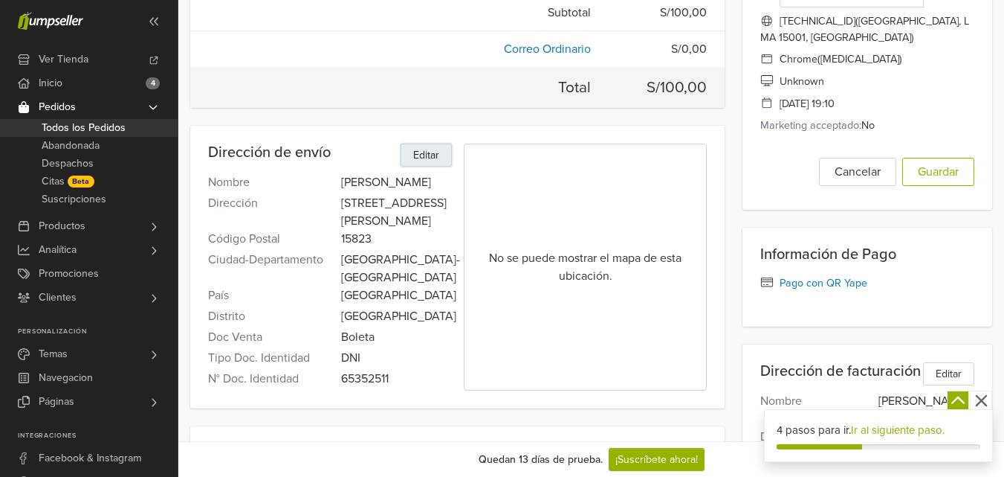
click at [416, 165] on button "Editar" at bounding box center [426, 154] width 51 height 23
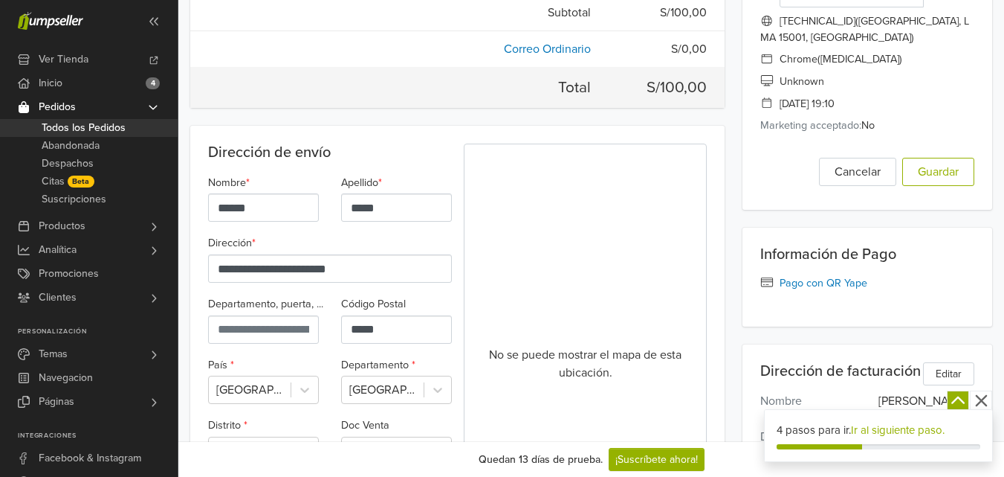
scroll to position [314, 0]
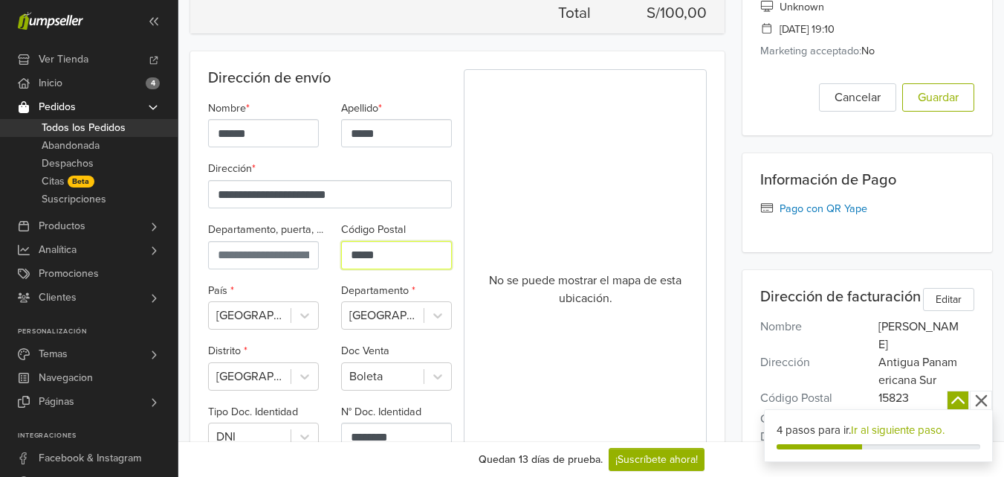
click at [410, 249] on input "*****" at bounding box center [396, 255] width 111 height 28
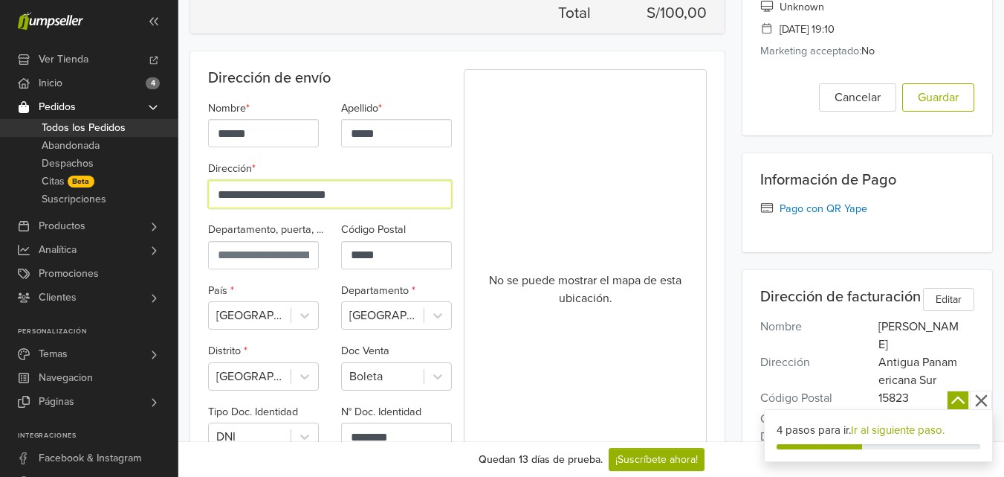
drag, startPoint x: 375, startPoint y: 201, endPoint x: 329, endPoint y: 195, distance: 45.7
click at [329, 195] on input "**********" at bounding box center [330, 194] width 244 height 28
click at [346, 192] on input "**********" at bounding box center [330, 194] width 244 height 28
type input "**********"
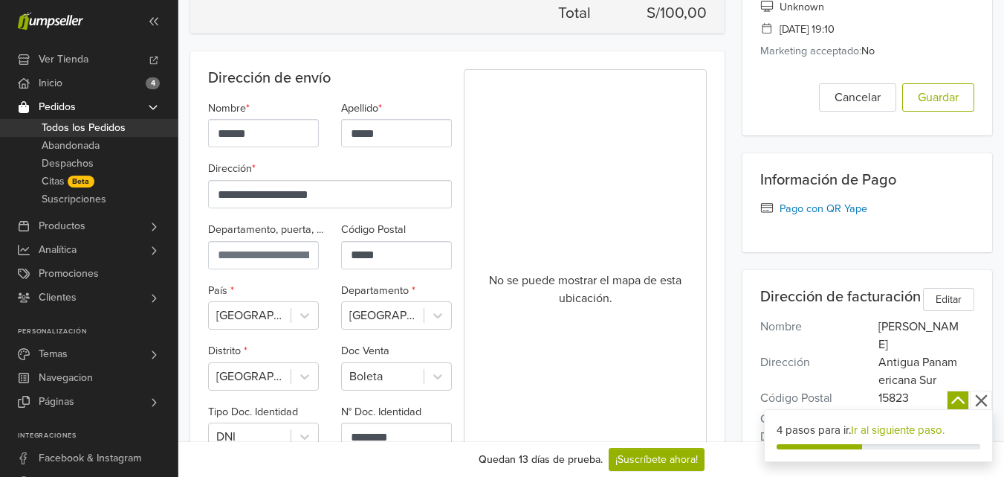
drag, startPoint x: 283, startPoint y: 293, endPoint x: 284, endPoint y: 285, distance: 7.5
click at [283, 293] on div "País * [GEOGRAPHIC_DATA]" at bounding box center [263, 305] width 133 height 49
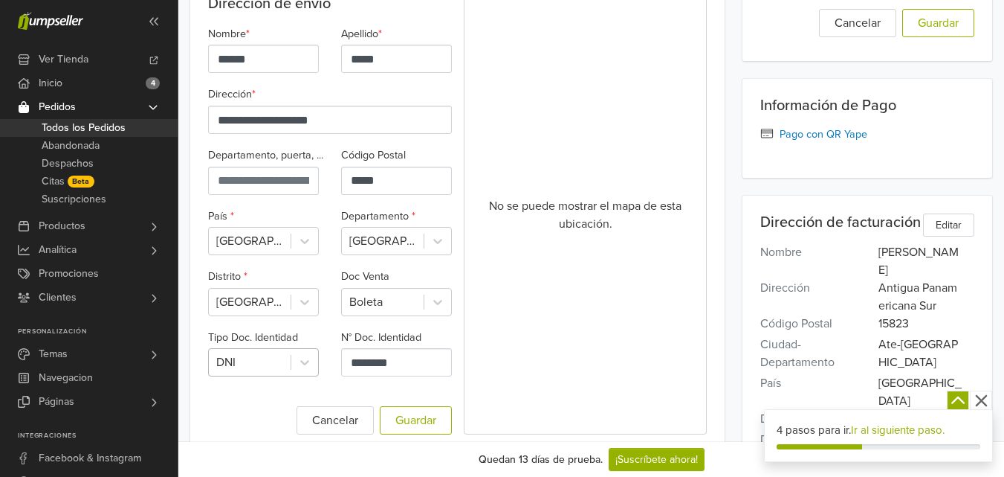
scroll to position [462, 0]
